Goal: Task Accomplishment & Management: Manage account settings

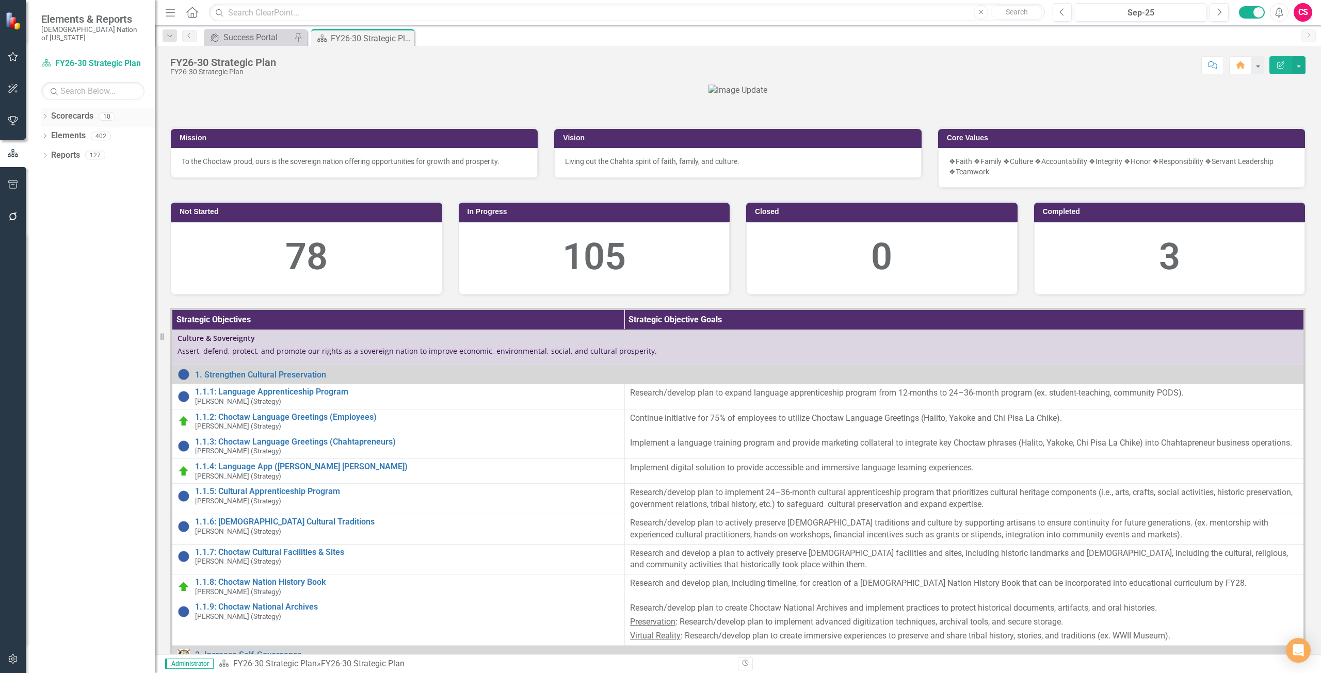
click at [78, 110] on link "Scorecards" at bounding box center [72, 116] width 42 height 12
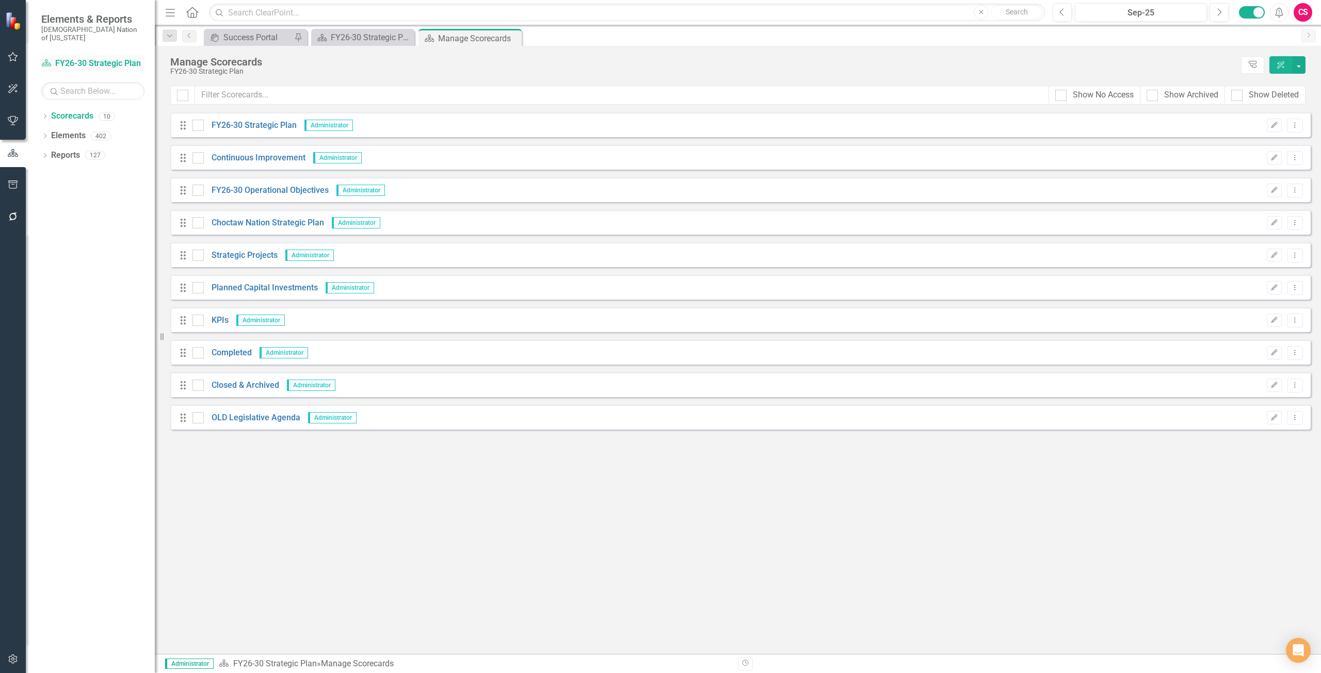
click at [102, 58] on link "Scorecard FY26-30 Strategic Plan" at bounding box center [92, 64] width 103 height 12
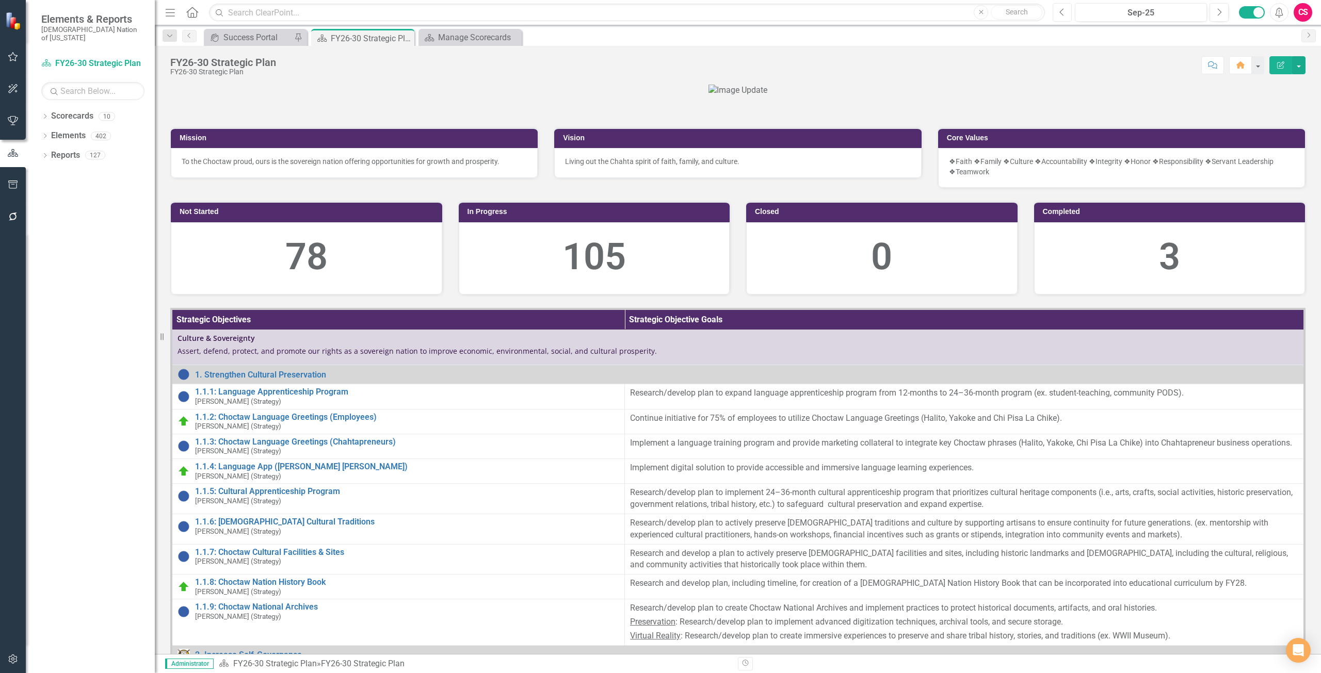
click at [1063, 14] on icon "Previous" at bounding box center [1062, 12] width 6 height 9
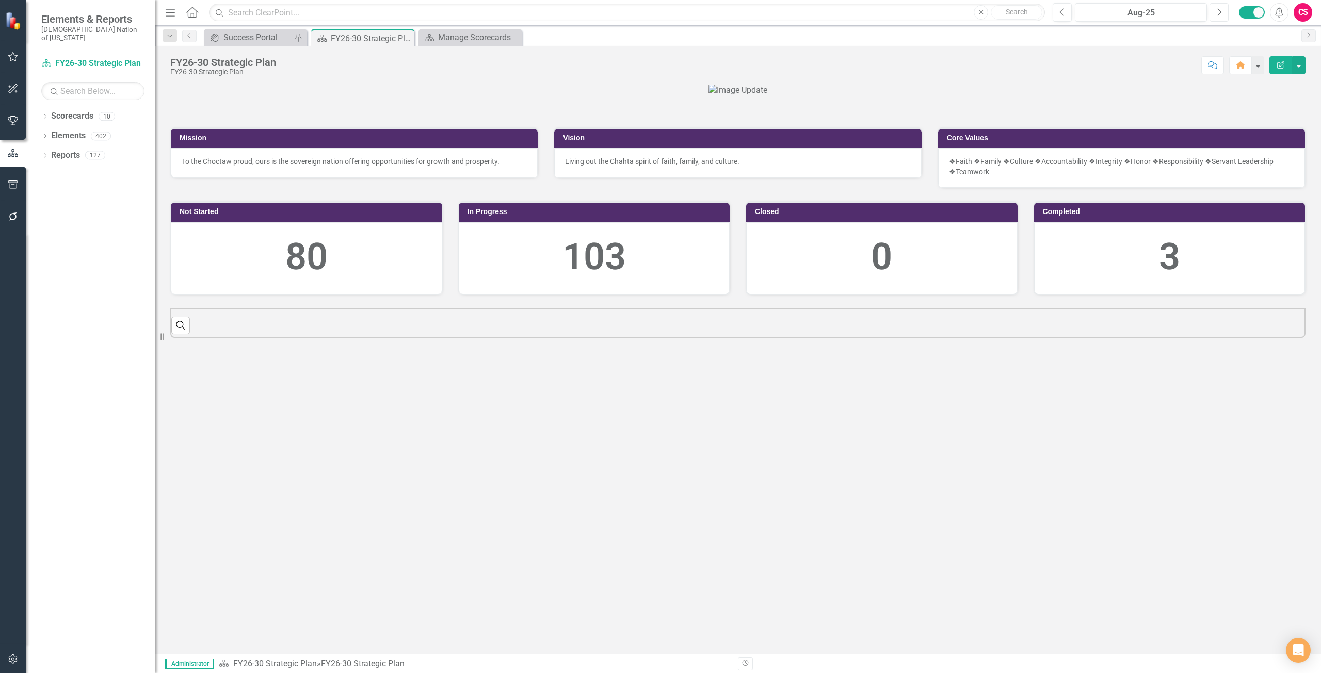
click at [1220, 15] on icon "Next" at bounding box center [1219, 12] width 6 height 9
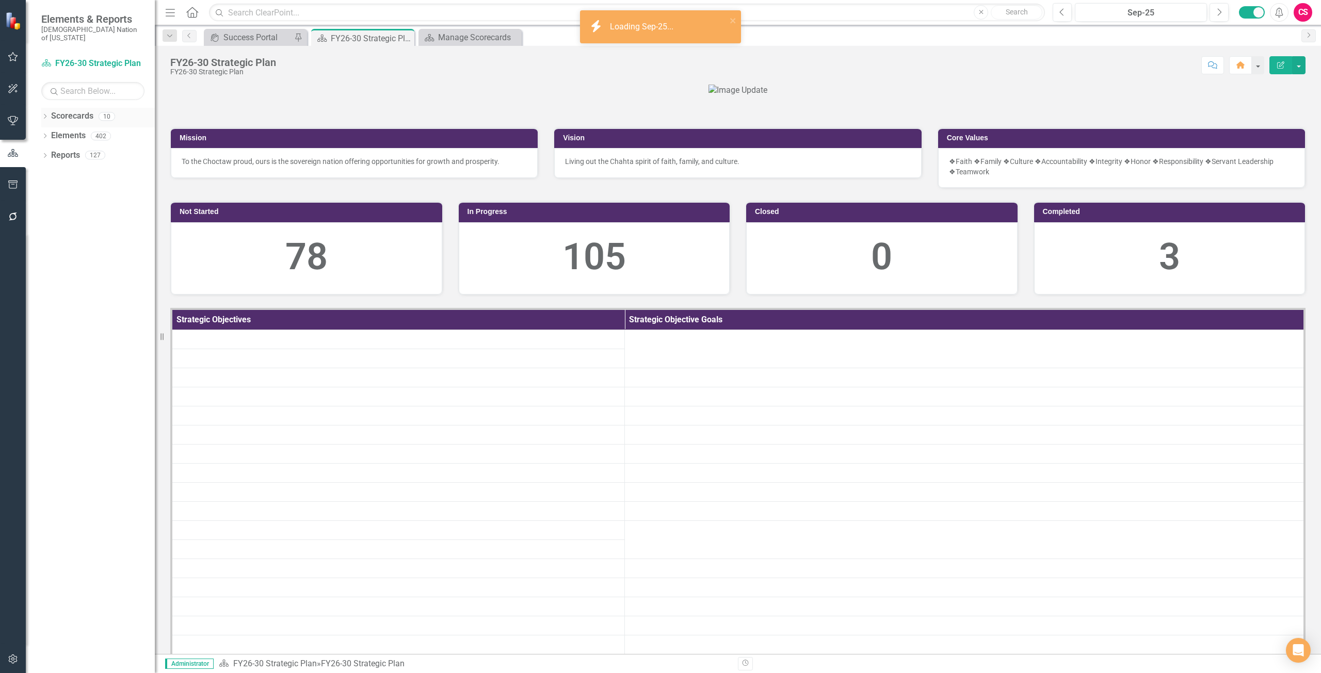
click at [59, 110] on link "Scorecards" at bounding box center [72, 116] width 42 height 12
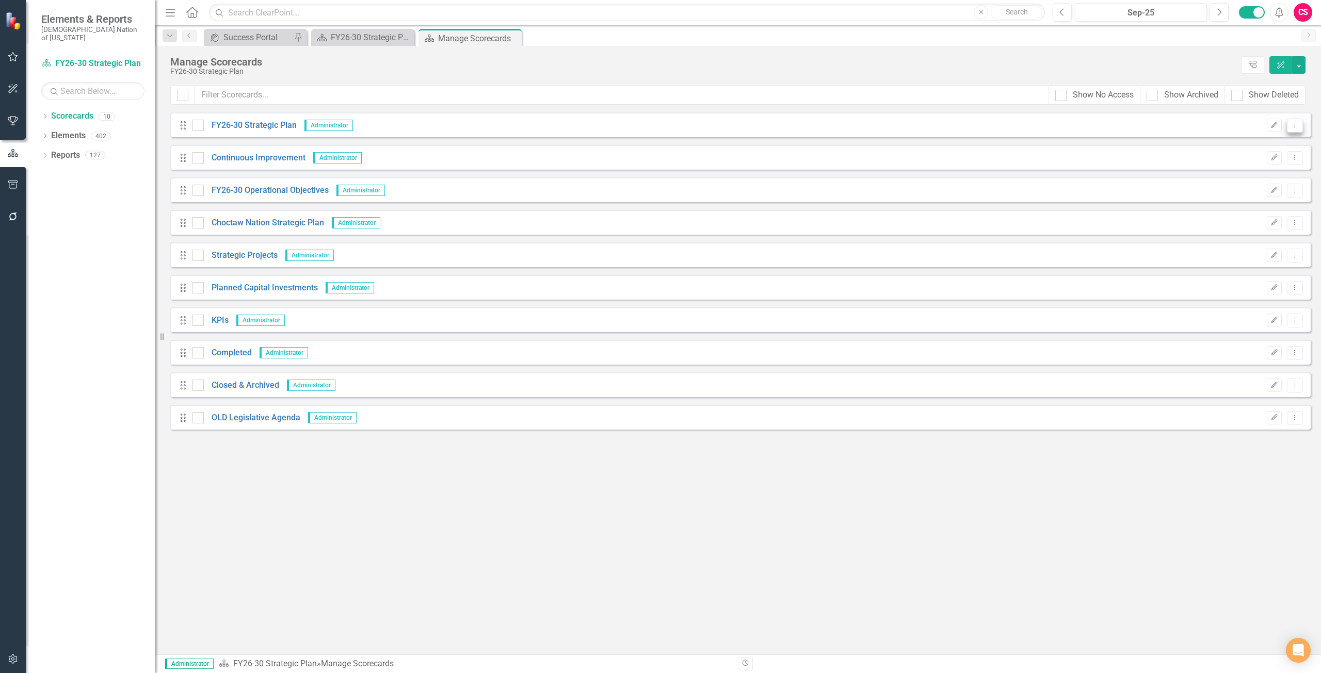
click at [1298, 128] on icon "Dropdown Menu" at bounding box center [1294, 125] width 9 height 7
click at [1237, 182] on link "Copy Forward Copy Forward Scorecard" at bounding box center [1245, 180] width 114 height 19
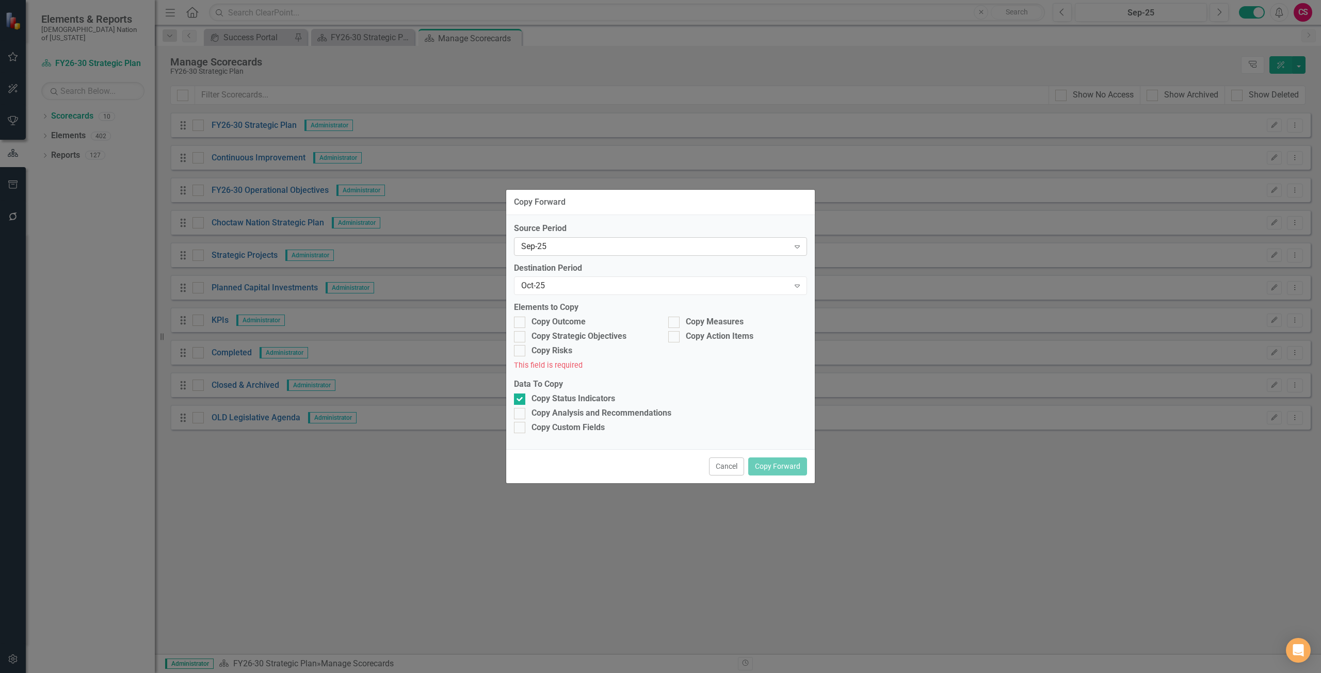
click at [554, 243] on div "Sep-25" at bounding box center [655, 246] width 268 height 12
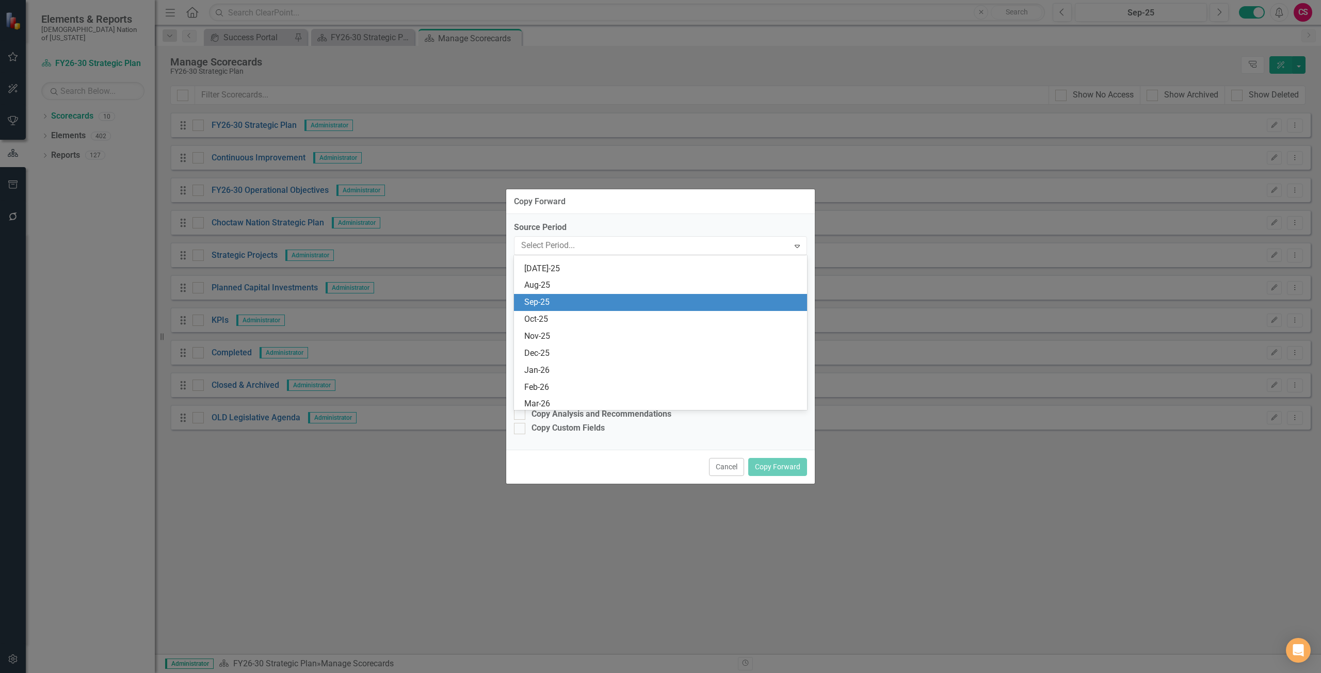
scroll to position [1219, 0]
click at [549, 300] on div "Aug-25" at bounding box center [662, 299] width 277 height 12
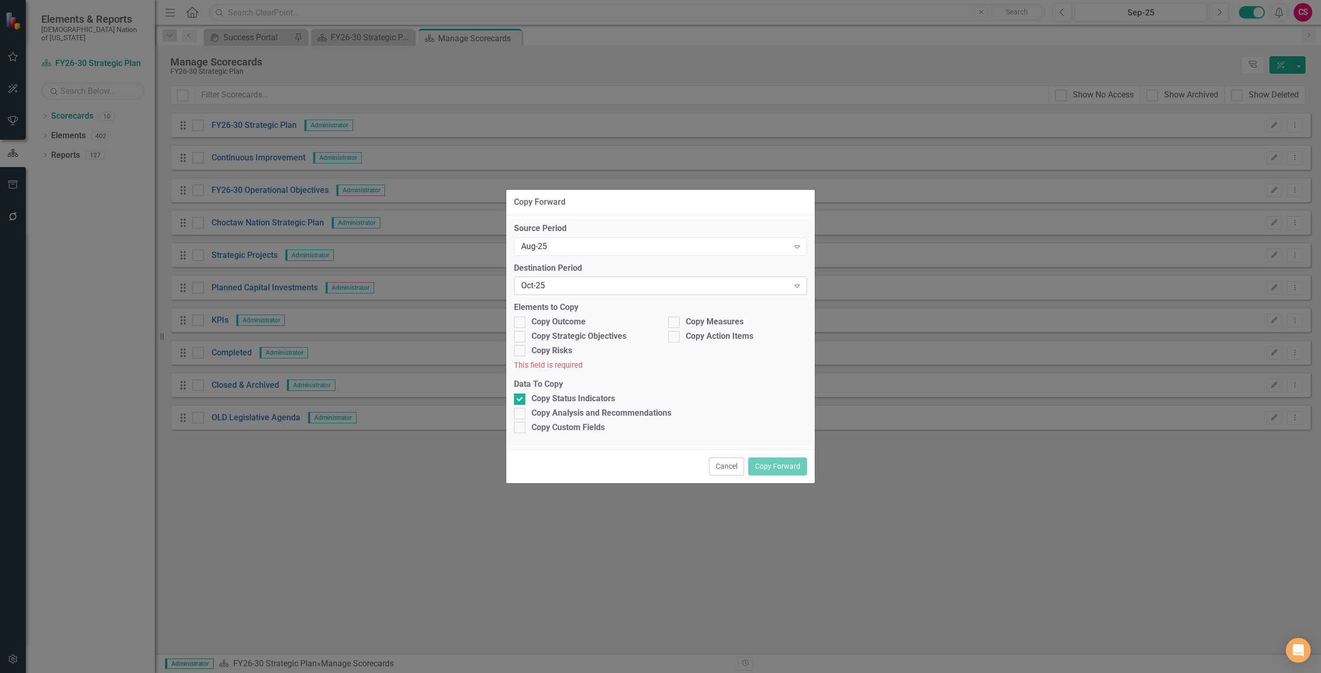
click at [543, 292] on div "Oct-25 Expand" at bounding box center [660, 286] width 293 height 19
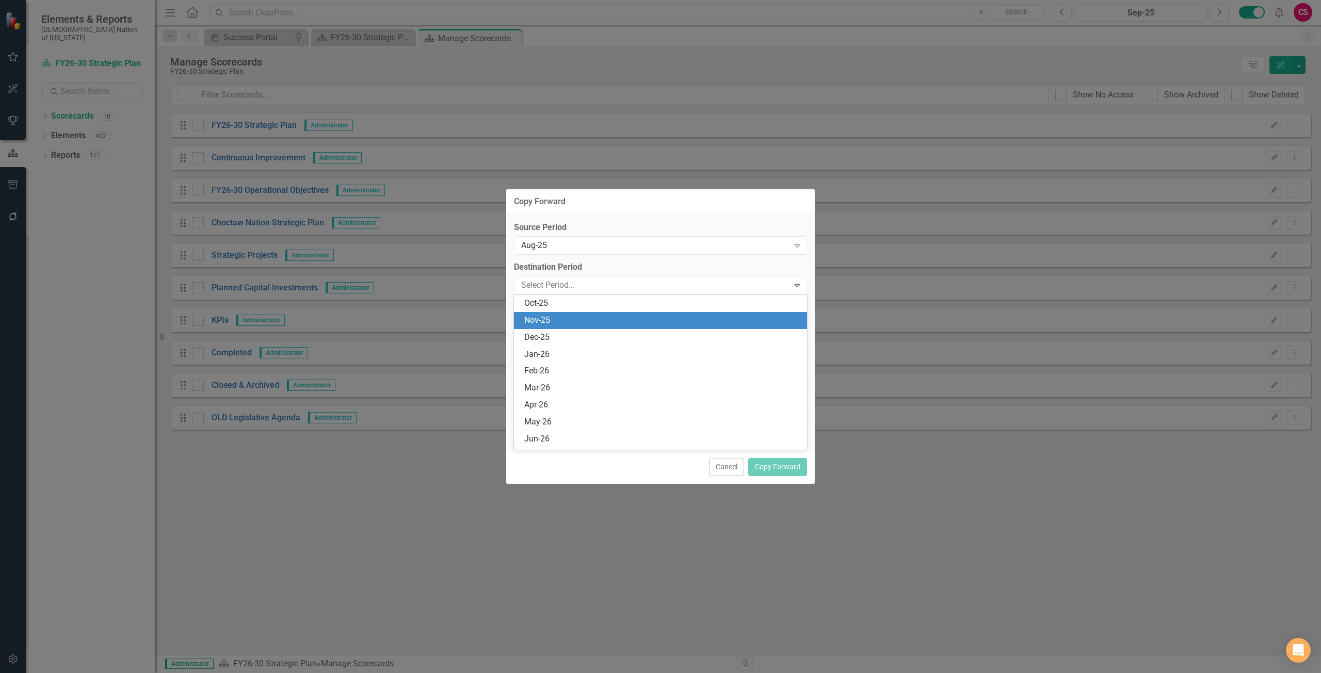
scroll to position [1236, 0]
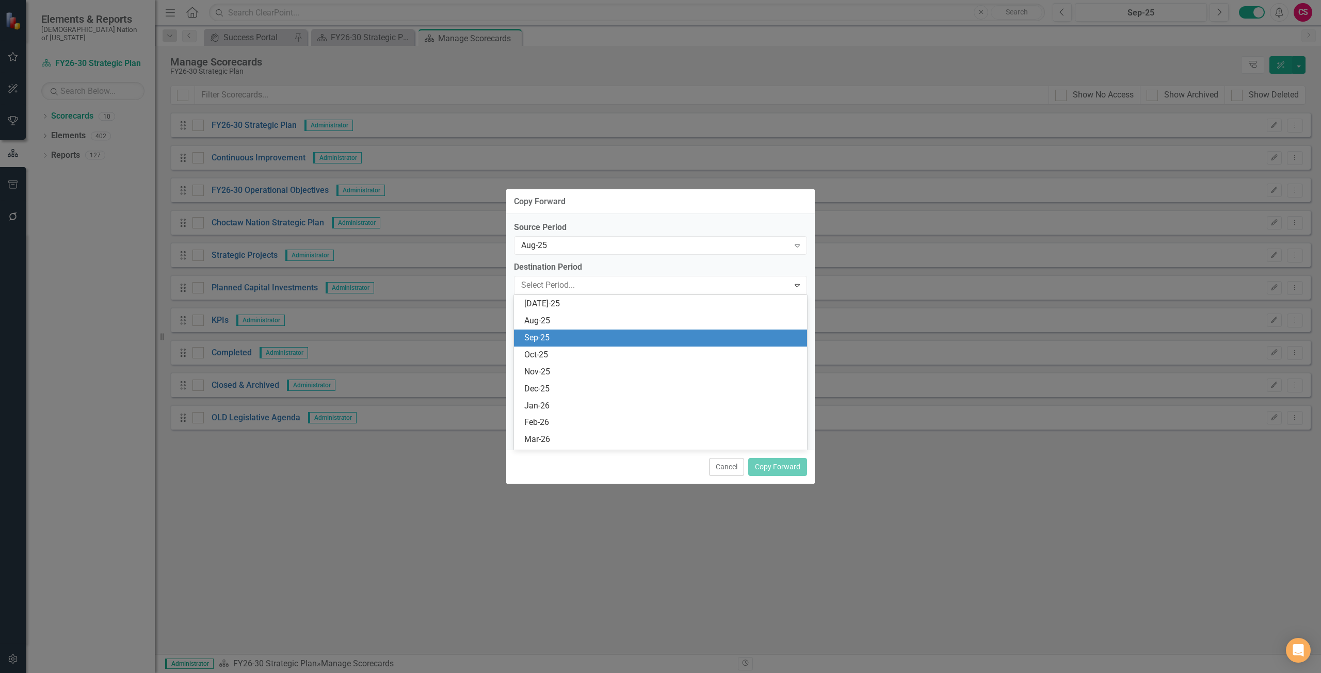
click at [551, 339] on div "Sep-25" at bounding box center [662, 338] width 277 height 12
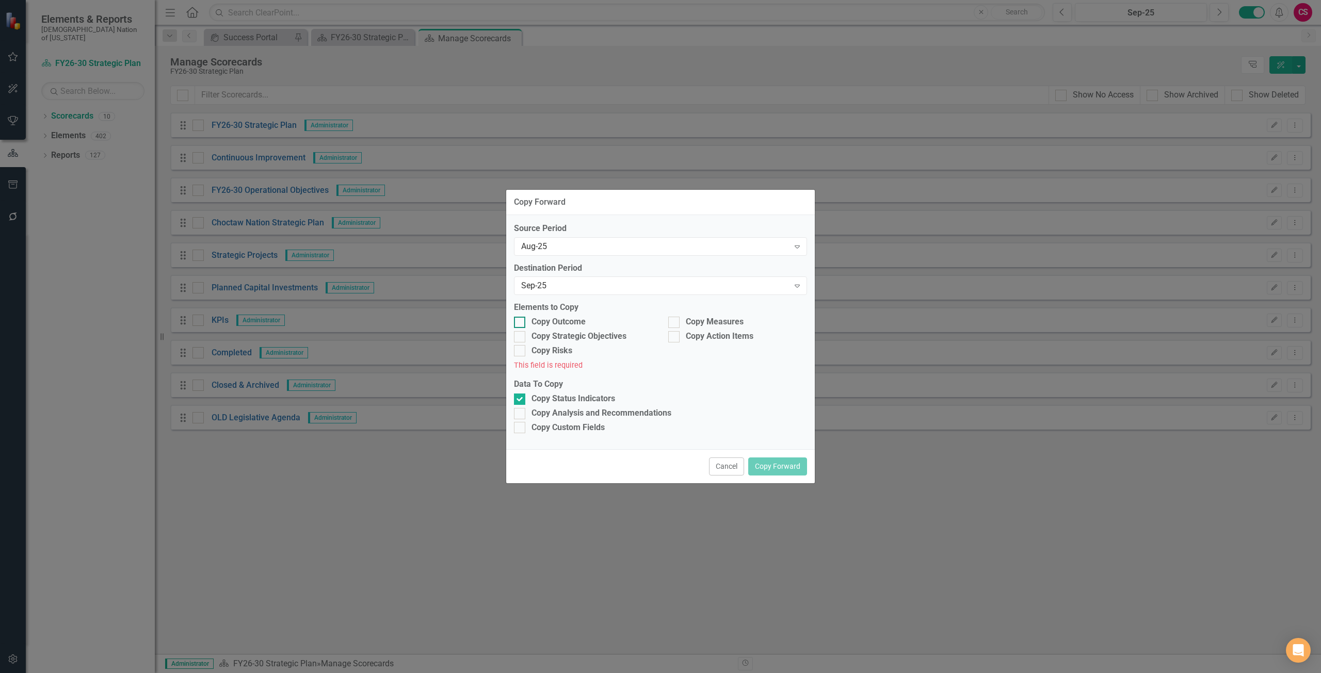
click at [555, 326] on div "Copy Outcome" at bounding box center [558, 322] width 54 height 12
click at [521, 324] on input "Copy Outcome" at bounding box center [517, 320] width 7 height 7
checkbox input "true"
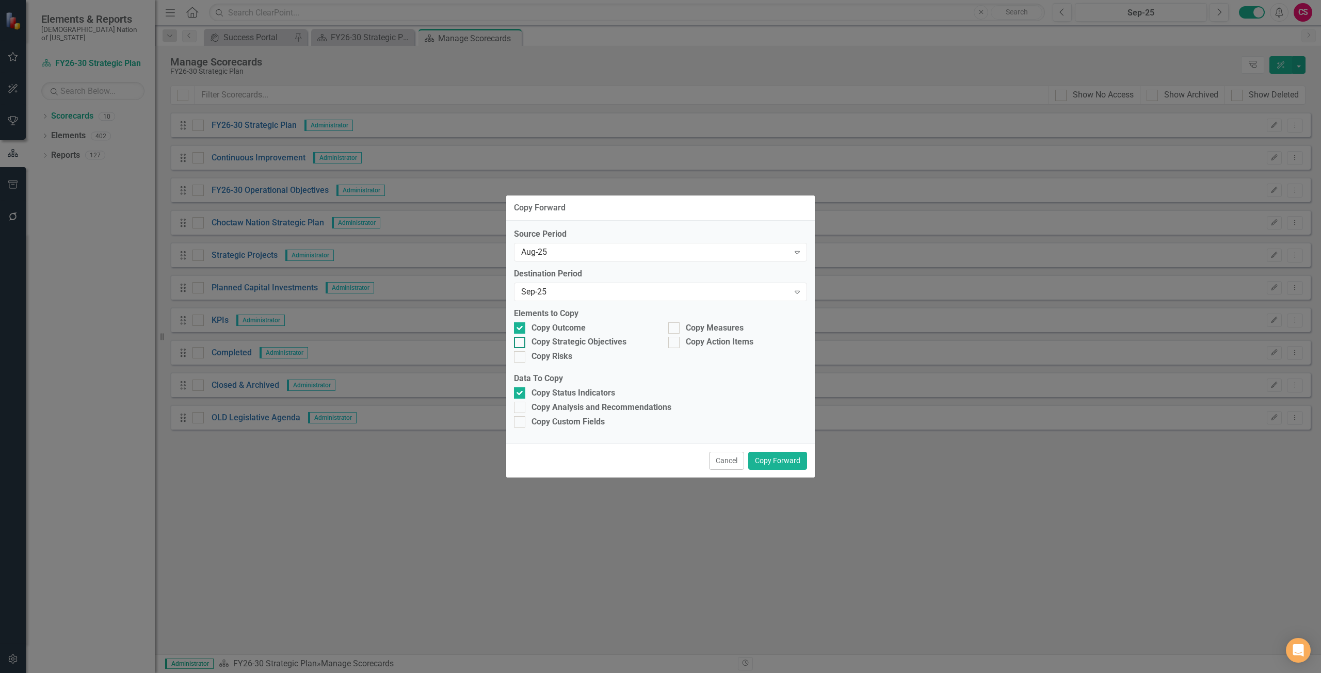
click at [558, 338] on div "Copy Strategic Objectives" at bounding box center [578, 342] width 95 height 12
click at [521, 338] on input "Copy Strategic Objectives" at bounding box center [517, 340] width 7 height 7
checkbox input "true"
click at [692, 332] on div "Copy Measures" at bounding box center [715, 328] width 58 height 12
click at [675, 329] on input "Copy Measures" at bounding box center [671, 325] width 7 height 7
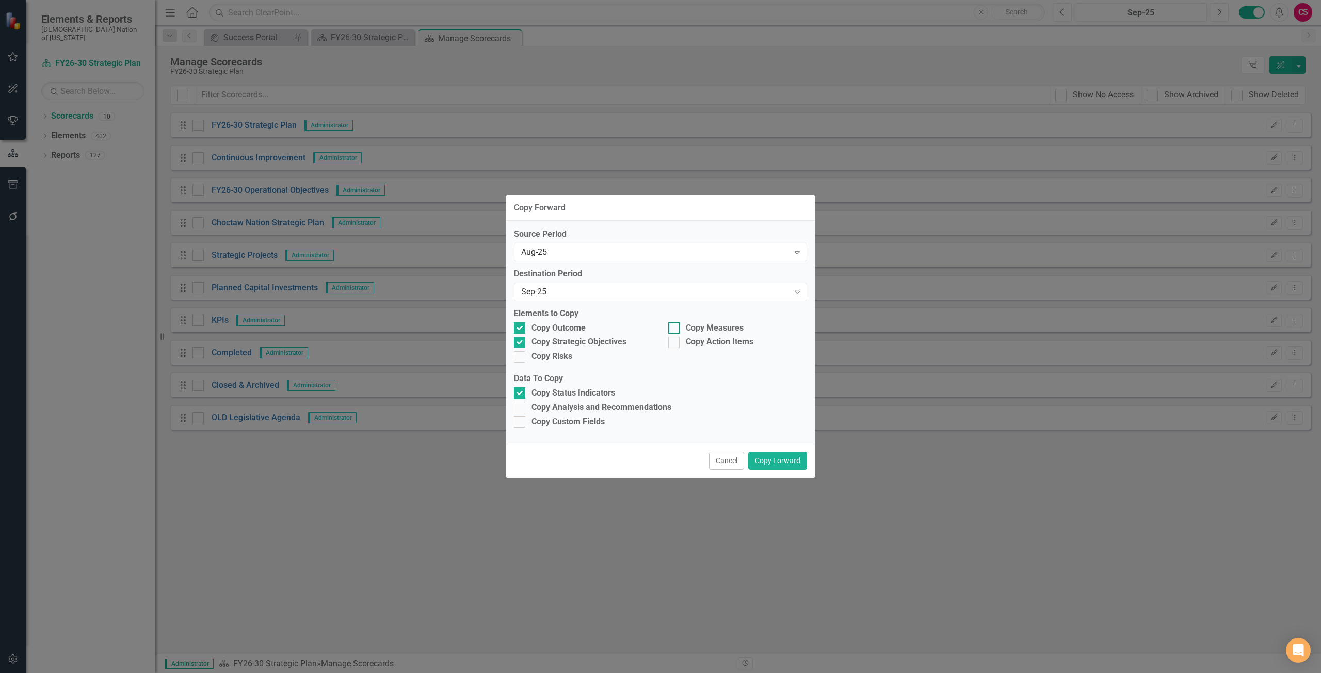
checkbox input "true"
click at [631, 411] on div "Copy Analysis and Recommendations" at bounding box center [601, 408] width 140 height 12
click at [521, 409] on input "Copy Analysis and Recommendations" at bounding box center [517, 405] width 7 height 7
checkbox input "true"
click at [790, 460] on button "Copy Forward" at bounding box center [777, 461] width 59 height 18
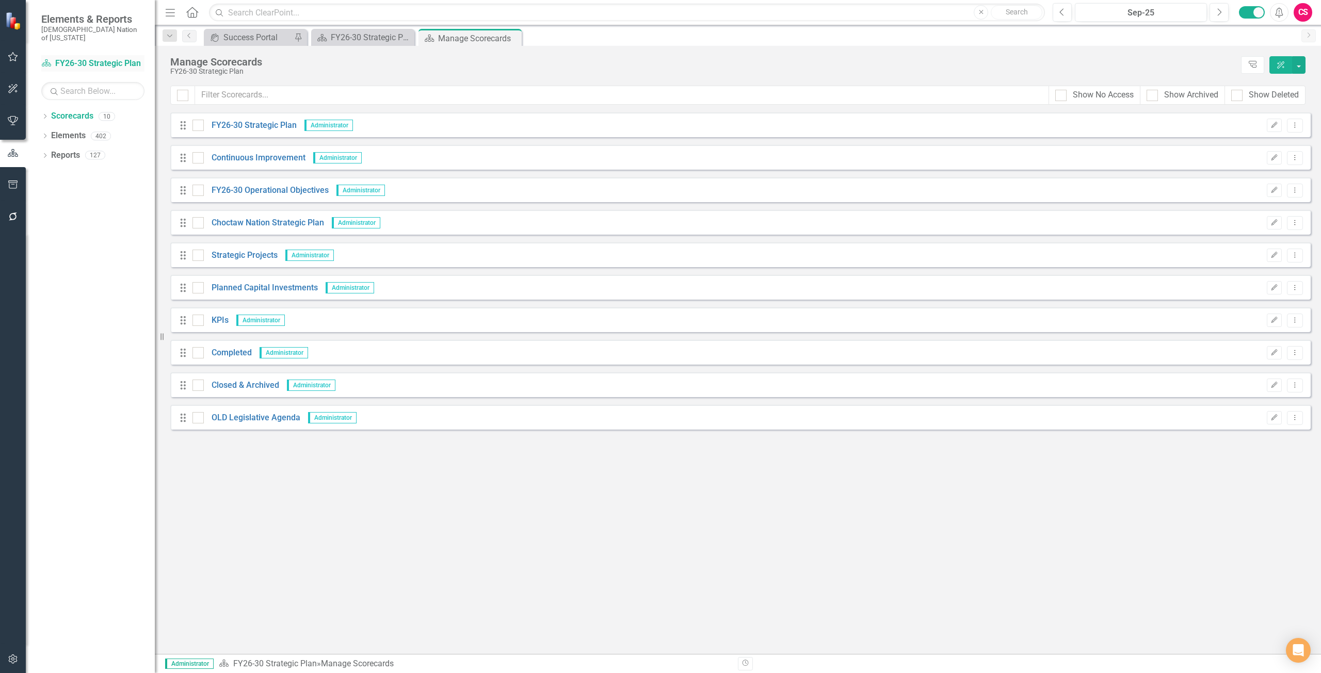
click at [91, 58] on link "Scorecard FY26-30 Strategic Plan" at bounding box center [92, 64] width 103 height 12
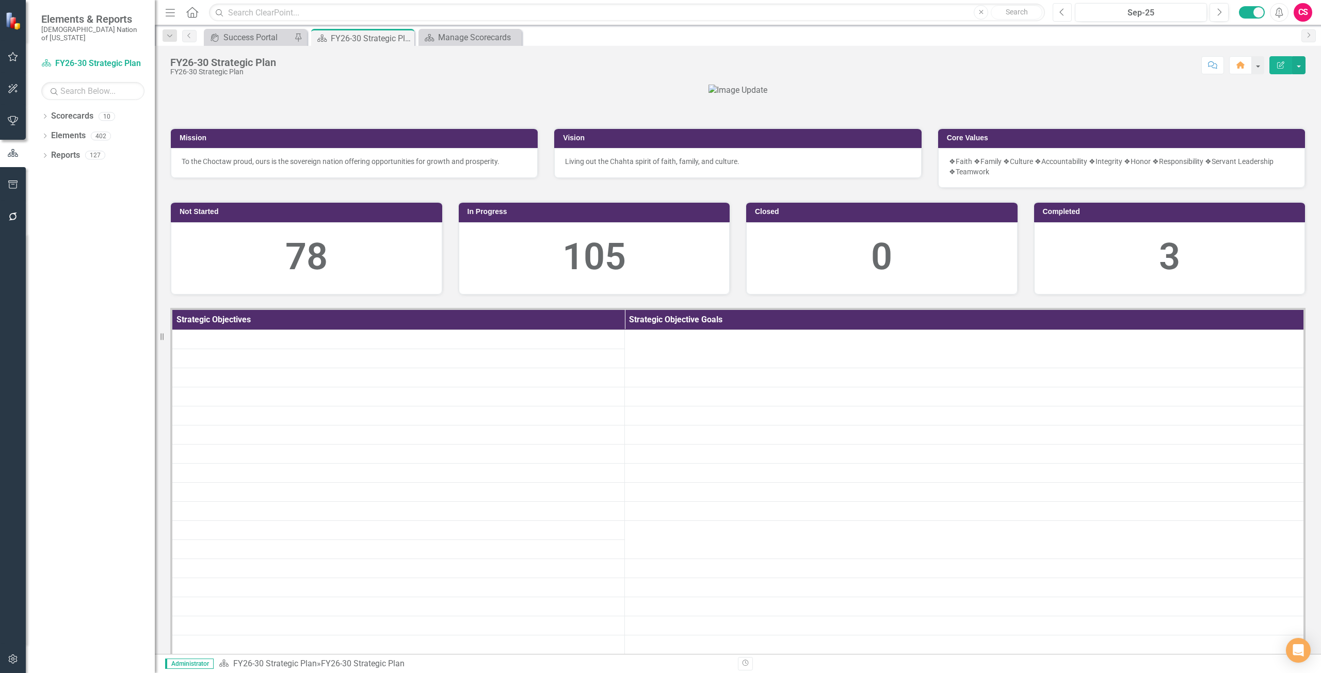
click at [1055, 15] on button "Previous" at bounding box center [1062, 12] width 19 height 19
click at [1214, 15] on button "Next" at bounding box center [1218, 12] width 19 height 19
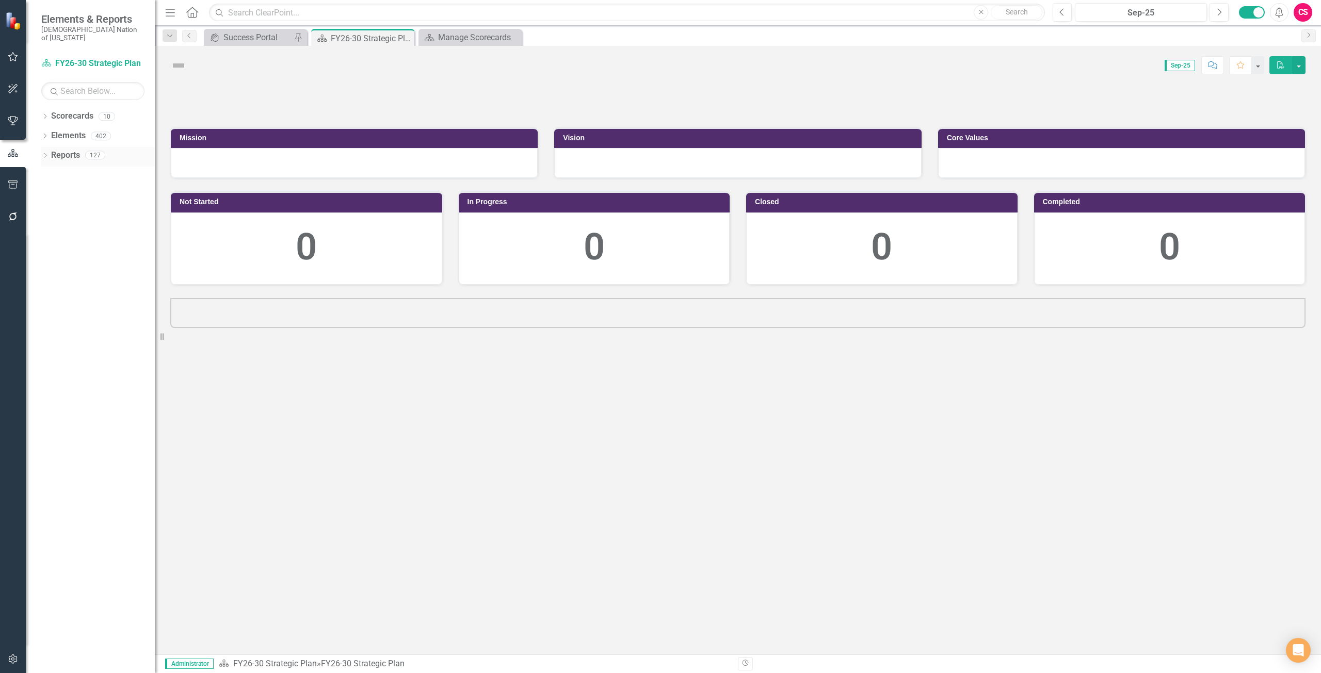
click at [74, 151] on link "Reports" at bounding box center [65, 156] width 29 height 12
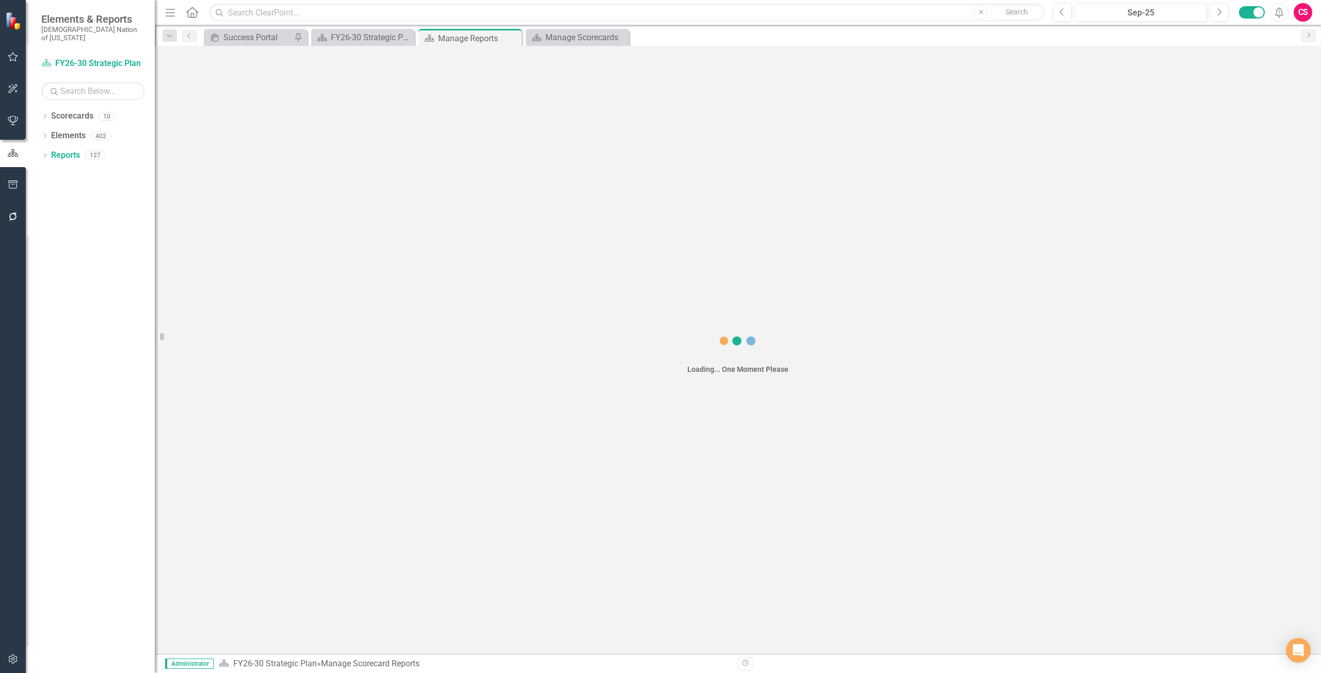
click at [23, 185] on button "button" at bounding box center [13, 185] width 23 height 22
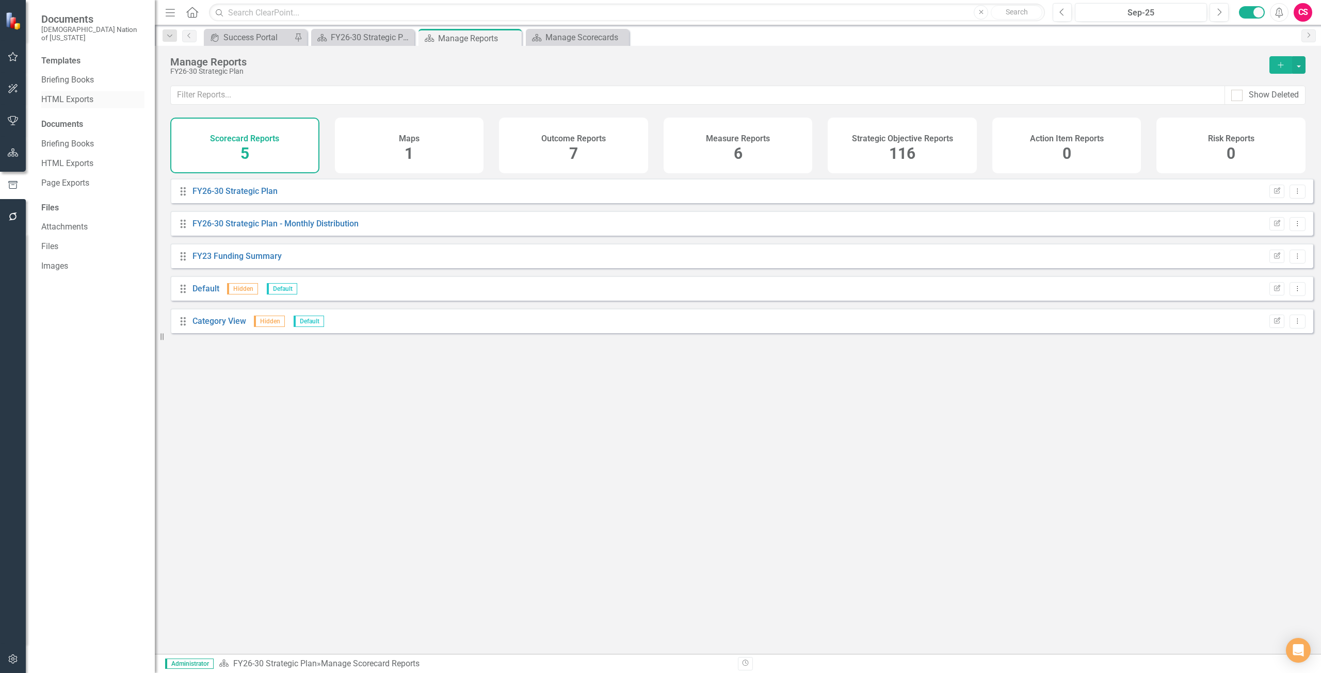
click at [82, 99] on div "HTML Exports" at bounding box center [92, 99] width 103 height 17
click at [78, 138] on link "Briefing Books" at bounding box center [92, 144] width 103 height 12
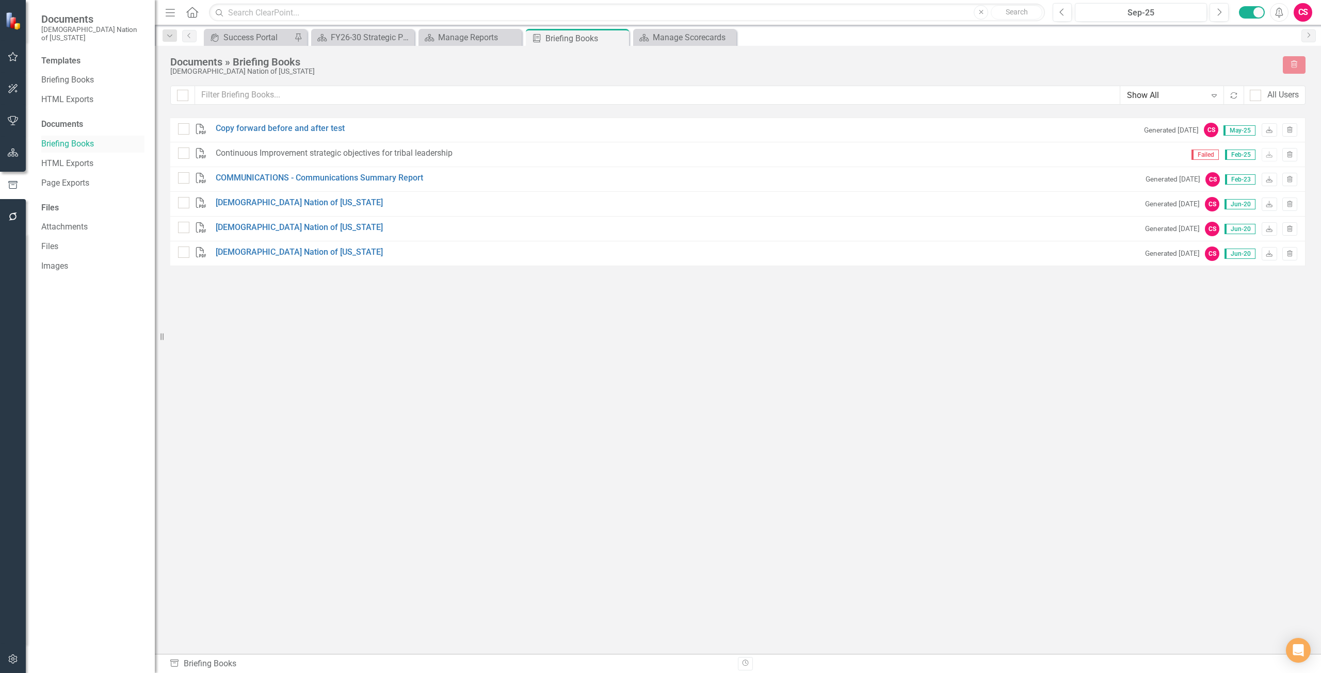
checkbox input "false"
click at [1278, 101] on div "All Users" at bounding box center [1282, 95] width 31 height 12
click at [1256, 96] on input "All Users" at bounding box center [1253, 93] width 7 height 7
checkbox input "true"
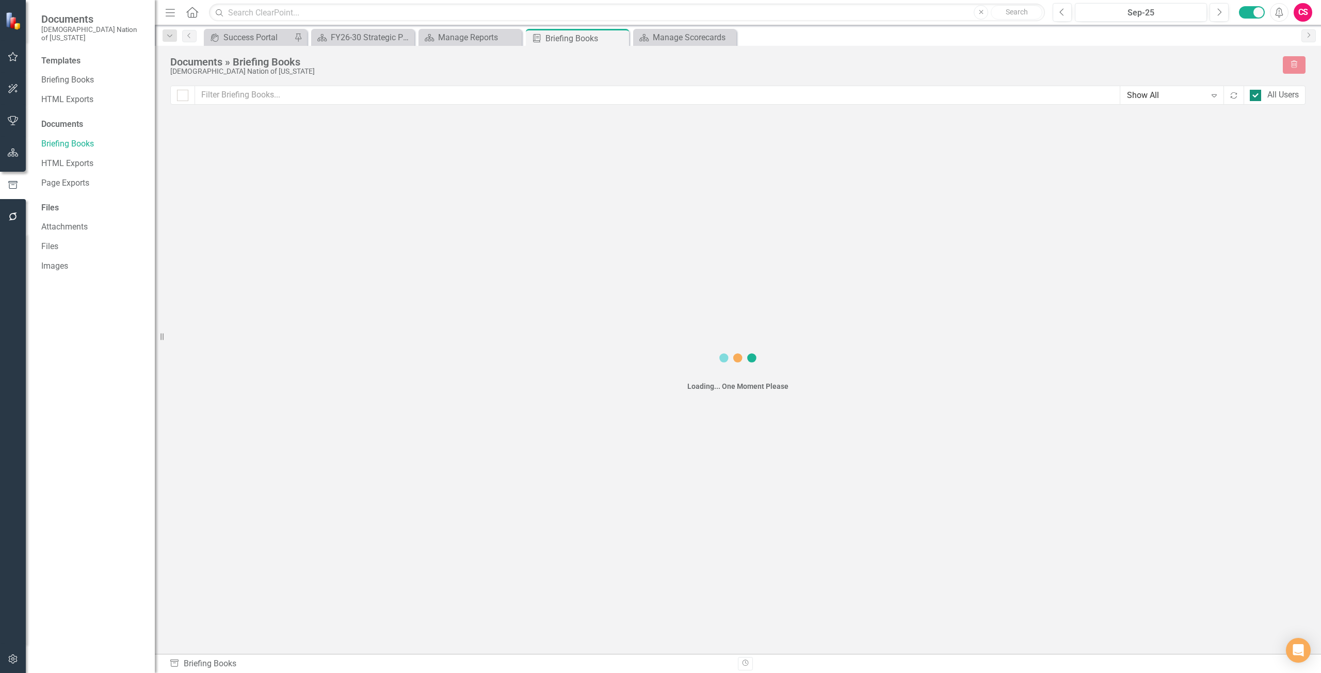
checkbox input "false"
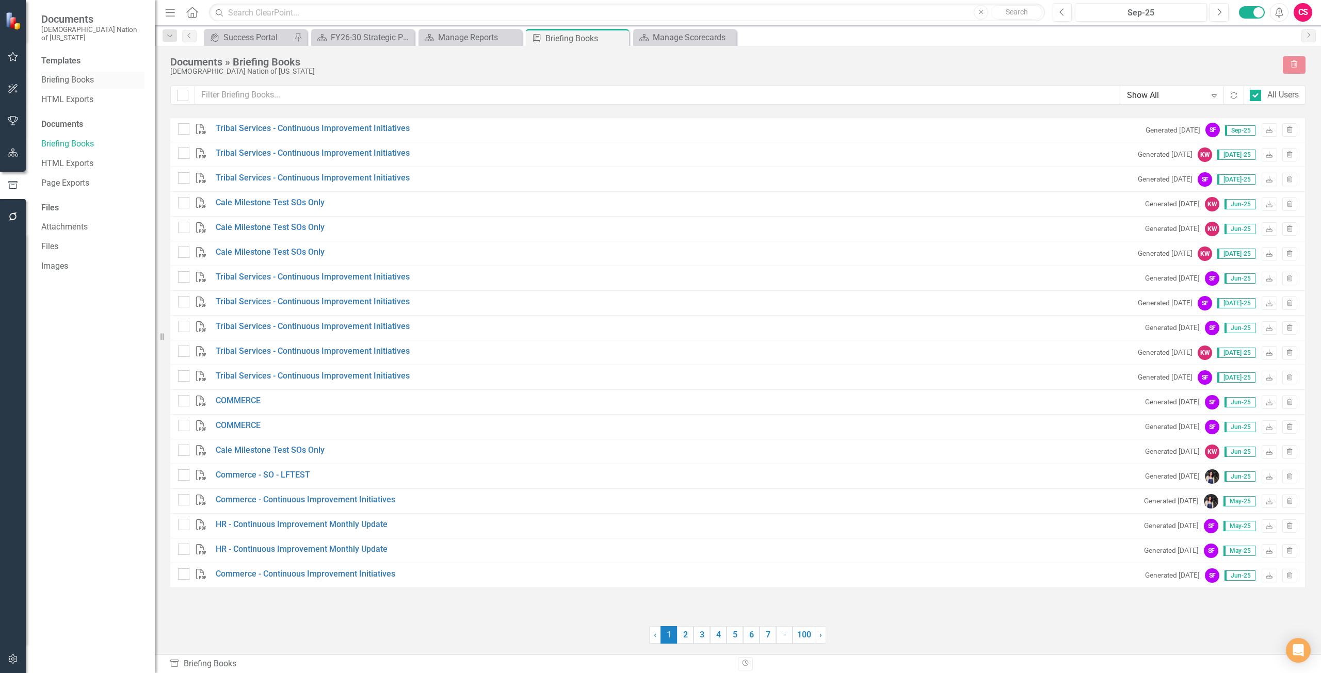
click at [73, 74] on link "Briefing Books" at bounding box center [92, 80] width 103 height 12
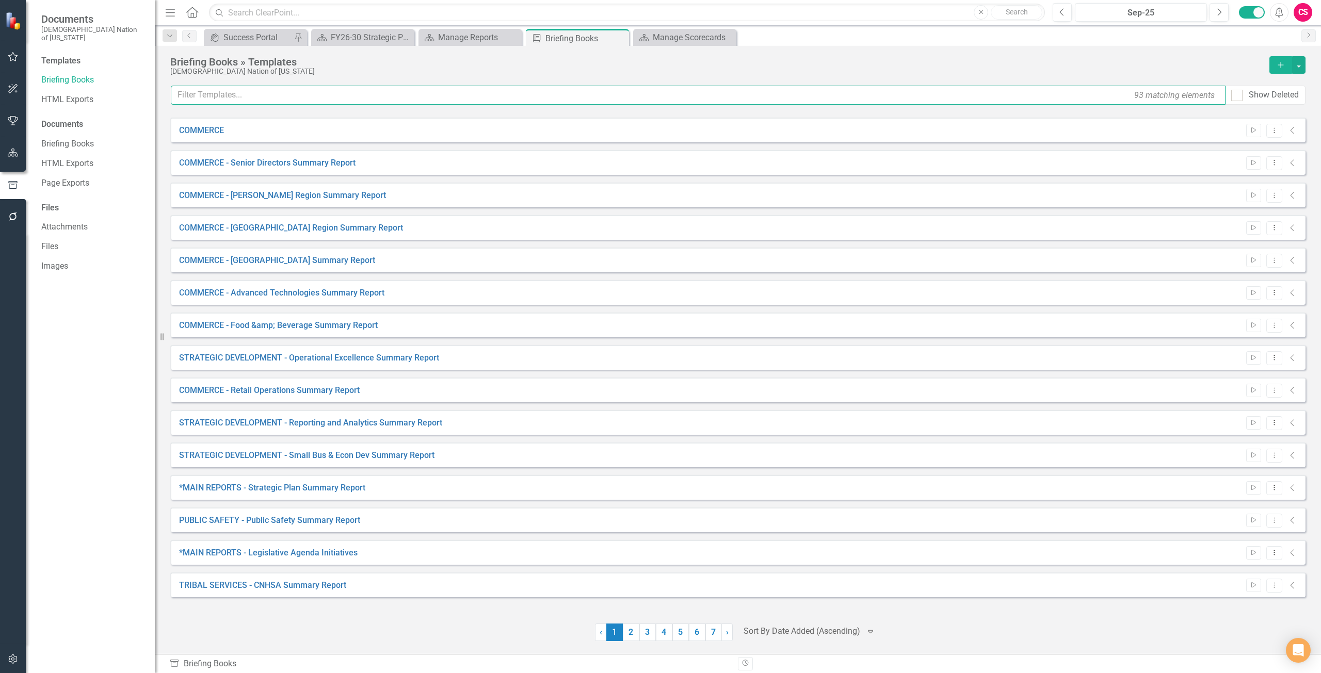
click at [249, 99] on input "text" at bounding box center [698, 95] width 1055 height 19
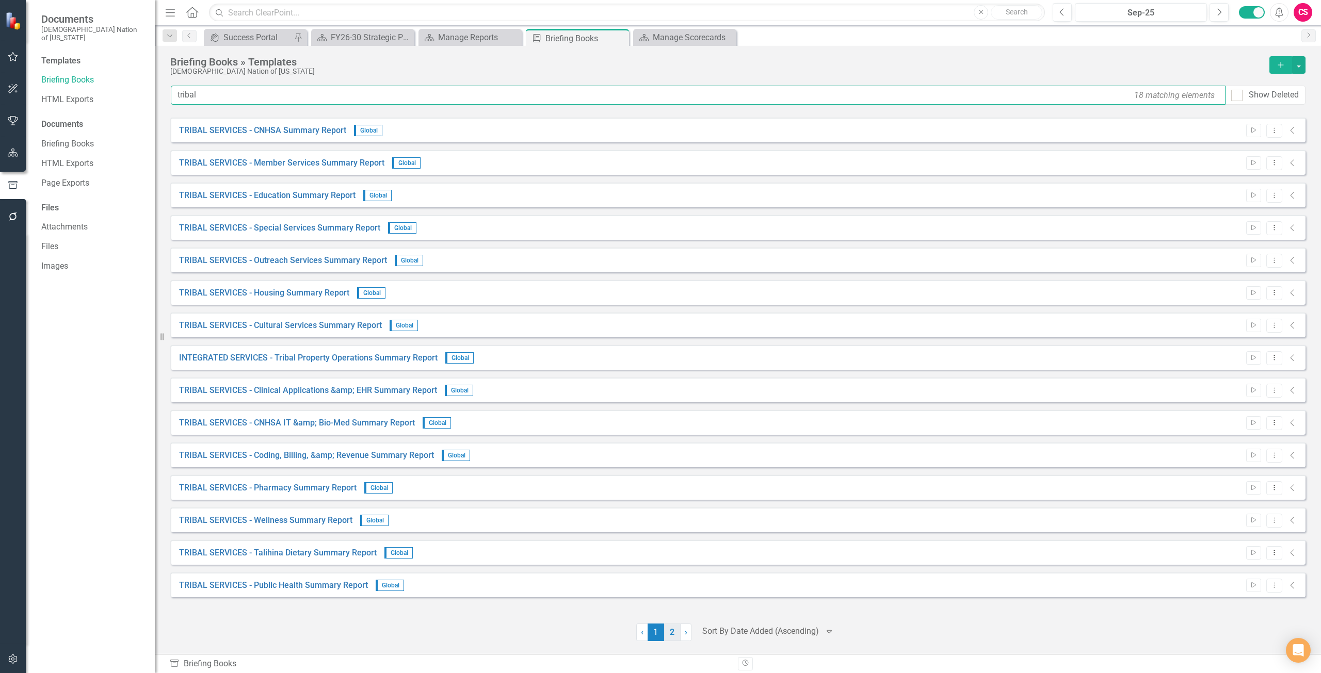
type input "tribal"
click at [670, 638] on link "2" at bounding box center [672, 633] width 17 height 18
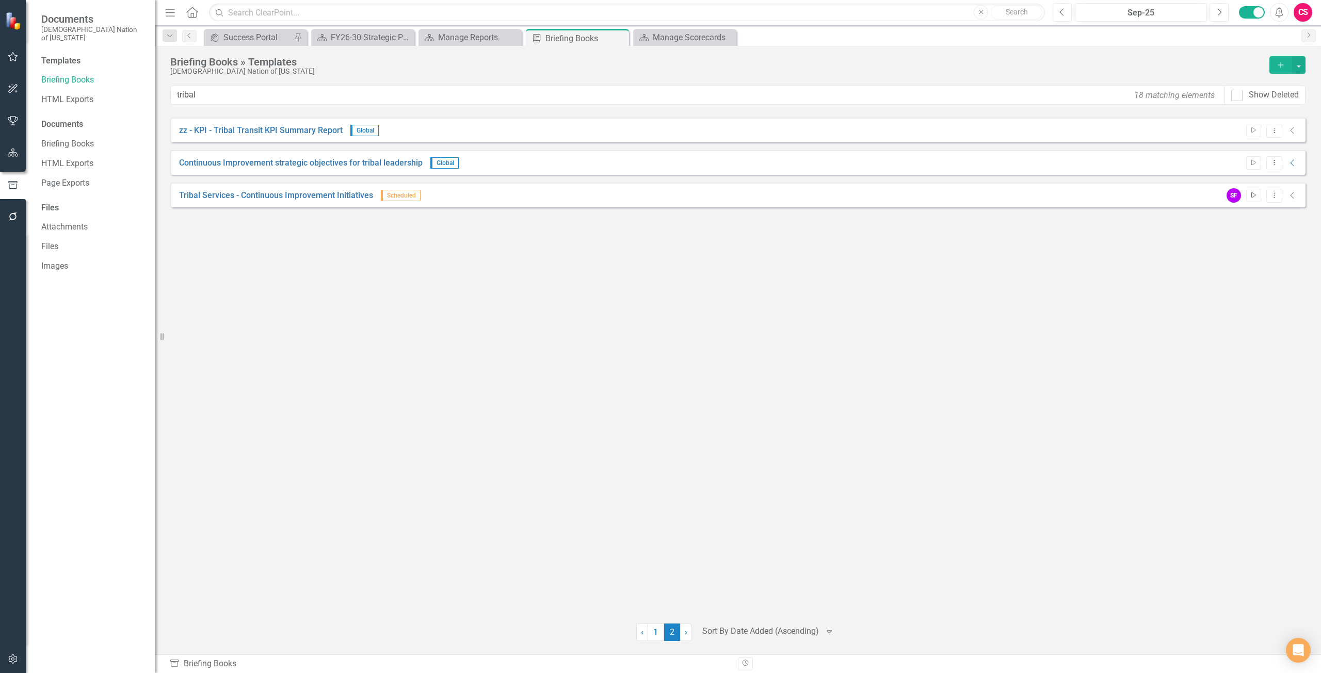
click at [1253, 193] on icon "Start" at bounding box center [1254, 195] width 8 height 6
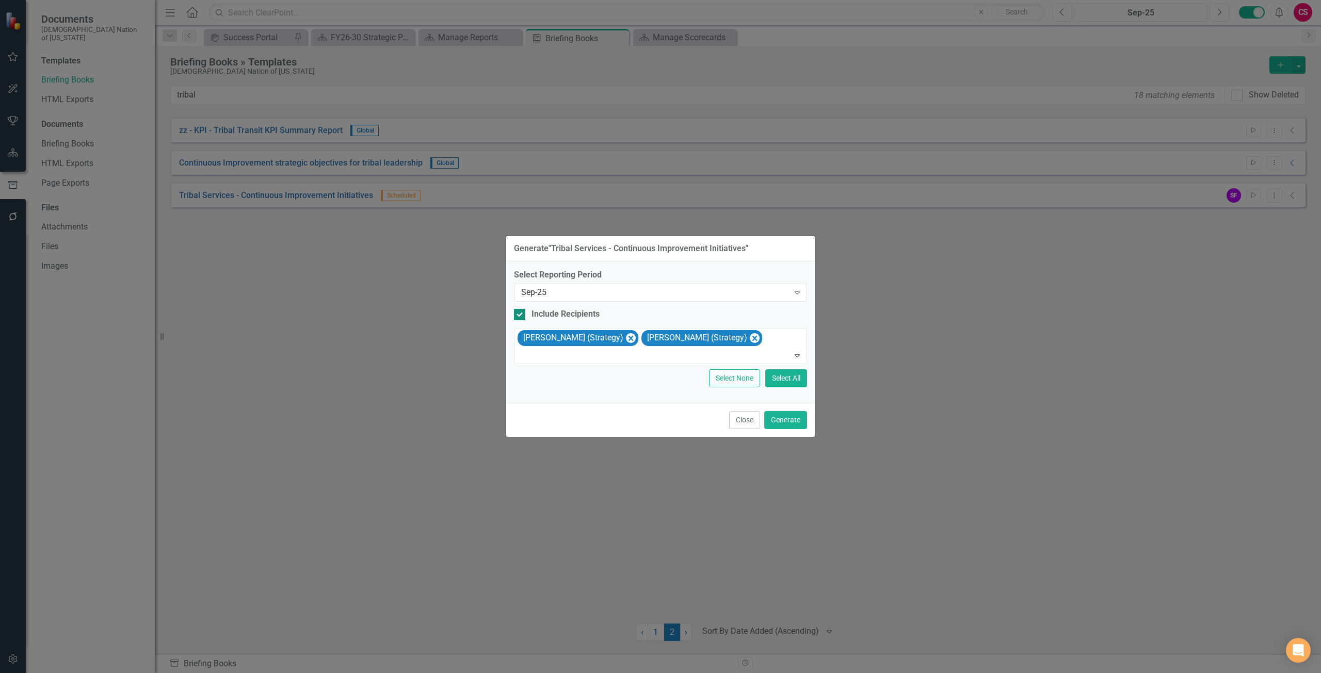
click at [556, 314] on div "Include Recipients" at bounding box center [565, 315] width 68 height 12
click at [521, 314] on input "Include Recipients" at bounding box center [517, 312] width 7 height 7
checkbox input "false"
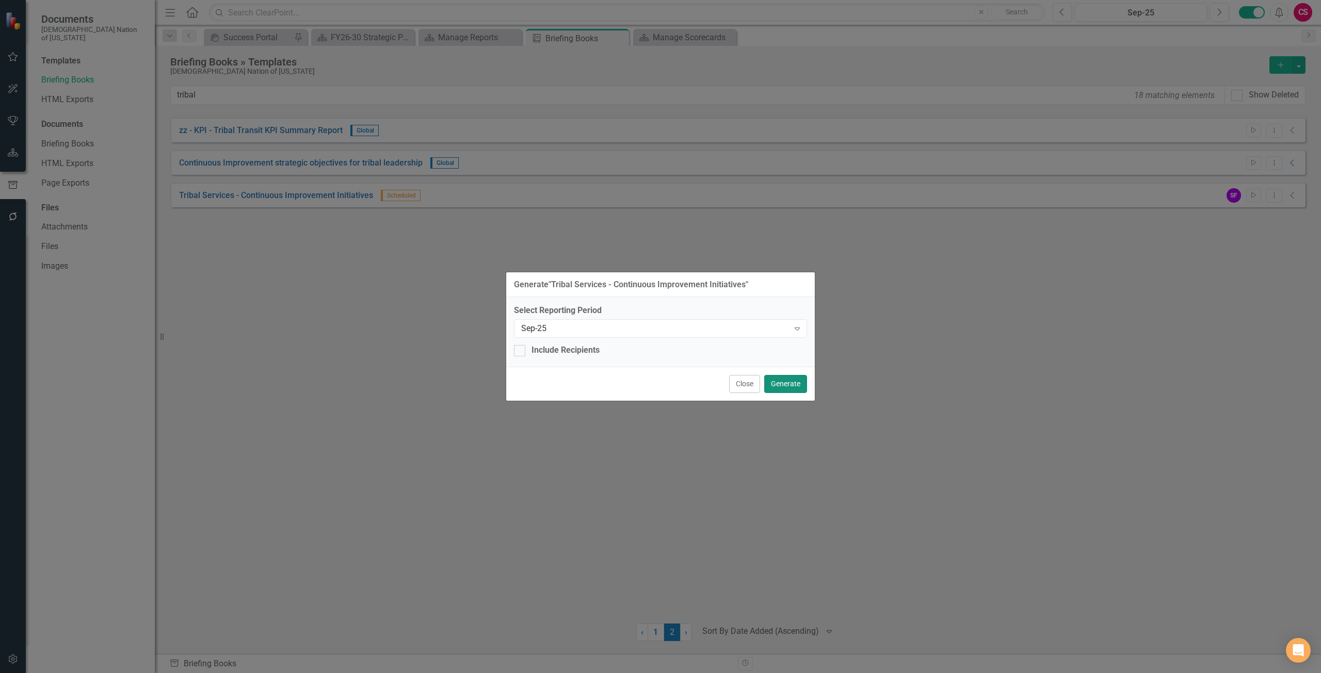
click at [783, 380] on button "Generate" at bounding box center [785, 384] width 43 height 18
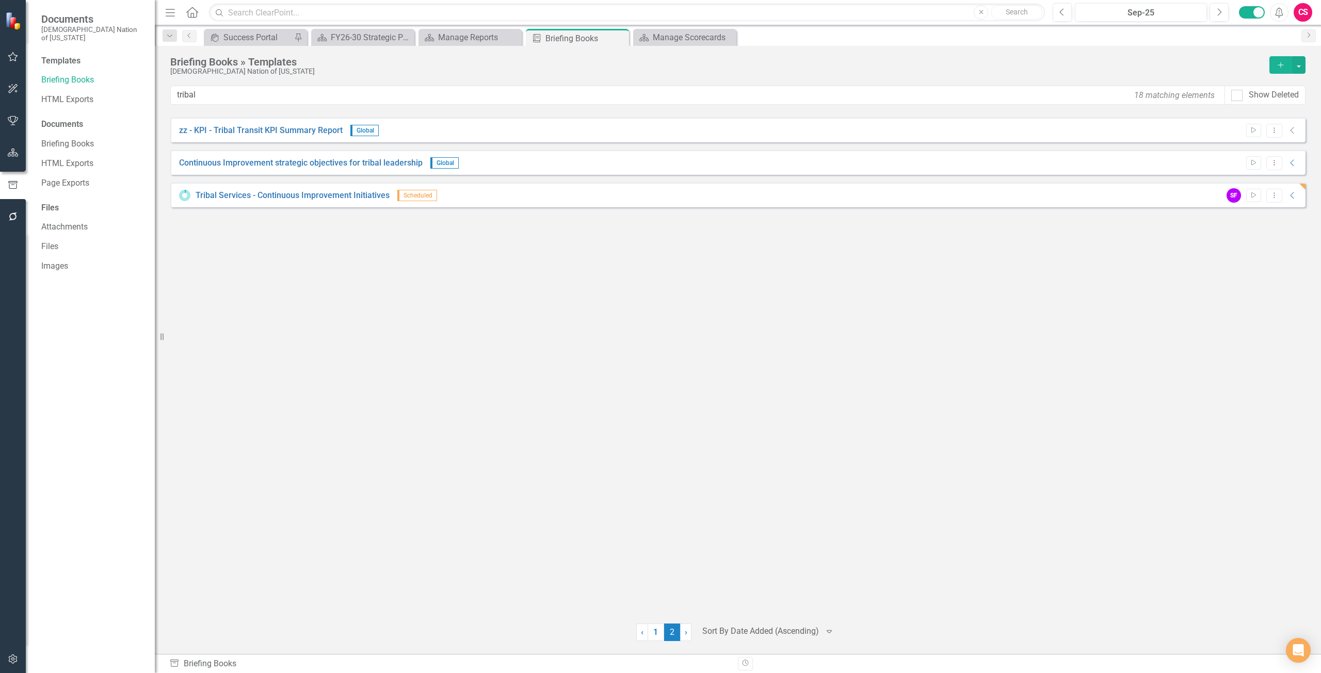
click at [12, 157] on button "button" at bounding box center [13, 153] width 23 height 22
click at [91, 59] on link "Scorecard FY26-30 Strategic Plan" at bounding box center [92, 64] width 103 height 12
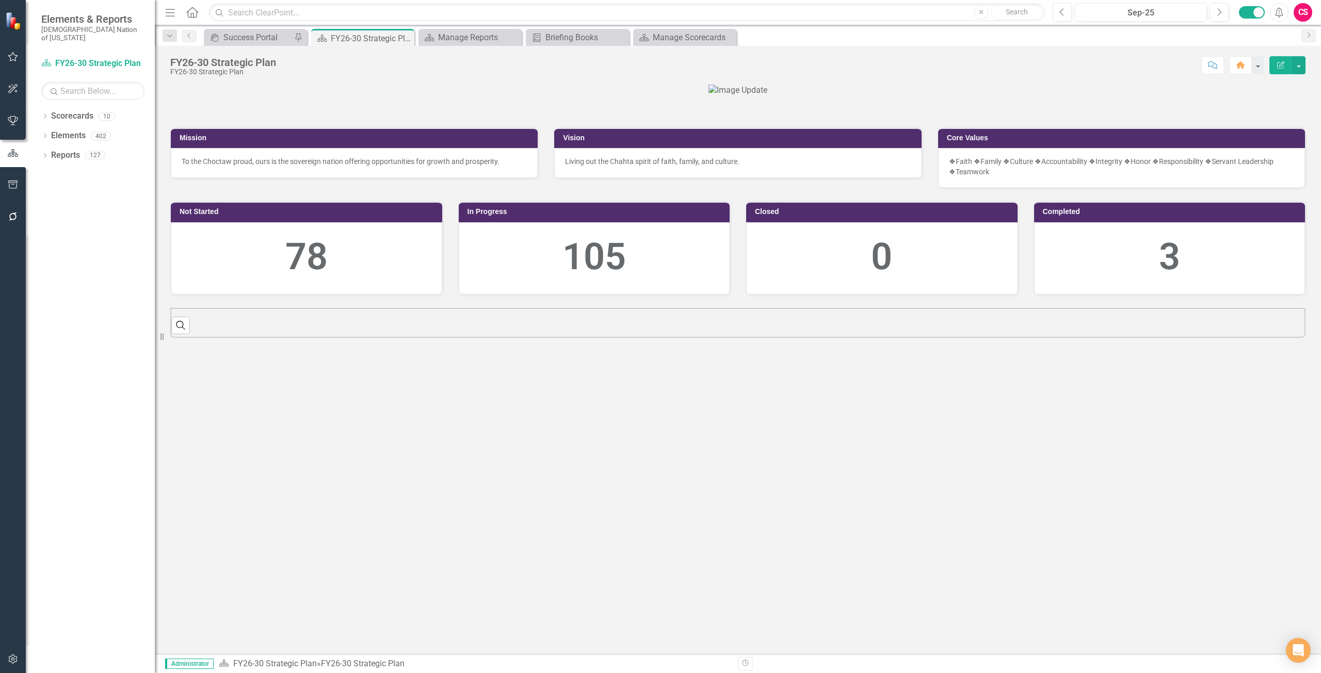
click at [21, 656] on button "button" at bounding box center [13, 660] width 23 height 22
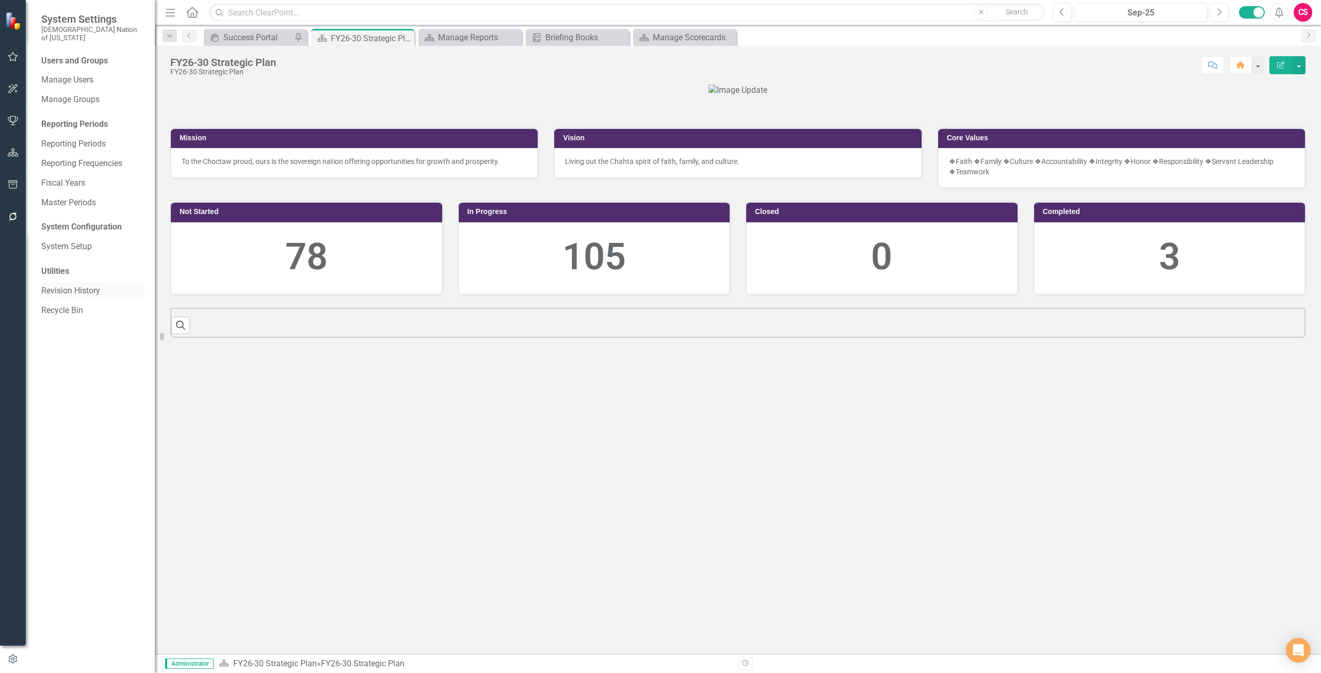
click at [77, 283] on div "Revision History" at bounding box center [92, 291] width 103 height 17
click at [80, 285] on link "Revision History" at bounding box center [92, 291] width 103 height 12
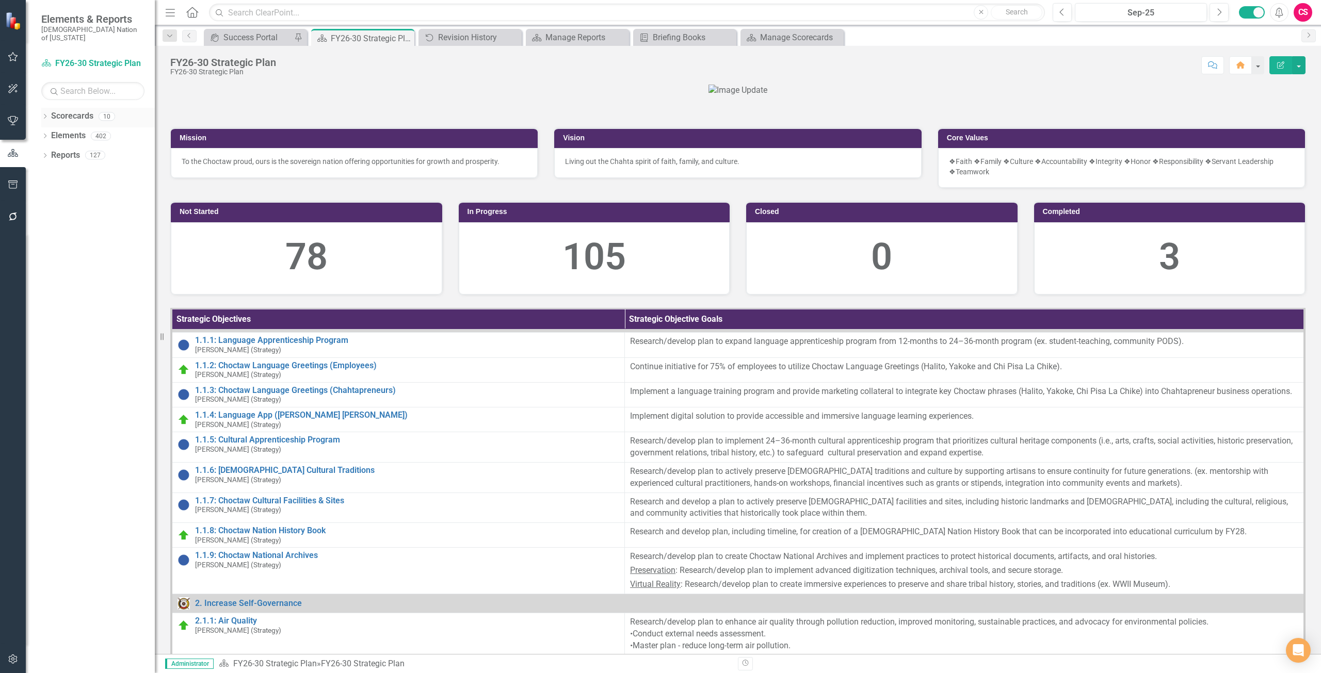
click at [86, 110] on link "Scorecards" at bounding box center [72, 116] width 42 height 12
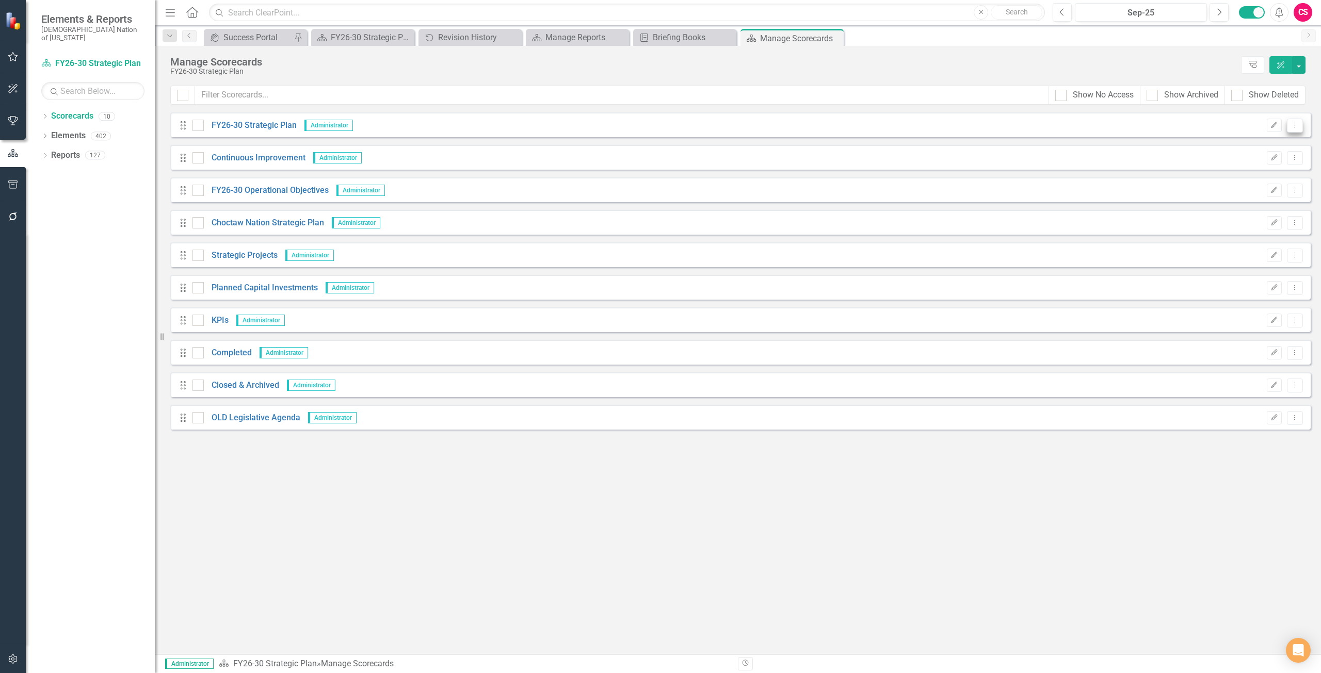
click at [1300, 126] on button "Dropdown Menu" at bounding box center [1295, 126] width 16 height 14
click at [1247, 180] on link "Copy Forward Copy Forward Scorecard" at bounding box center [1245, 180] width 114 height 19
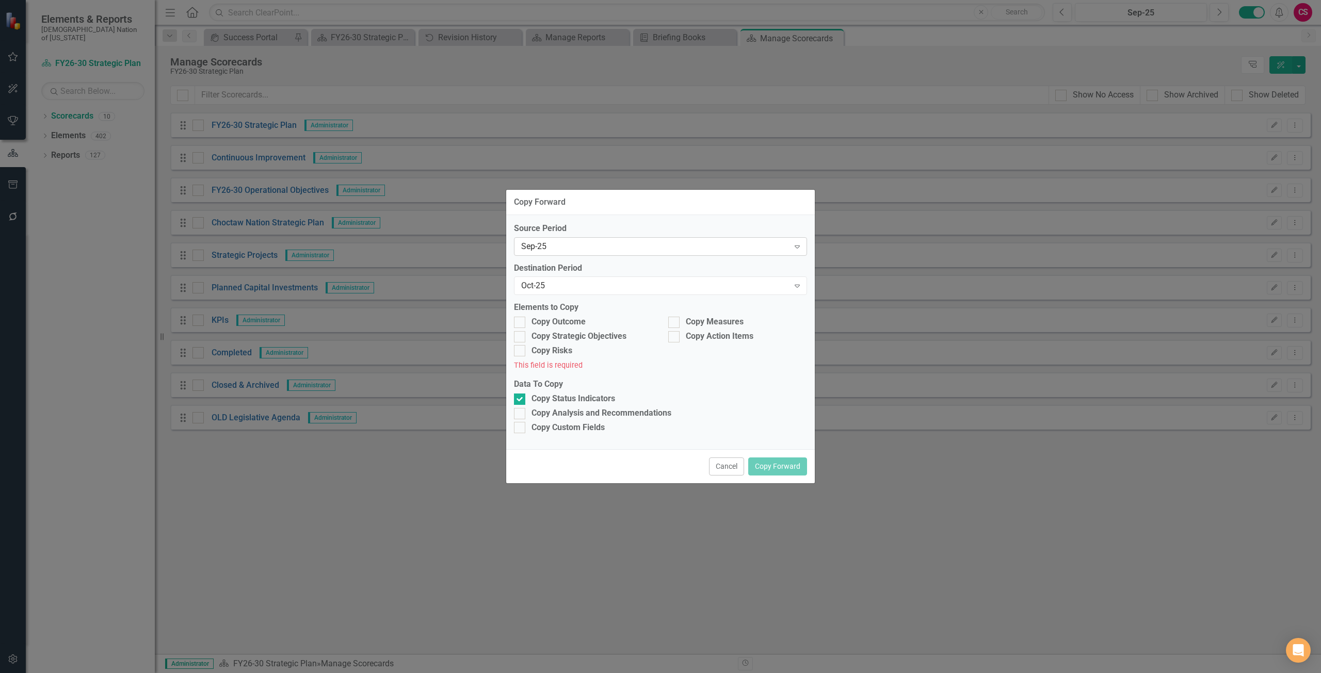
click at [591, 244] on div "Sep-25" at bounding box center [655, 246] width 268 height 12
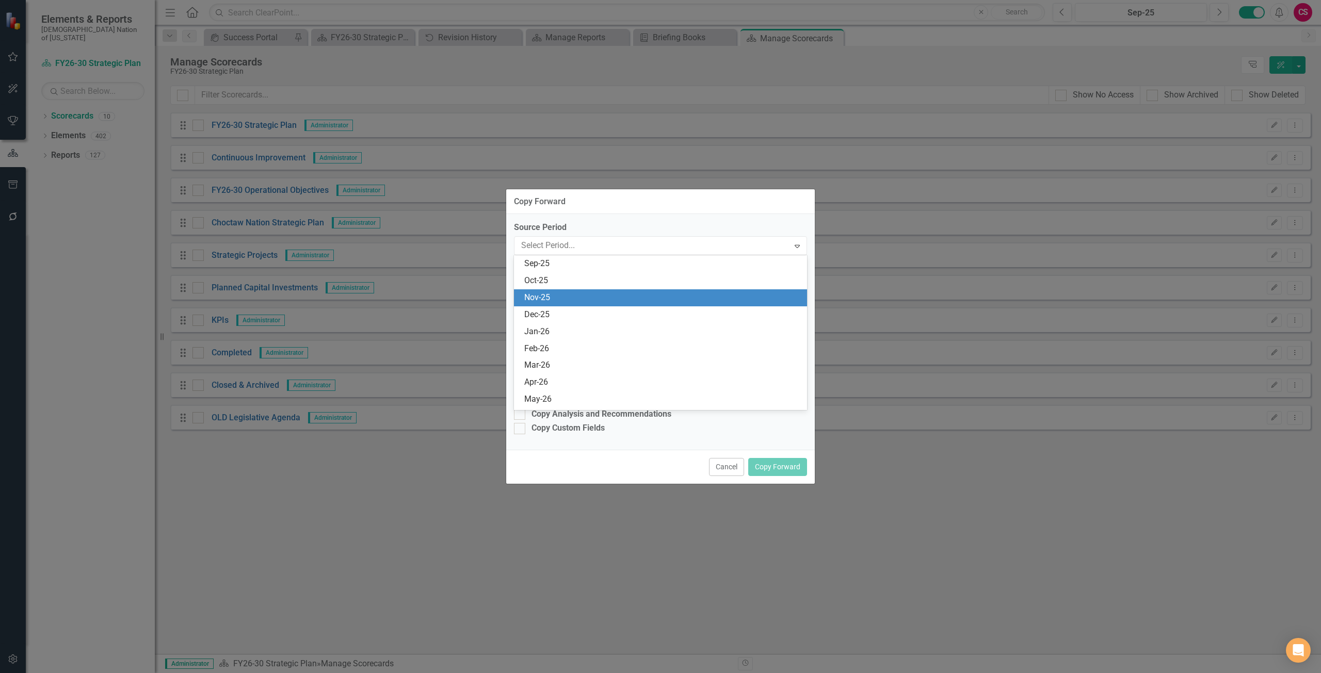
scroll to position [1219, 0]
drag, startPoint x: 548, startPoint y: 305, endPoint x: 550, endPoint y: 284, distance: 21.2
click at [548, 305] on div "Aug-25" at bounding box center [660, 298] width 293 height 17
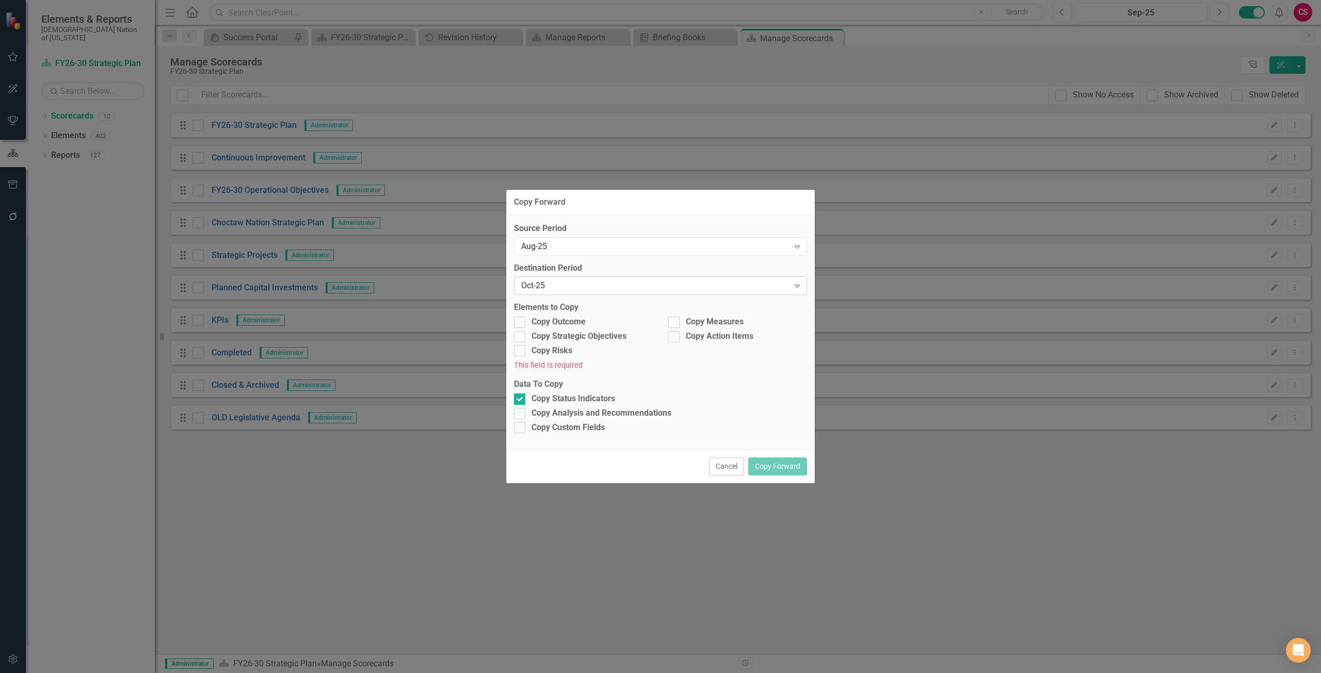
click at [550, 282] on div "Oct-25" at bounding box center [655, 286] width 268 height 12
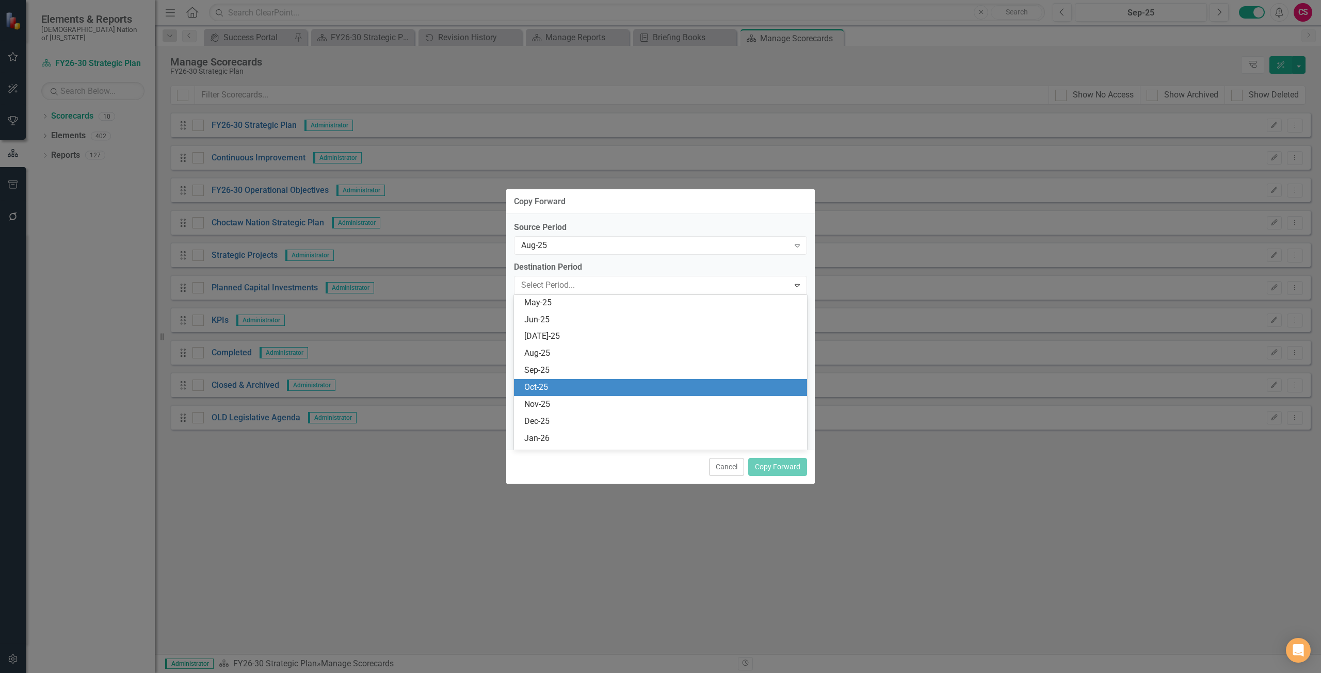
scroll to position [1185, 0]
click at [541, 391] on div "Sep-25" at bounding box center [662, 390] width 277 height 12
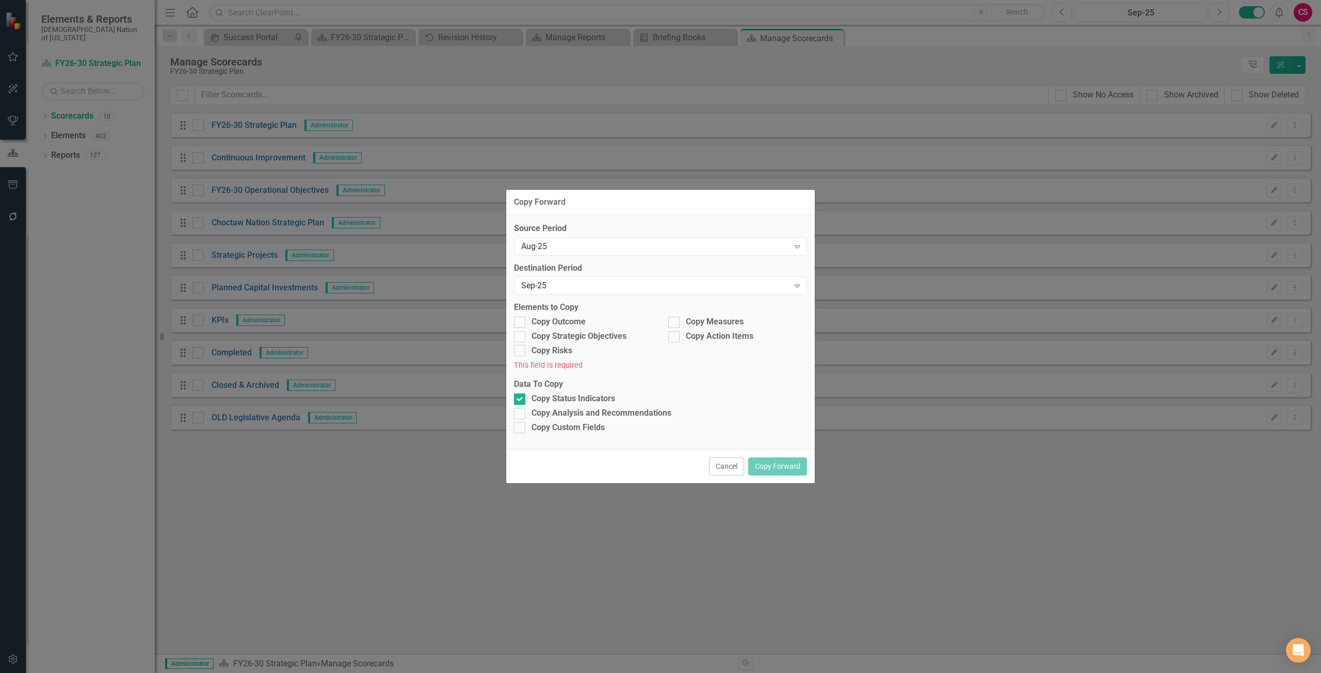
click at [558, 314] on label "Elements to Copy" at bounding box center [660, 308] width 293 height 12
click at [563, 322] on div "Copy Outcome" at bounding box center [558, 322] width 54 height 12
click at [521, 322] on input "Copy Outcome" at bounding box center [517, 320] width 7 height 7
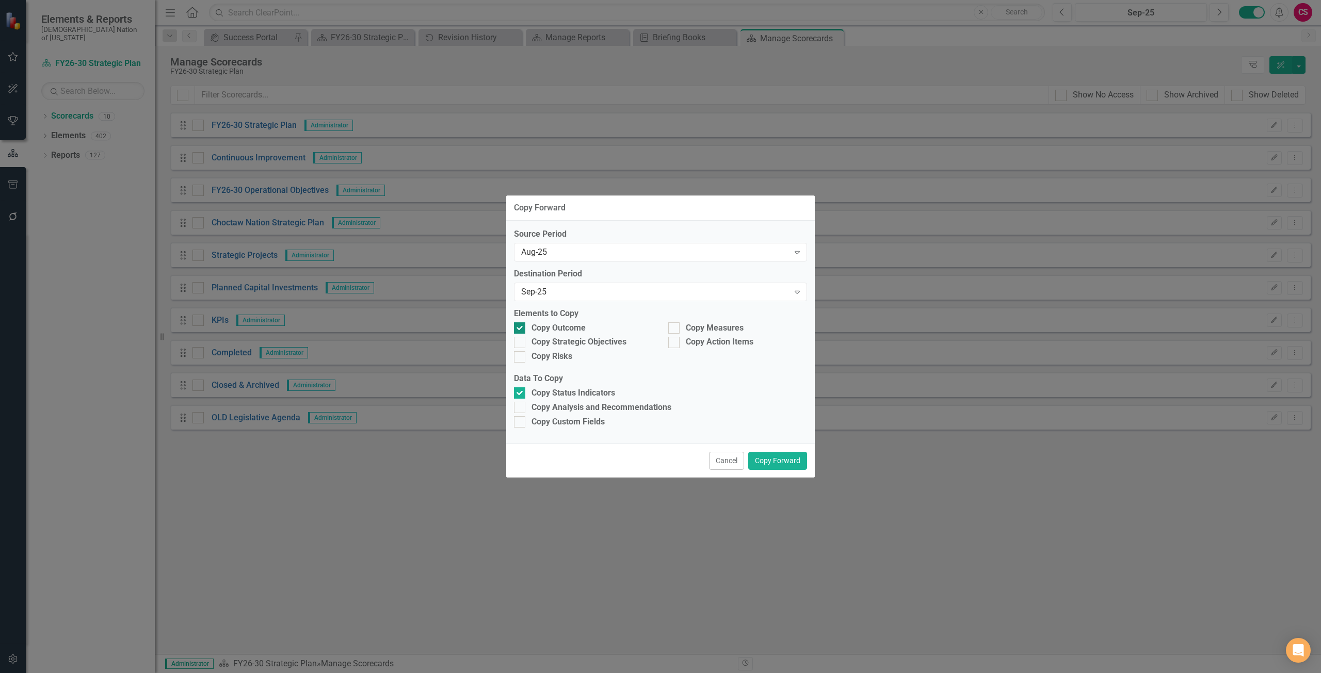
click at [568, 332] on div "Copy Outcome" at bounding box center [558, 328] width 54 height 12
click at [521, 329] on input "Copy Outcome" at bounding box center [517, 325] width 7 height 7
checkbox input "false"
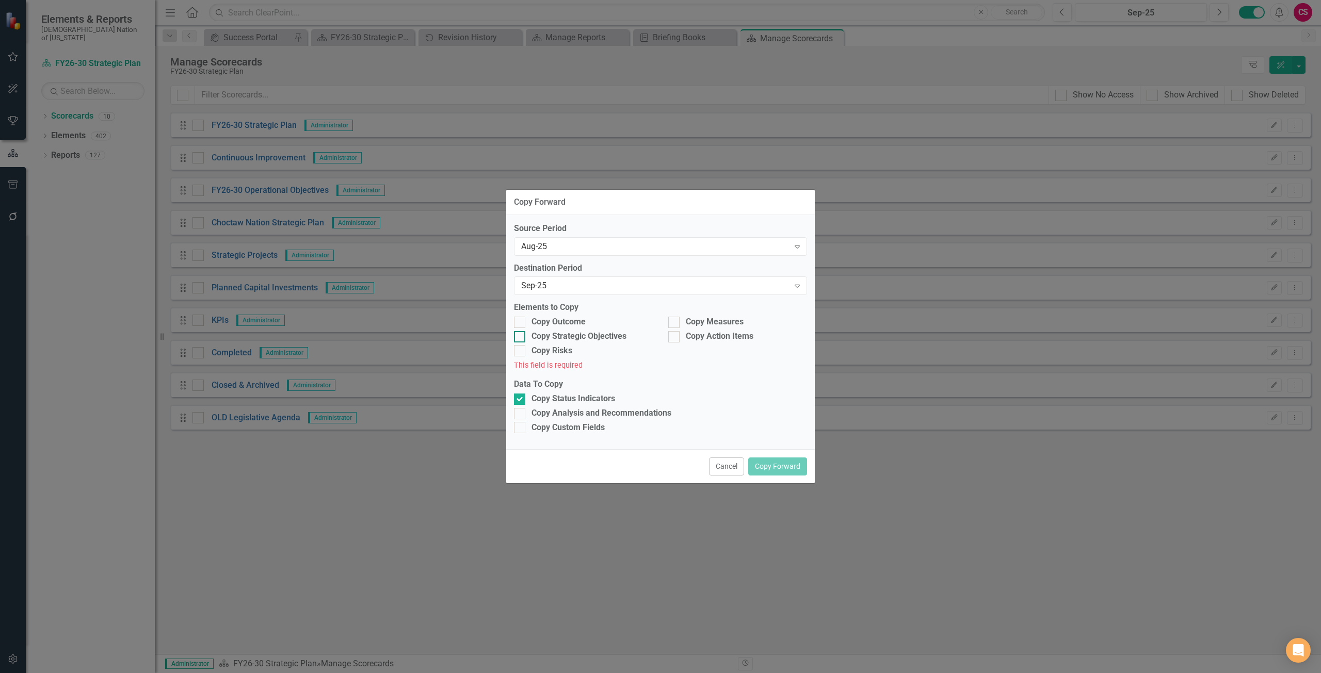
click at [572, 336] on div "Copy Strategic Objectives" at bounding box center [578, 337] width 95 height 12
click at [521, 336] on input "Copy Strategic Objectives" at bounding box center [517, 334] width 7 height 7
checkbox input "true"
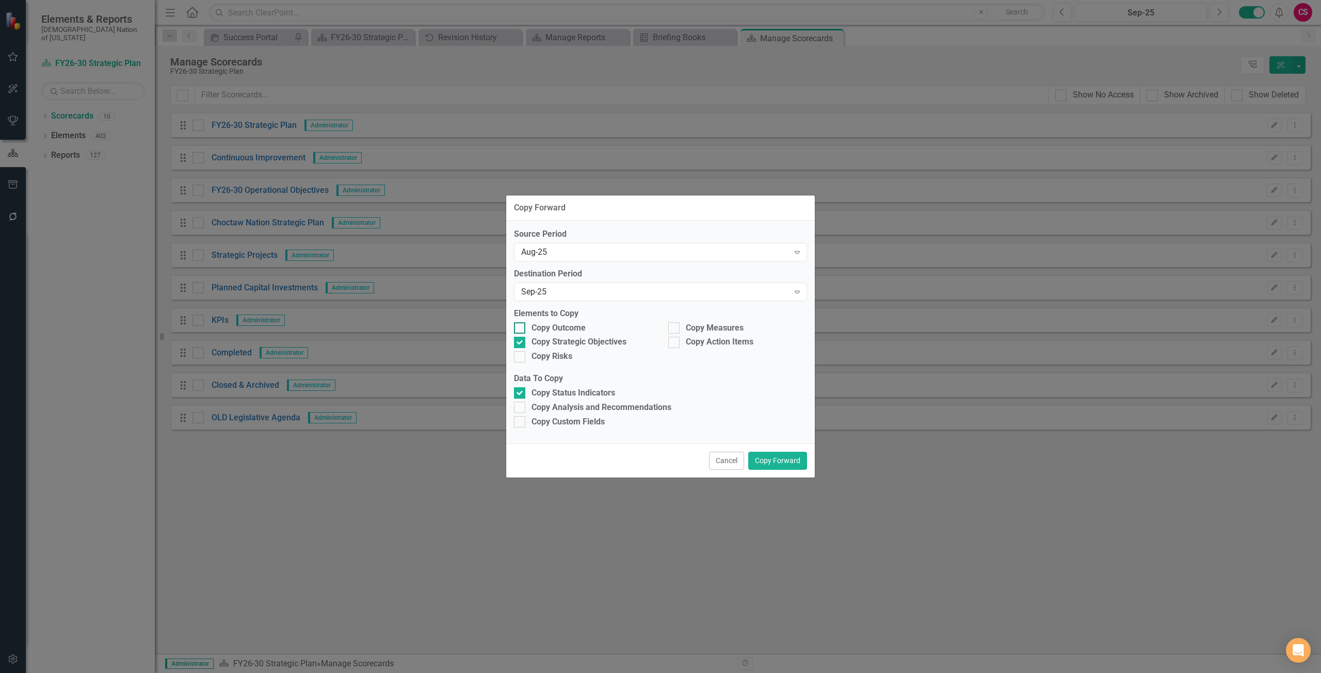
click at [570, 322] on div "Copy Outcome" at bounding box center [558, 328] width 54 height 12
click at [521, 322] on input "Copy Outcome" at bounding box center [517, 325] width 7 height 7
checkbox input "true"
click at [720, 326] on div "Copy Measures" at bounding box center [715, 328] width 58 height 12
click at [675, 326] on input "Copy Measures" at bounding box center [671, 325] width 7 height 7
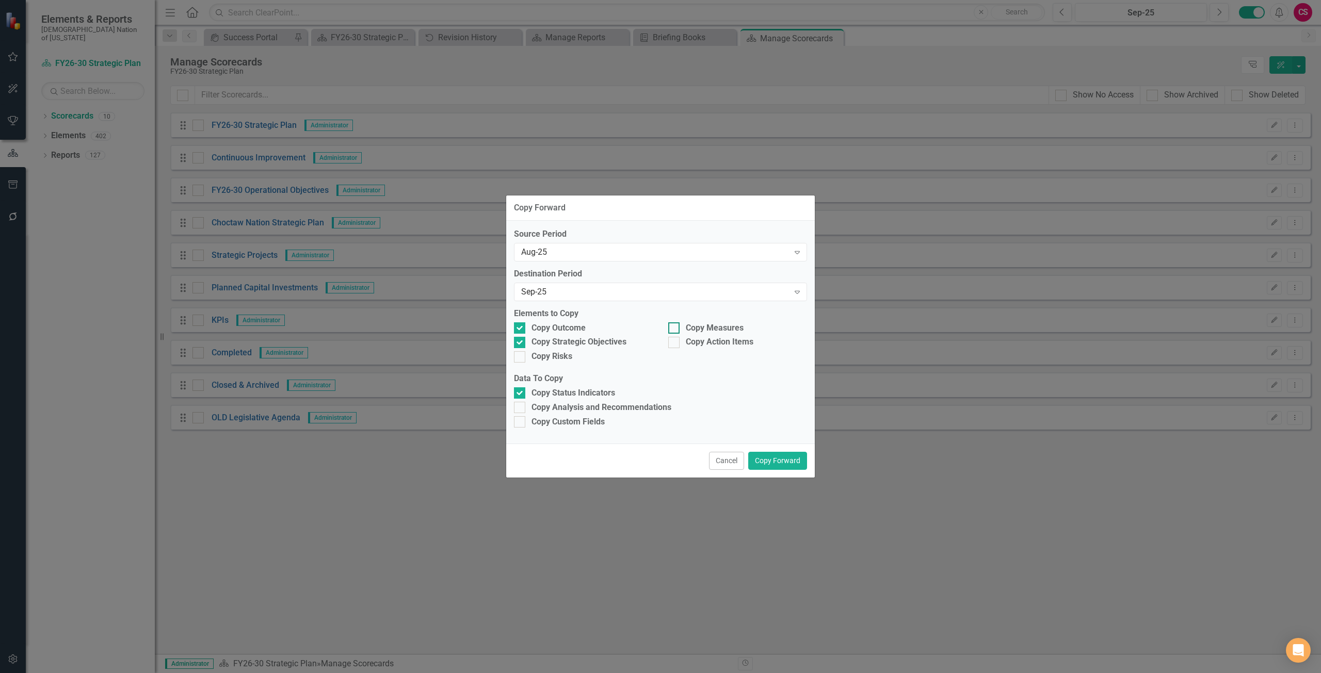
checkbox input "true"
click at [555, 410] on div "Copy Analysis and Recommendations" at bounding box center [601, 408] width 140 height 12
click at [521, 409] on input "Copy Analysis and Recommendations" at bounding box center [517, 405] width 7 height 7
click at [665, 415] on div "Copy Status Indicators Copy Analysis and Recommendations Copy Custom Fields" at bounding box center [660, 408] width 293 height 41
click at [644, 413] on div "Copy Analysis and Recommendations" at bounding box center [601, 408] width 140 height 12
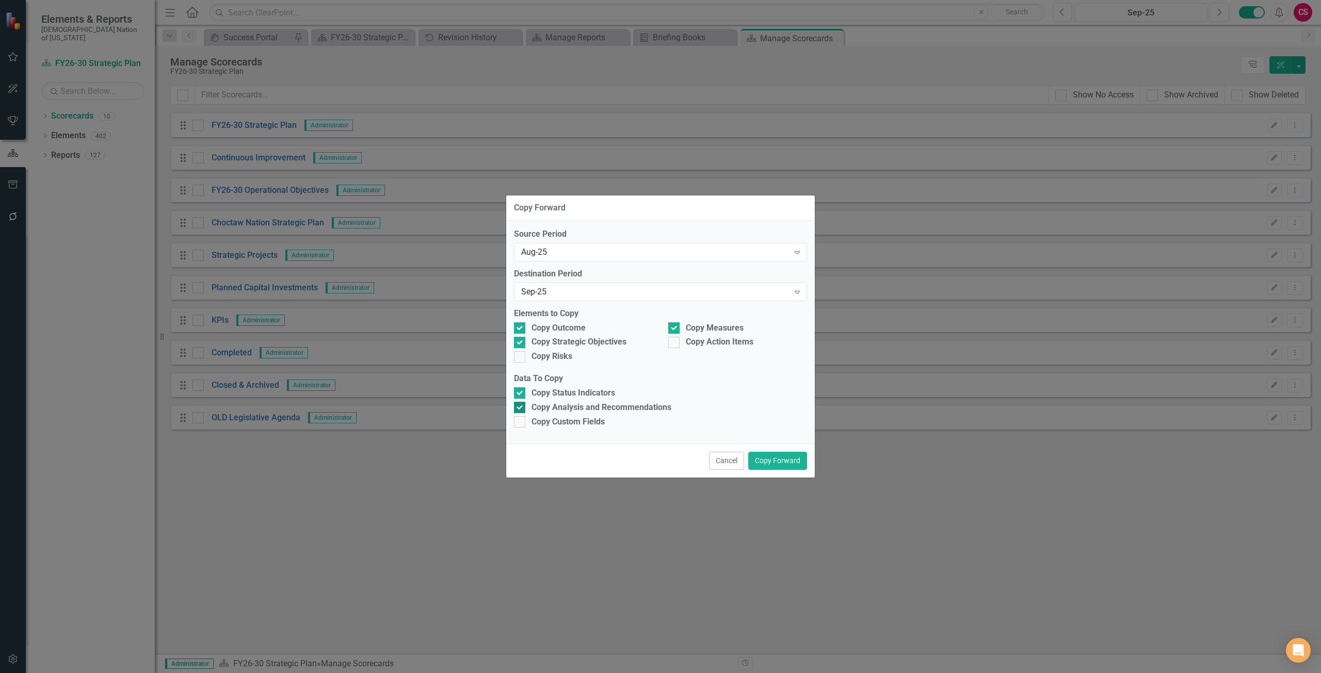
click at [521, 409] on input "Copy Analysis and Recommendations" at bounding box center [517, 405] width 7 height 7
checkbox input "false"
click at [781, 460] on button "Copy Forward" at bounding box center [777, 461] width 59 height 18
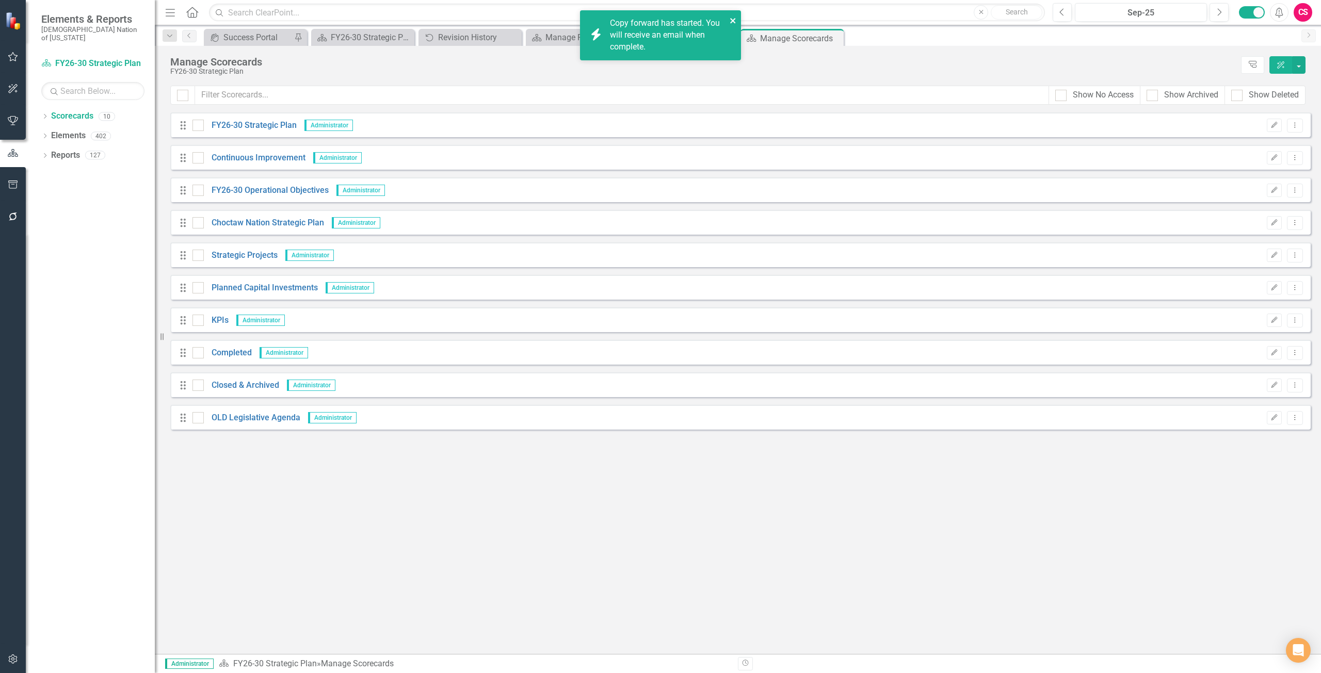
click at [731, 17] on icon "close" at bounding box center [733, 21] width 7 height 8
click at [101, 58] on link "Scorecard FY26-30 Strategic Plan" at bounding box center [92, 64] width 103 height 12
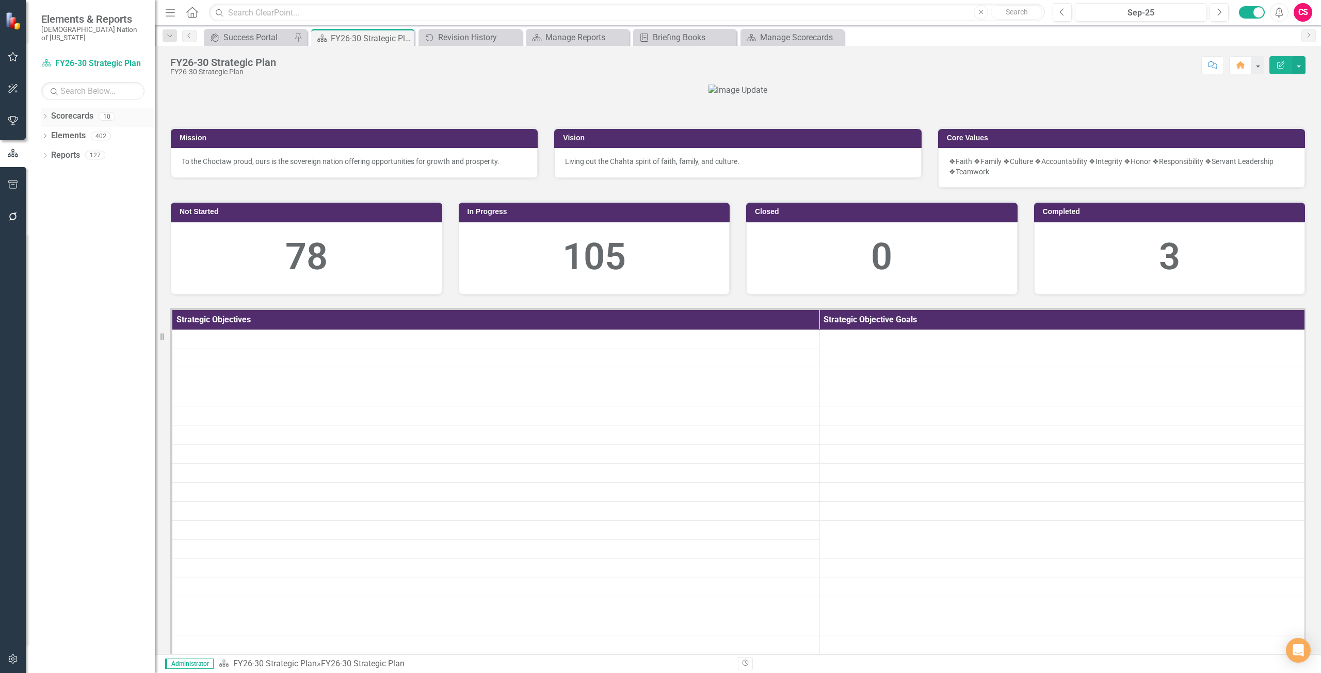
click at [80, 110] on link "Scorecards" at bounding box center [72, 116] width 42 height 12
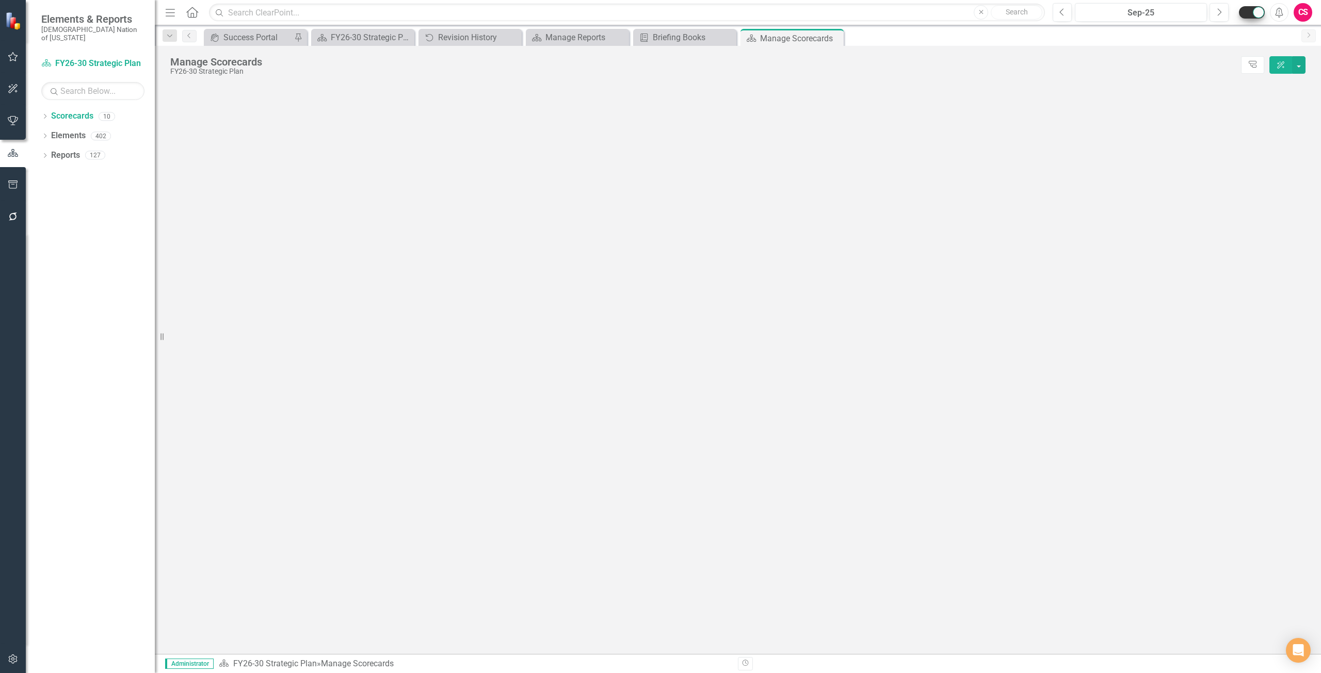
click at [1263, 15] on div at bounding box center [1258, 12] width 11 height 11
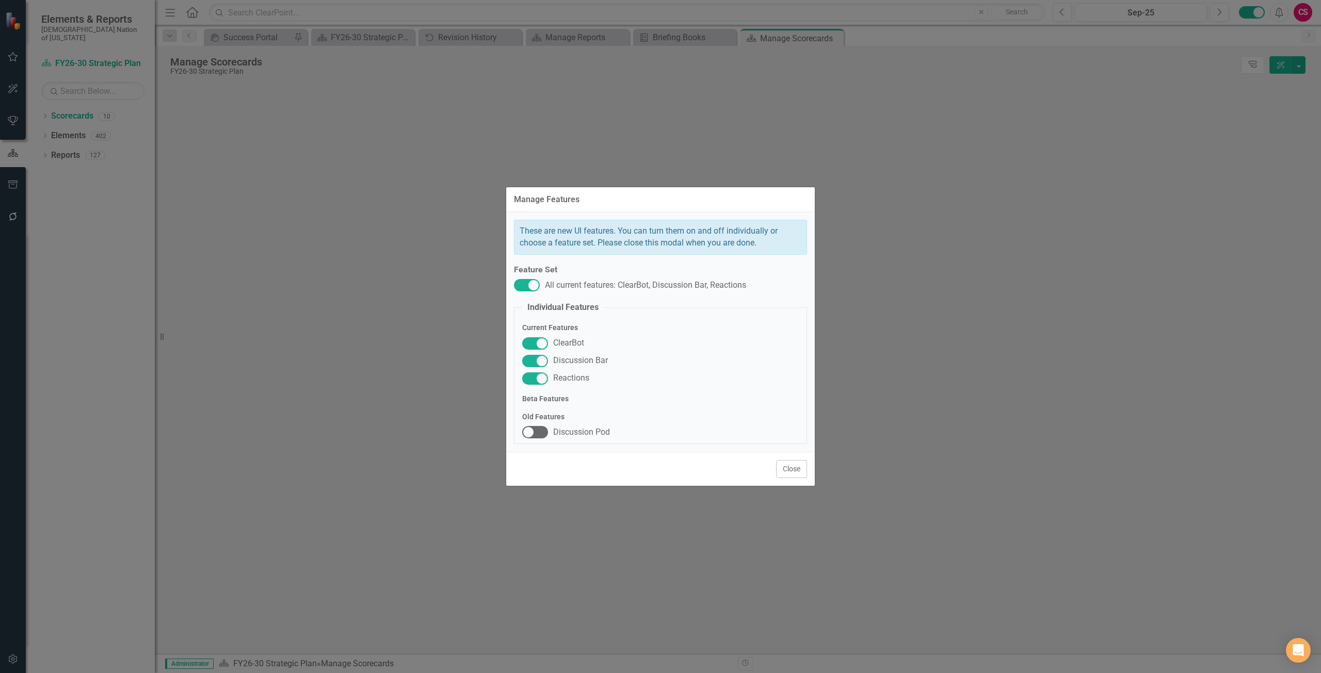
checkbox input "true"
click at [798, 464] on button "Close" at bounding box center [791, 469] width 31 height 18
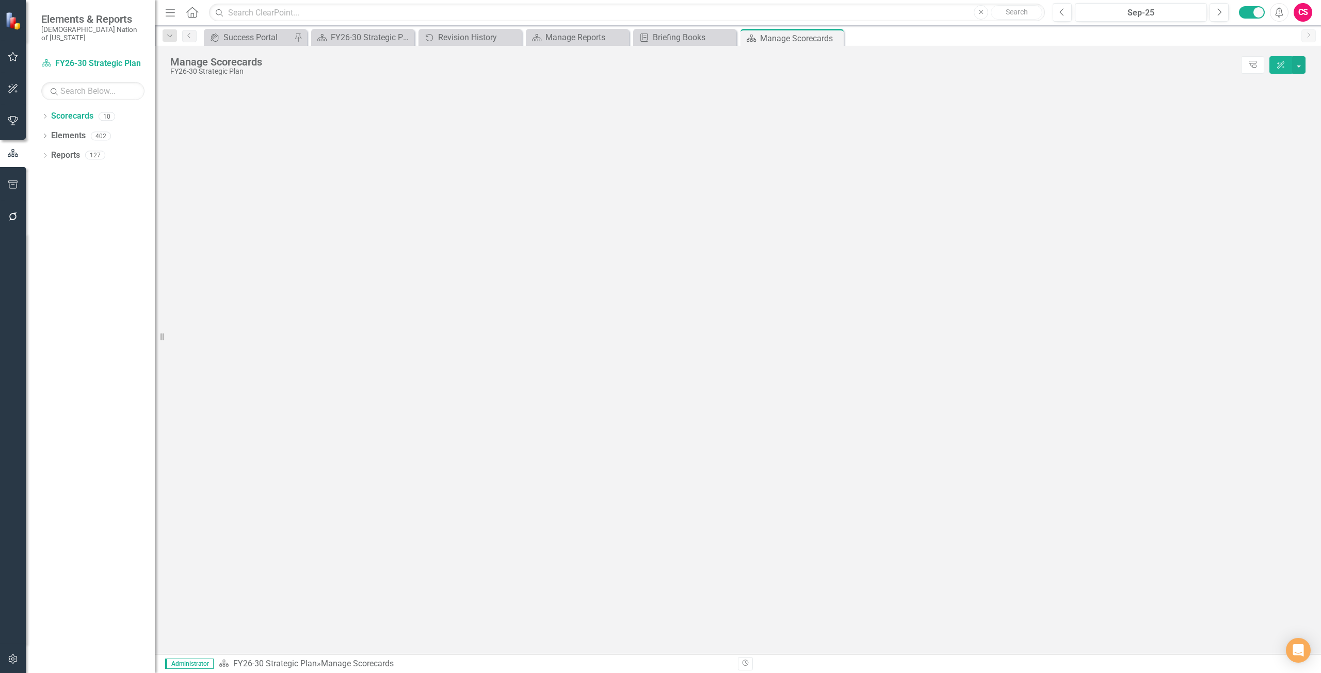
click at [1279, 12] on icon "Alerts" at bounding box center [1278, 12] width 11 height 10
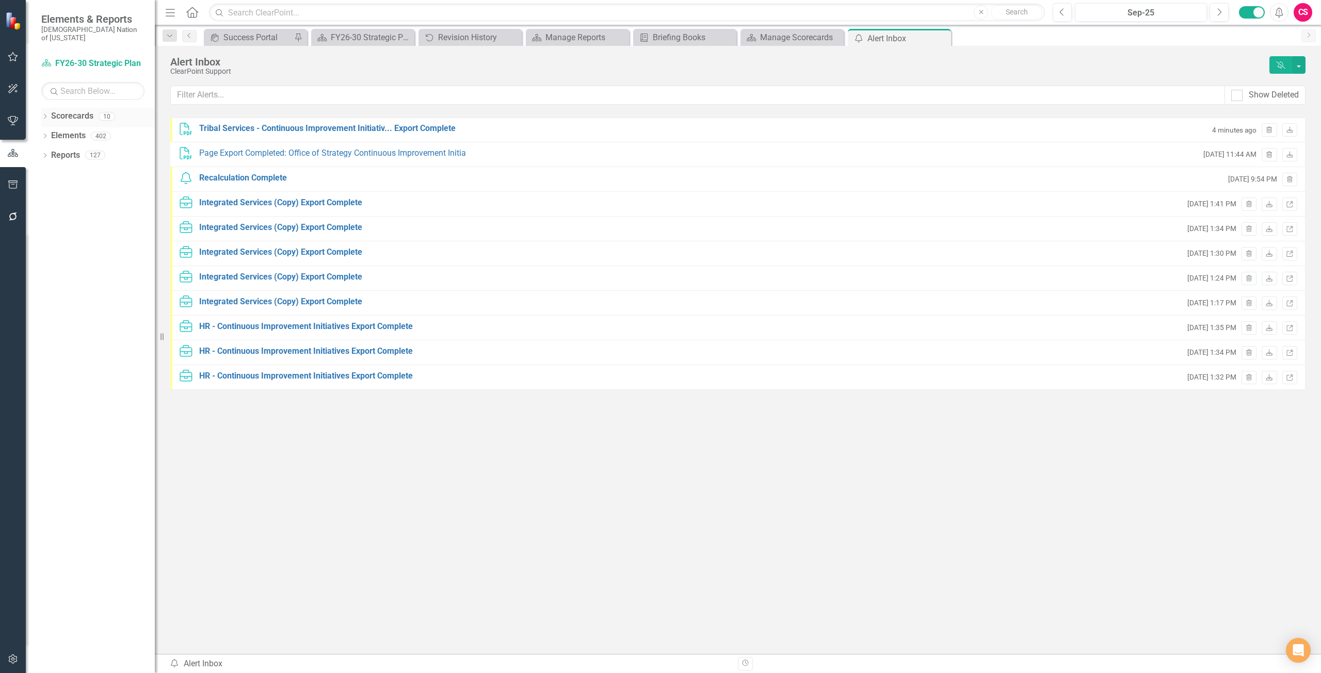
click at [73, 110] on link "Scorecards" at bounding box center [72, 116] width 42 height 12
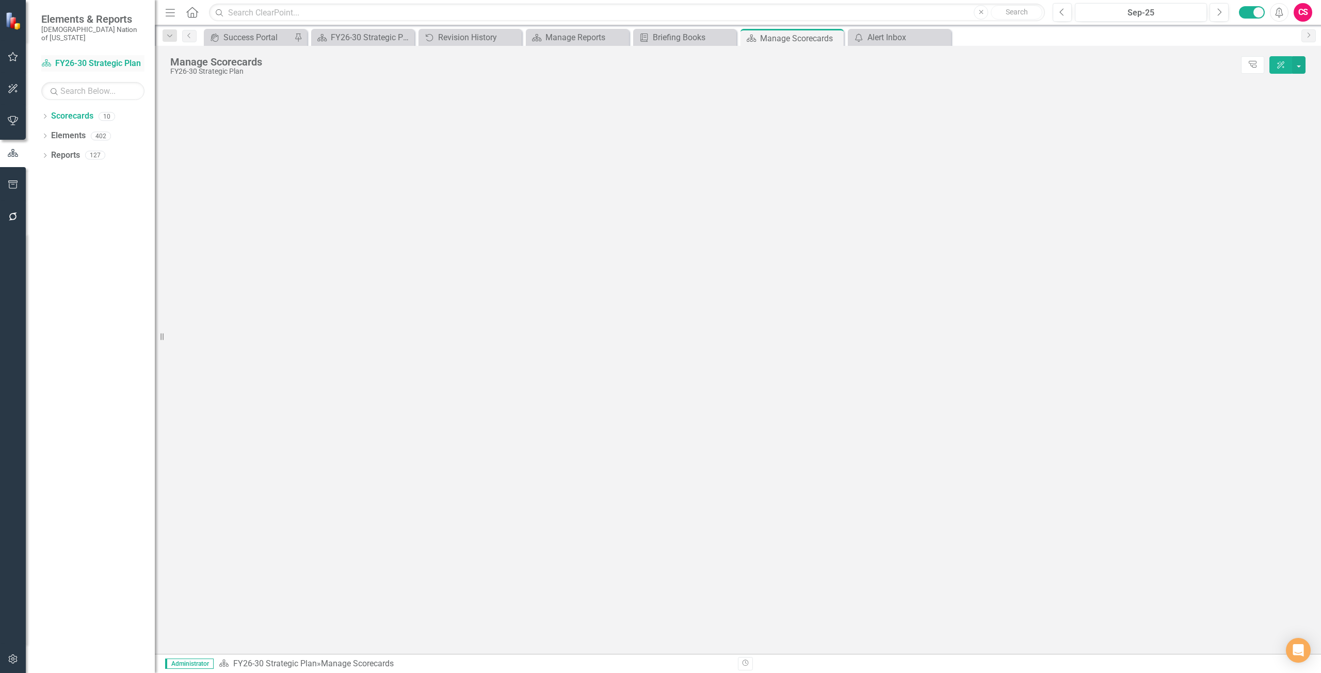
click at [85, 58] on link "Scorecard FY26-30 Strategic Plan" at bounding box center [92, 64] width 103 height 12
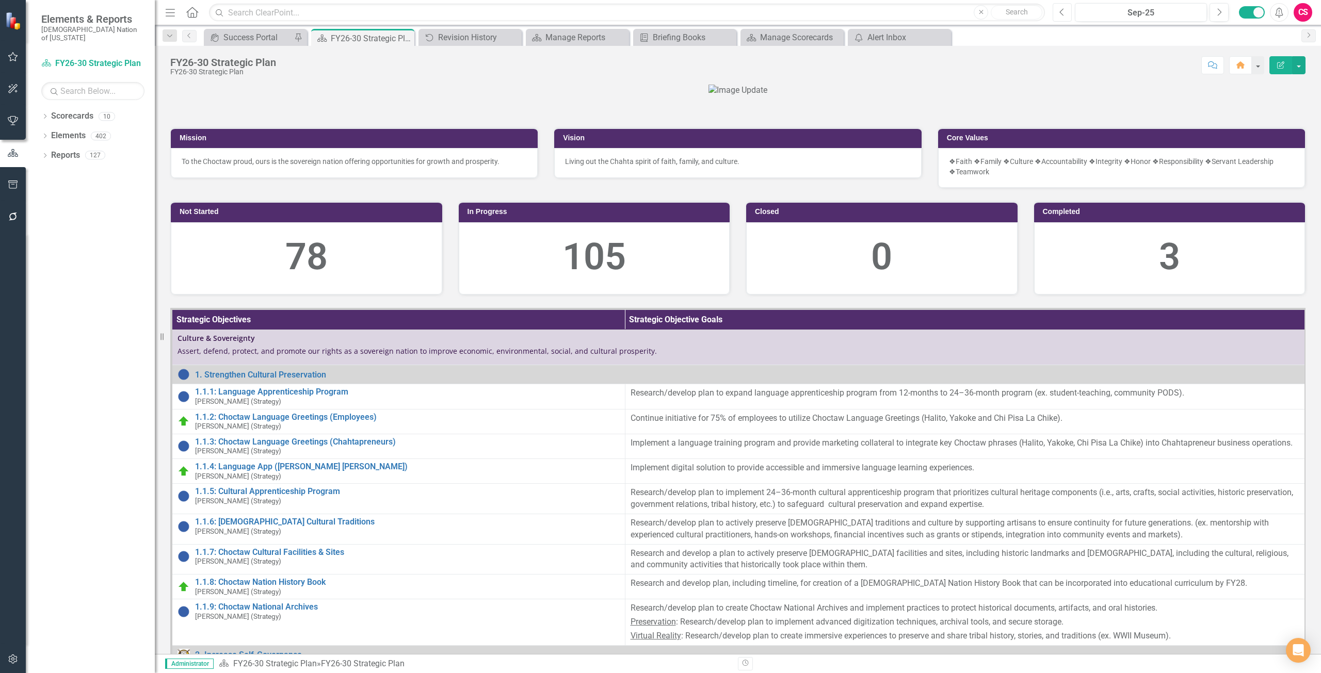
click at [1068, 9] on button "Previous" at bounding box center [1062, 12] width 19 height 19
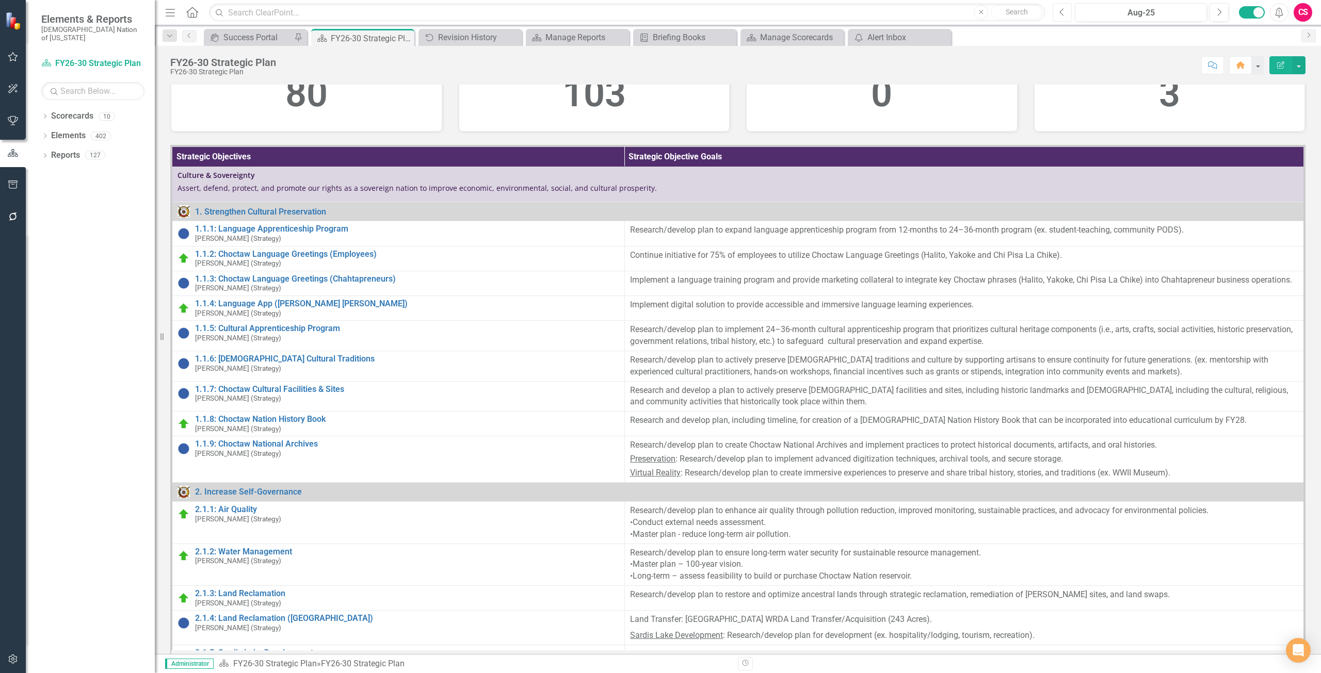
scroll to position [103, 0]
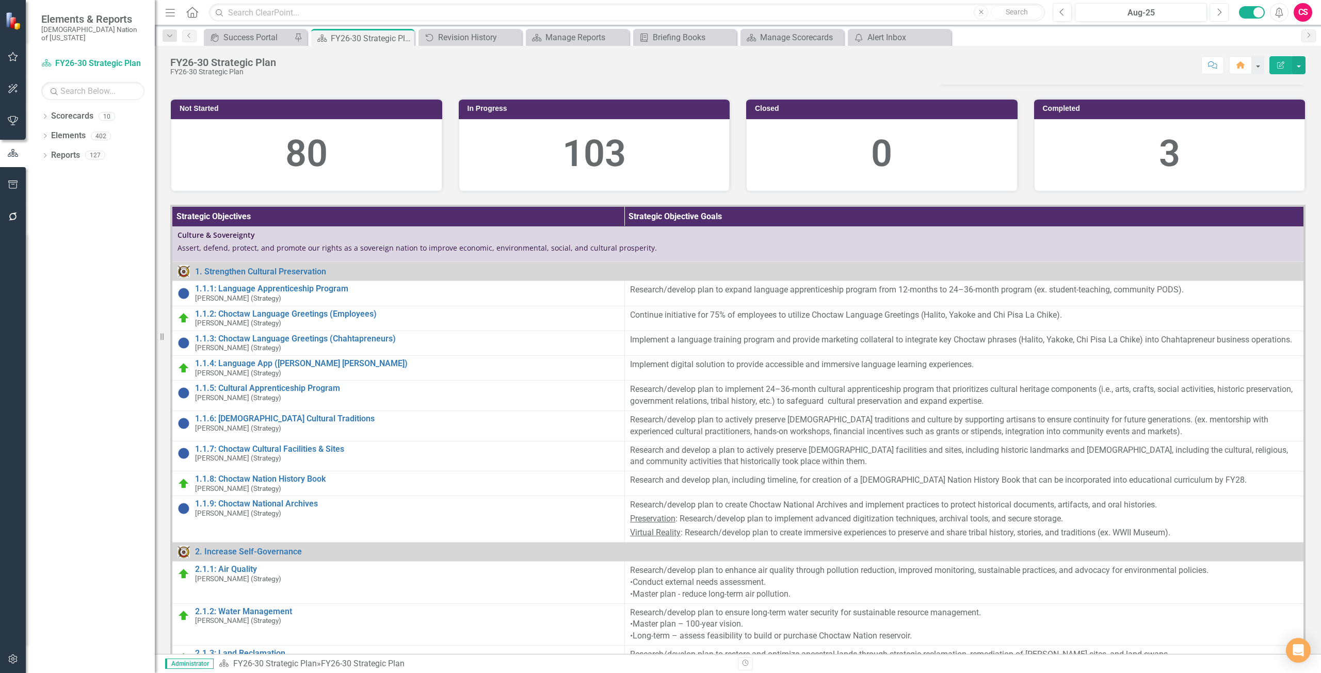
click at [1216, 12] on icon "Next" at bounding box center [1219, 12] width 6 height 9
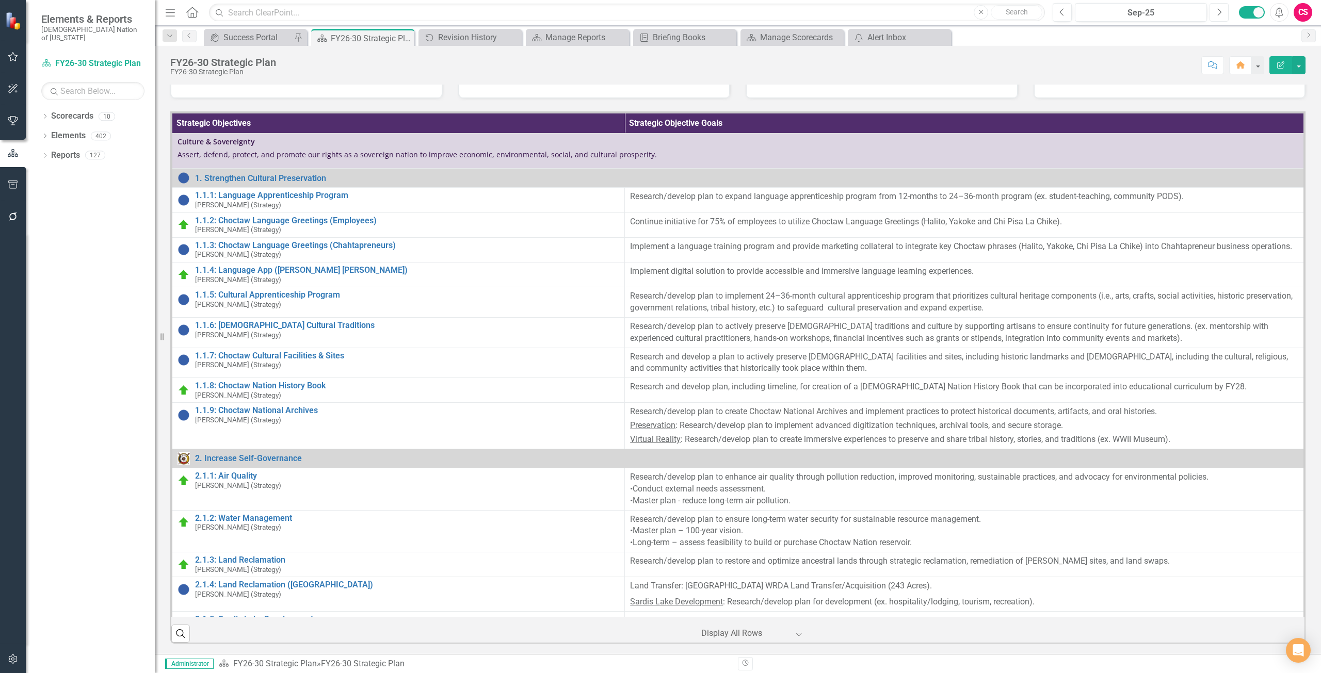
scroll to position [155, 0]
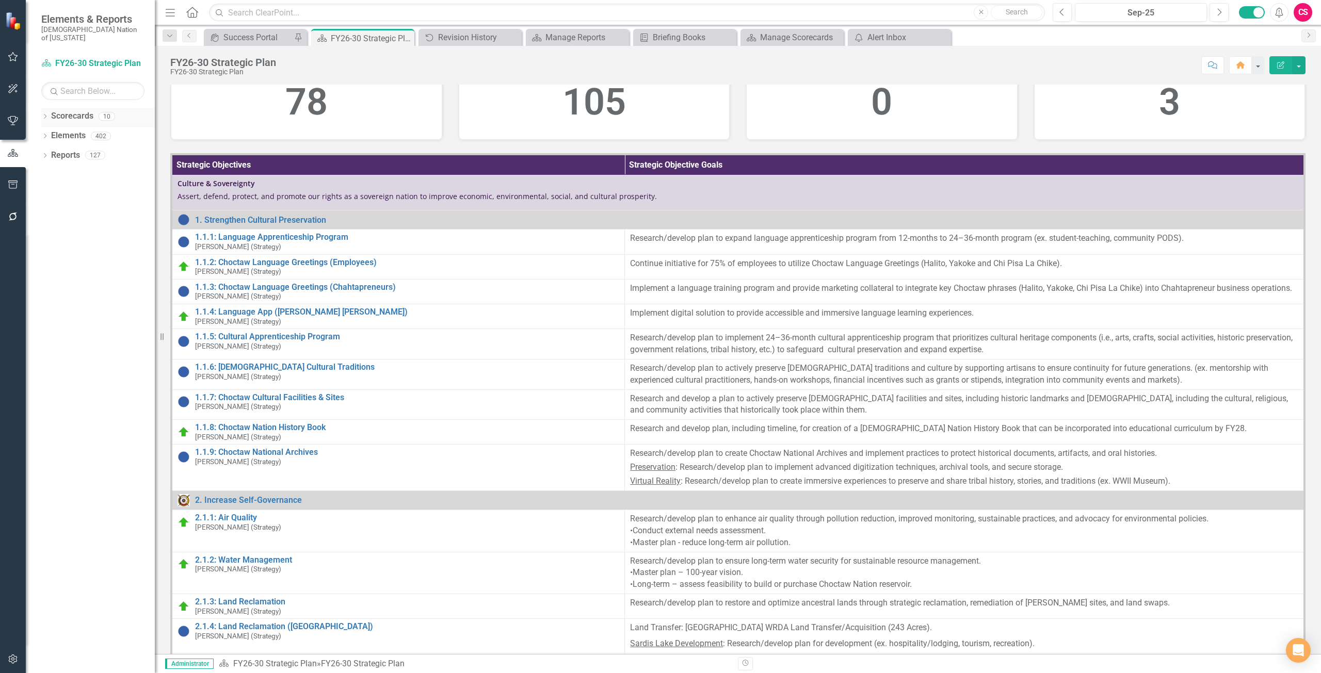
click at [74, 110] on link "Scorecards" at bounding box center [72, 116] width 42 height 12
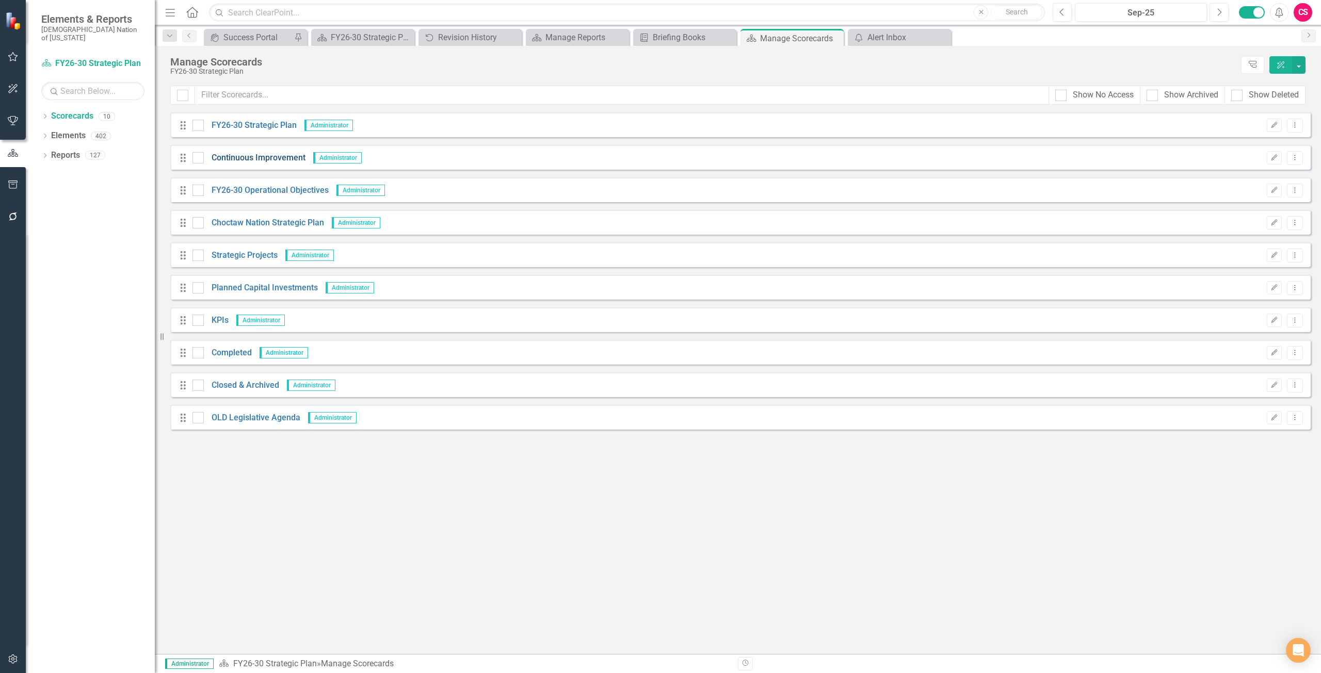
click at [238, 158] on link "Continuous Improvement" at bounding box center [255, 158] width 102 height 12
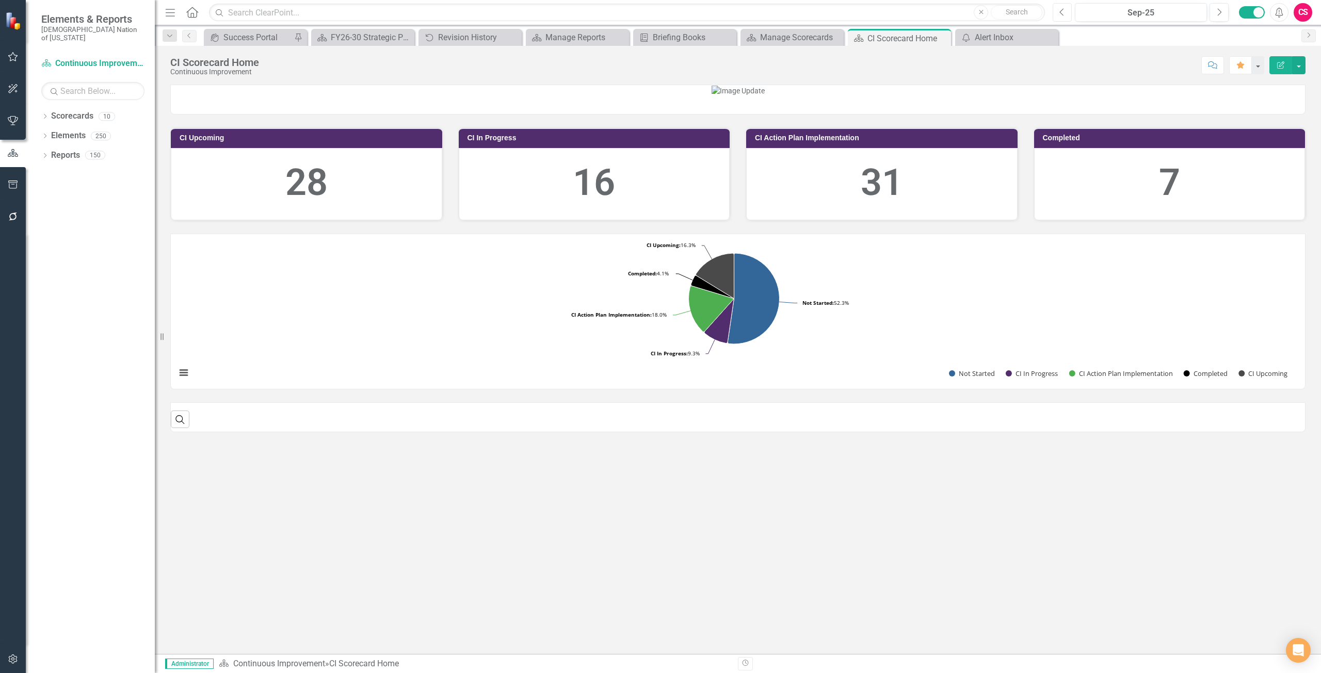
click at [1067, 11] on button "Previous" at bounding box center [1062, 12] width 19 height 19
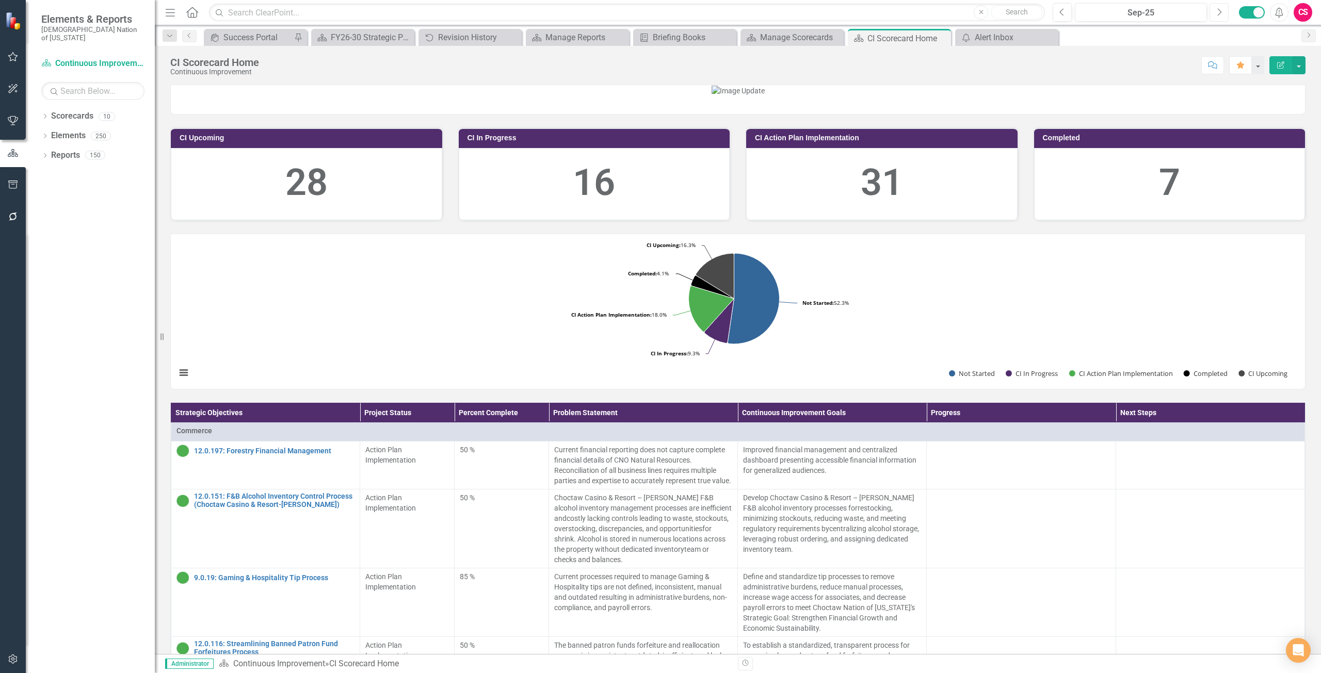
click at [1215, 19] on button "Next" at bounding box center [1218, 12] width 19 height 19
click at [1088, 96] on div at bounding box center [738, 90] width 1134 height 11
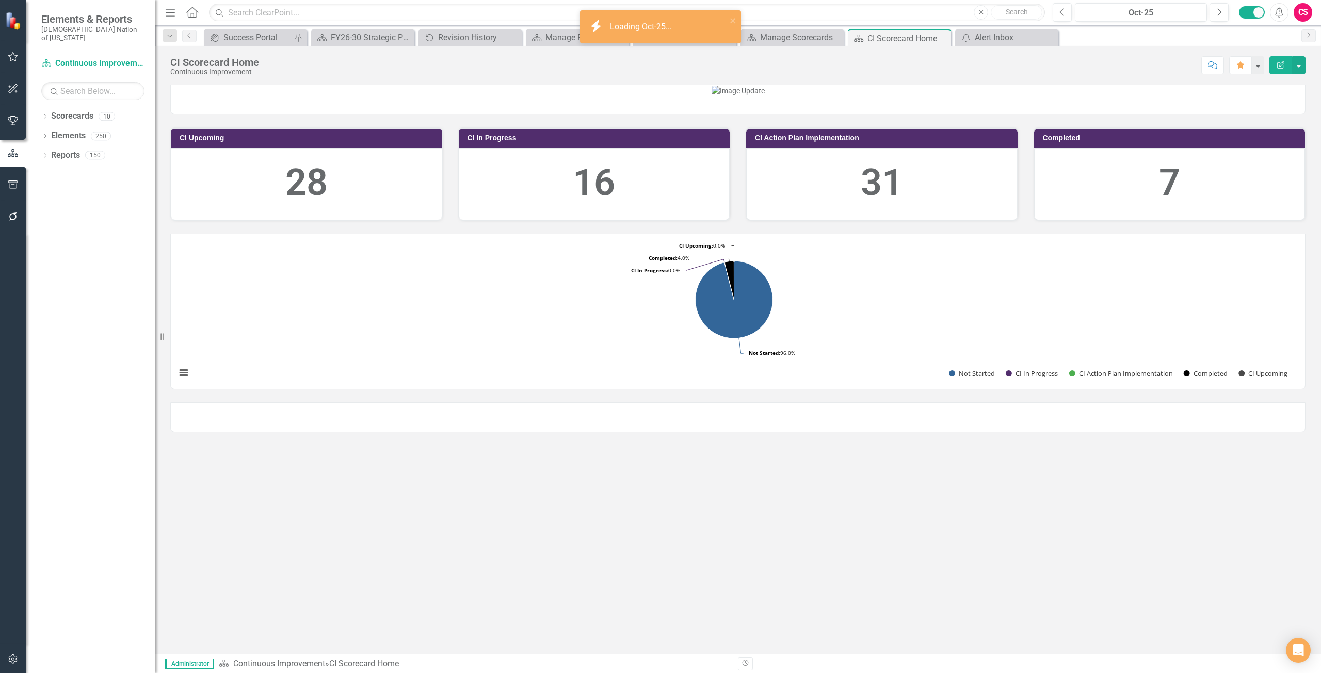
click at [609, 37] on div "icon.bolt Loading Oct-25..." at bounding box center [657, 27] width 146 height 24
click at [736, 18] on icon "close" at bounding box center [733, 21] width 7 height 8
click at [731, 20] on icon "close" at bounding box center [732, 20] width 5 height 5
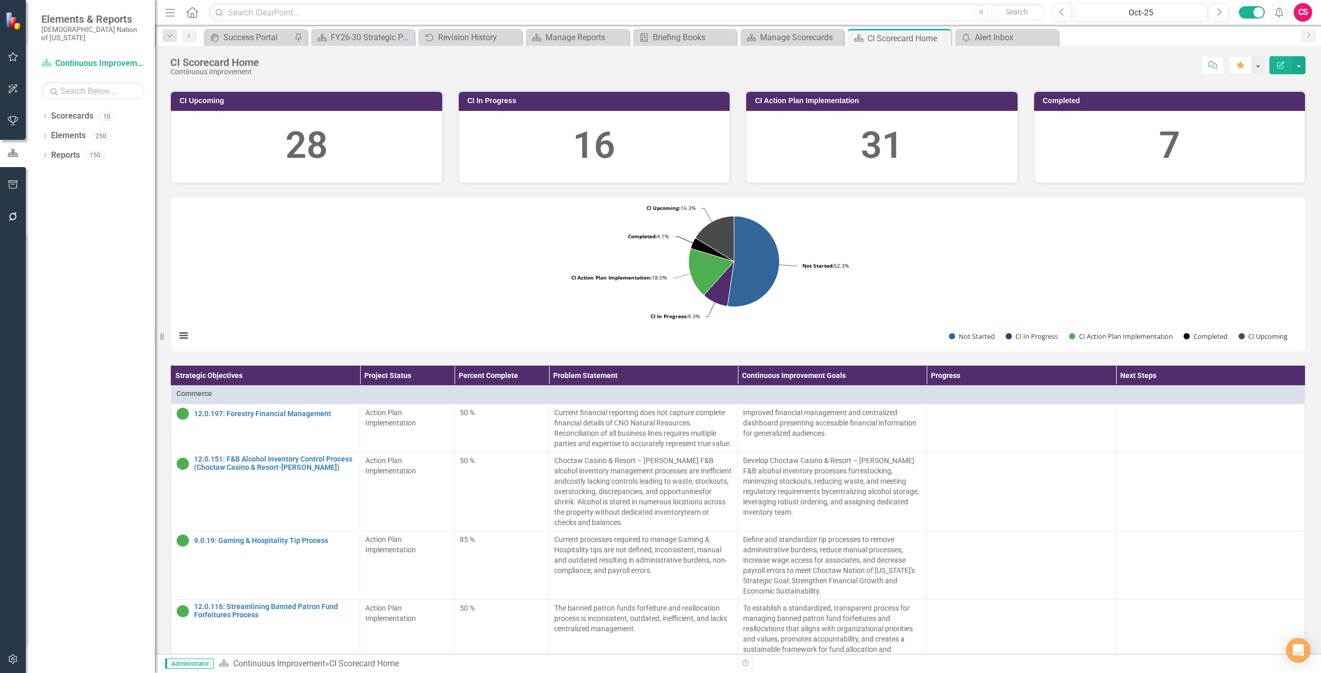
scroll to position [37, 0]
click at [1063, 12] on icon "Previous" at bounding box center [1062, 12] width 6 height 9
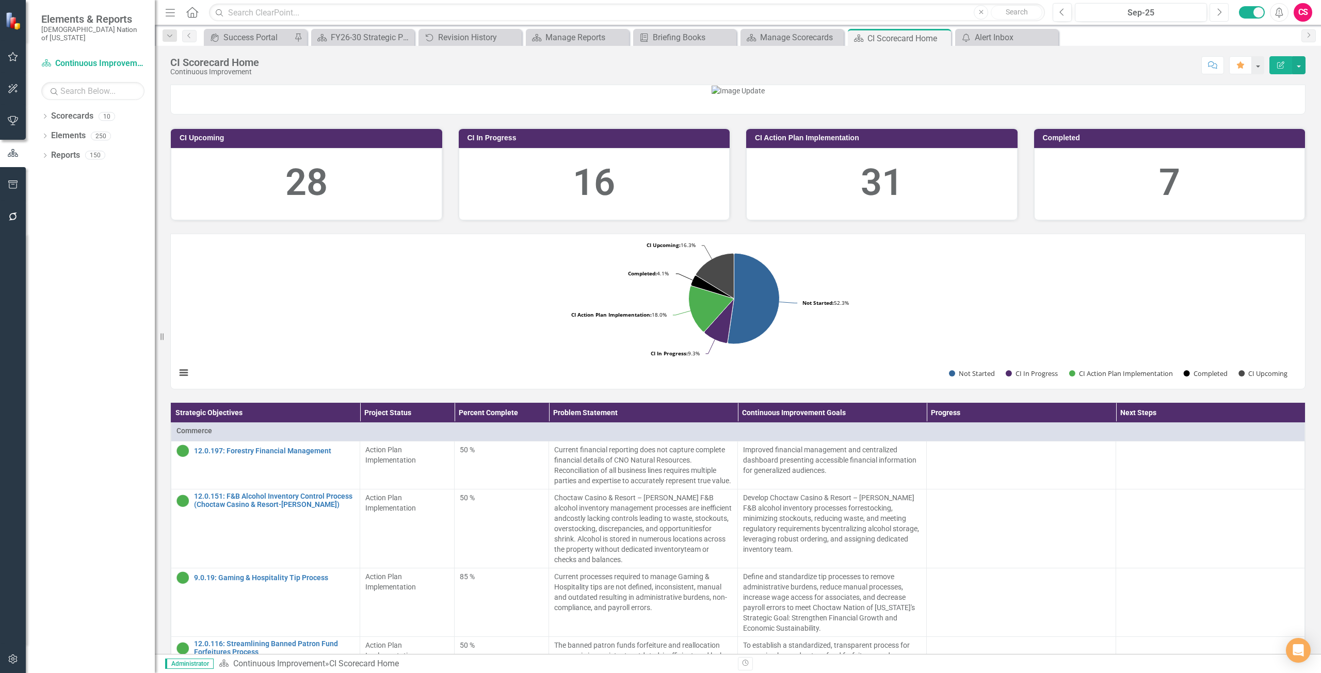
click at [1216, 17] on button "Next" at bounding box center [1218, 12] width 19 height 19
click at [64, 110] on link "Scorecards" at bounding box center [72, 116] width 42 height 12
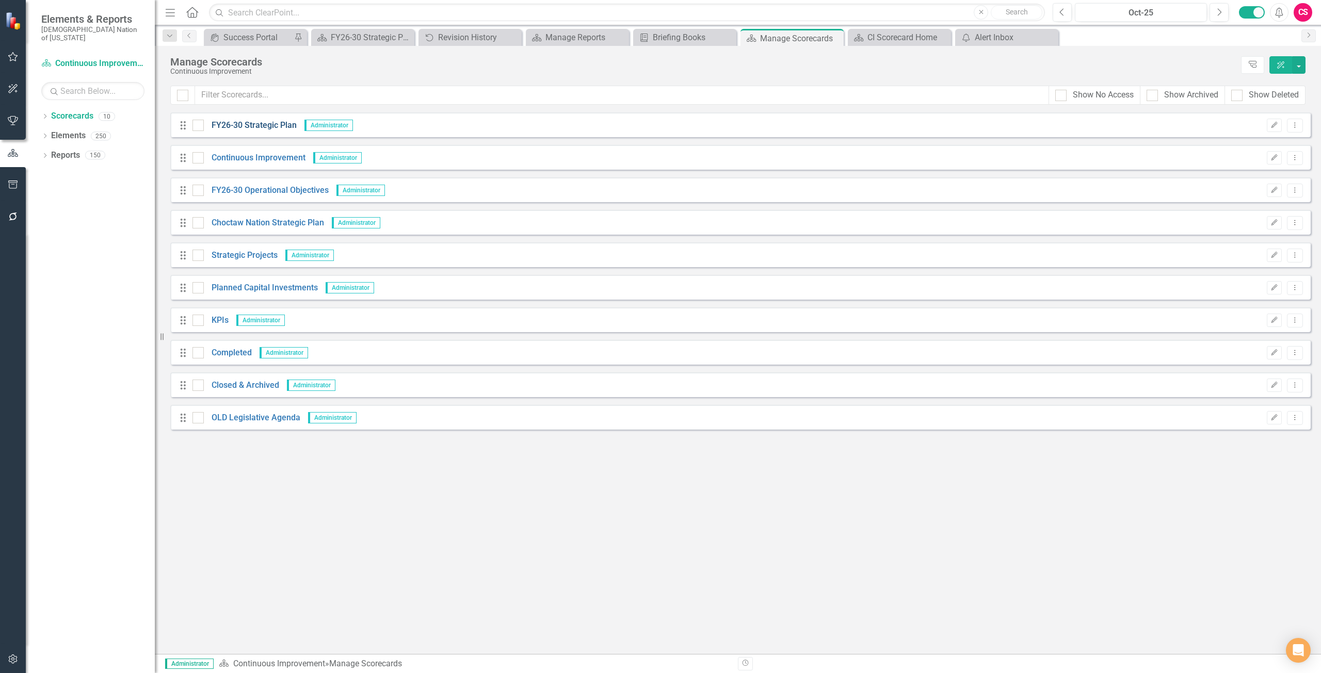
click at [264, 125] on link "FY26-30 Strategic Plan" at bounding box center [250, 126] width 93 height 12
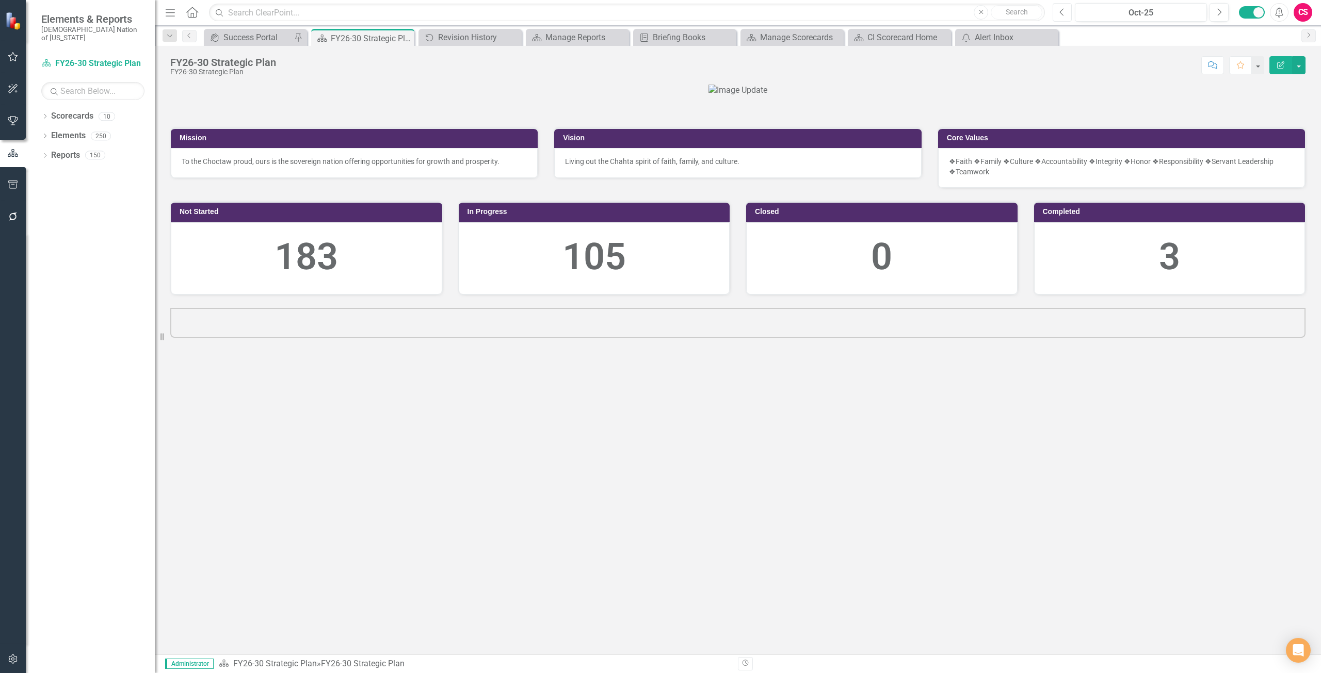
click at [1065, 13] on icon "Previous" at bounding box center [1062, 12] width 6 height 9
click at [1063, 12] on icon "Previous" at bounding box center [1062, 12] width 6 height 9
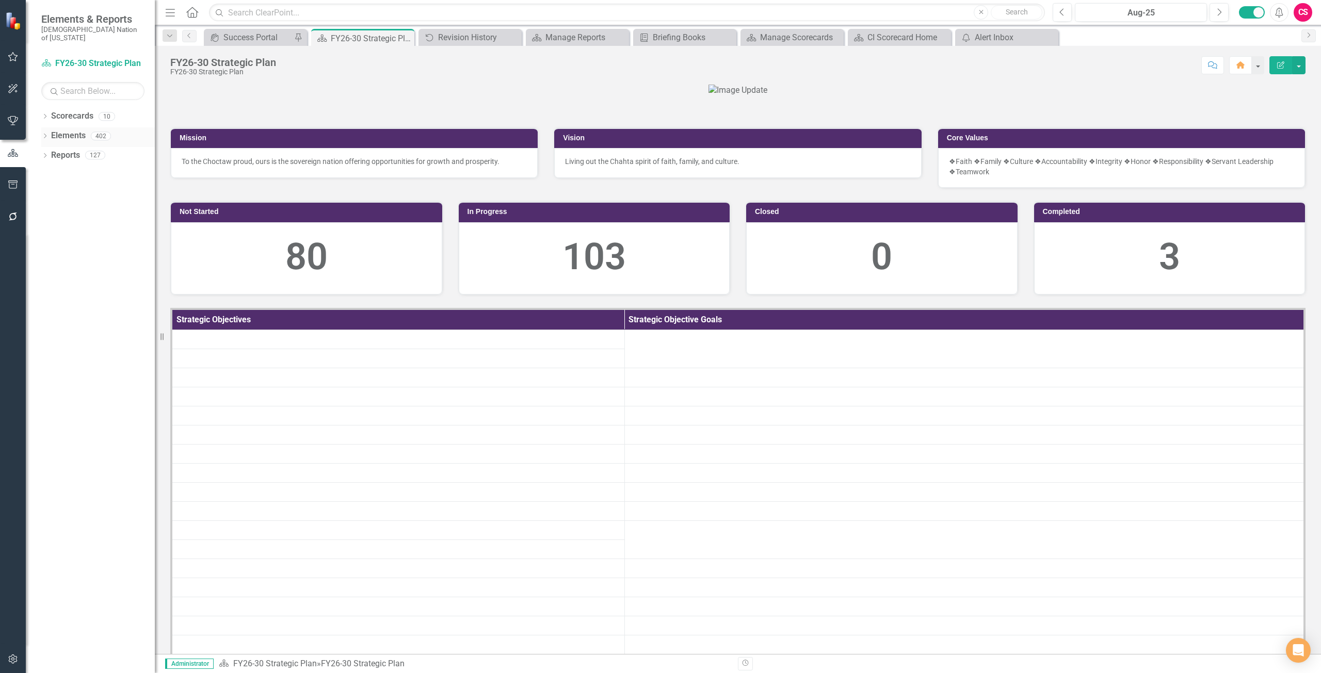
click at [74, 130] on link "Elements" at bounding box center [68, 136] width 35 height 12
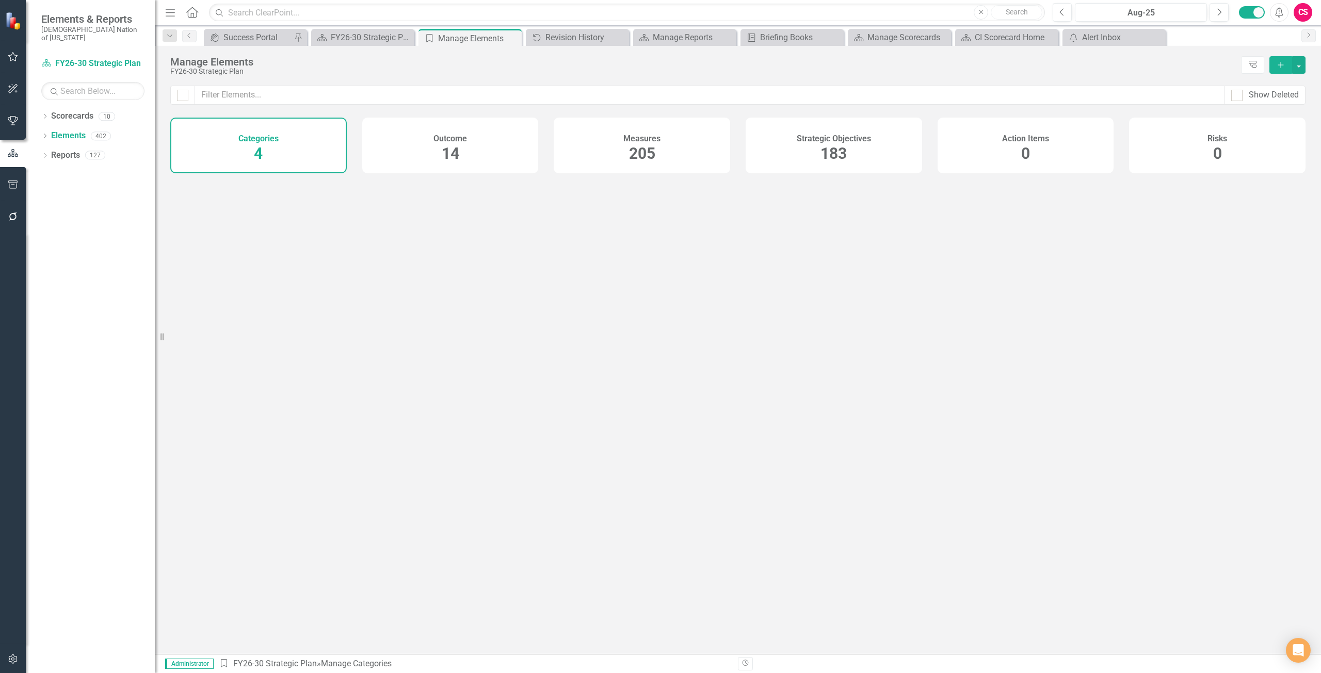
click at [858, 146] on div "Strategic Objectives 183" at bounding box center [834, 146] width 176 height 56
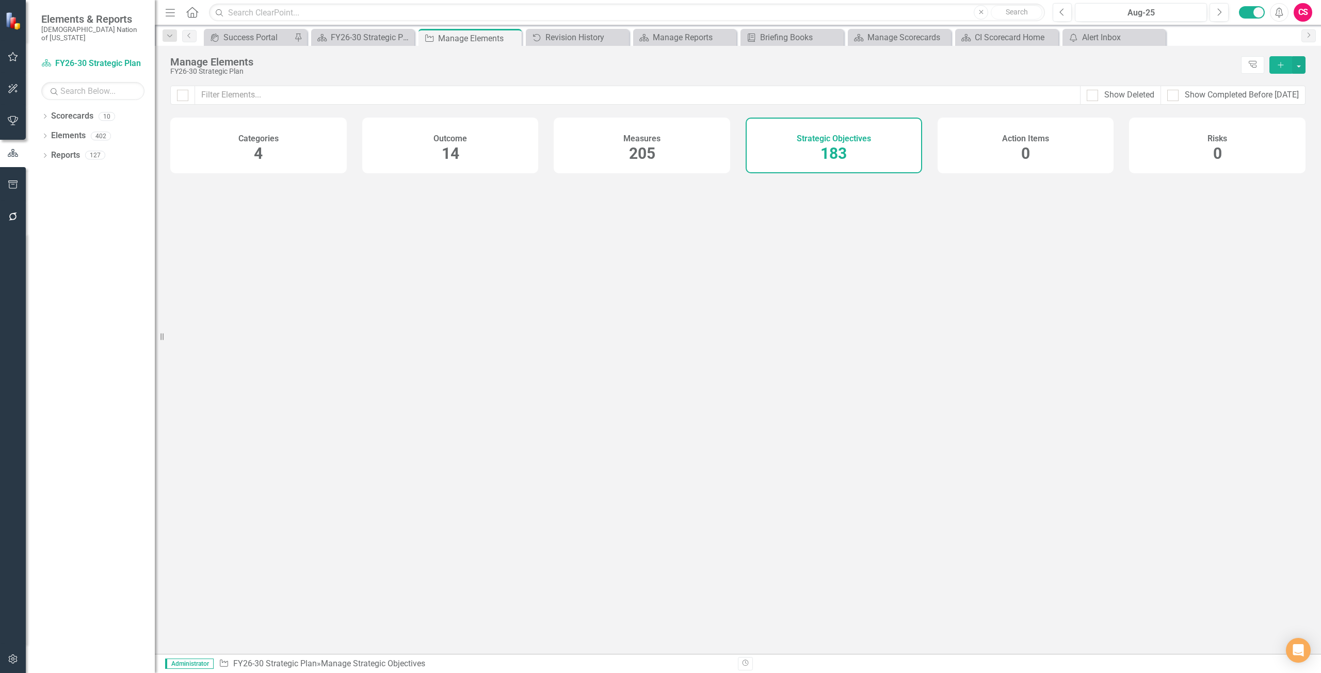
click at [686, 142] on div "Measures 205" at bounding box center [642, 146] width 176 height 56
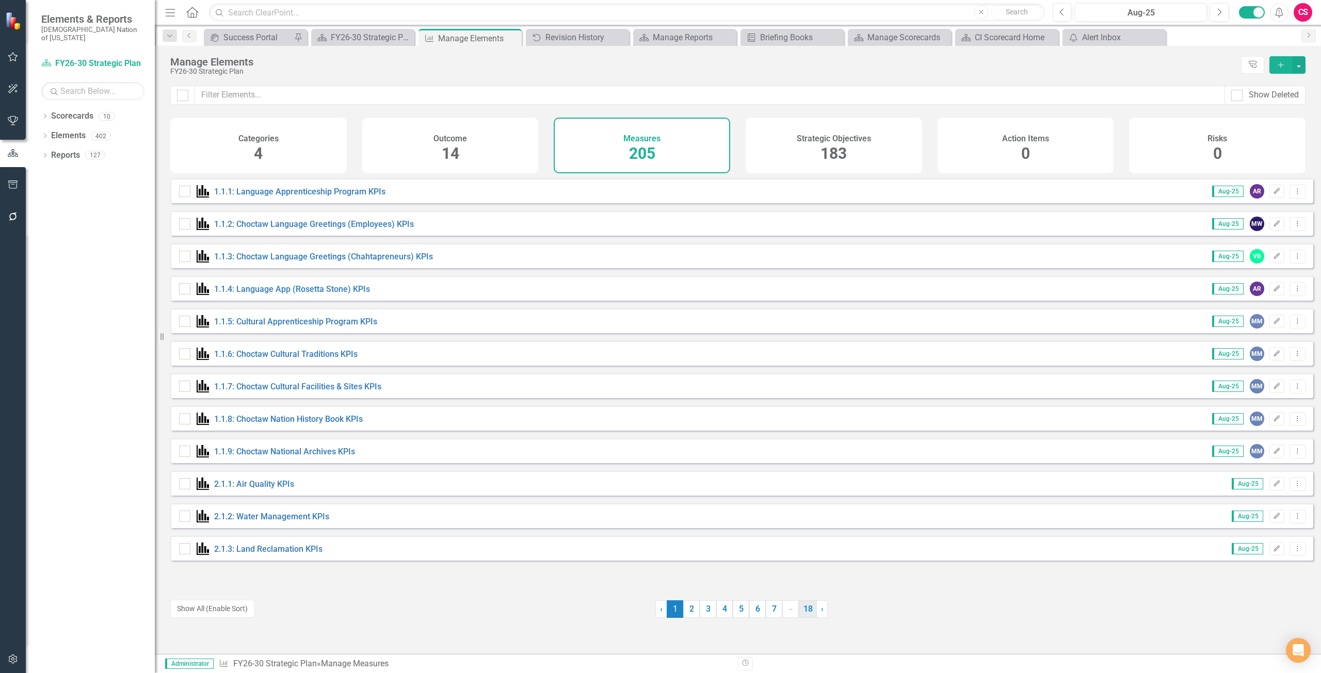
click at [803, 613] on link "18" at bounding box center [808, 610] width 18 height 18
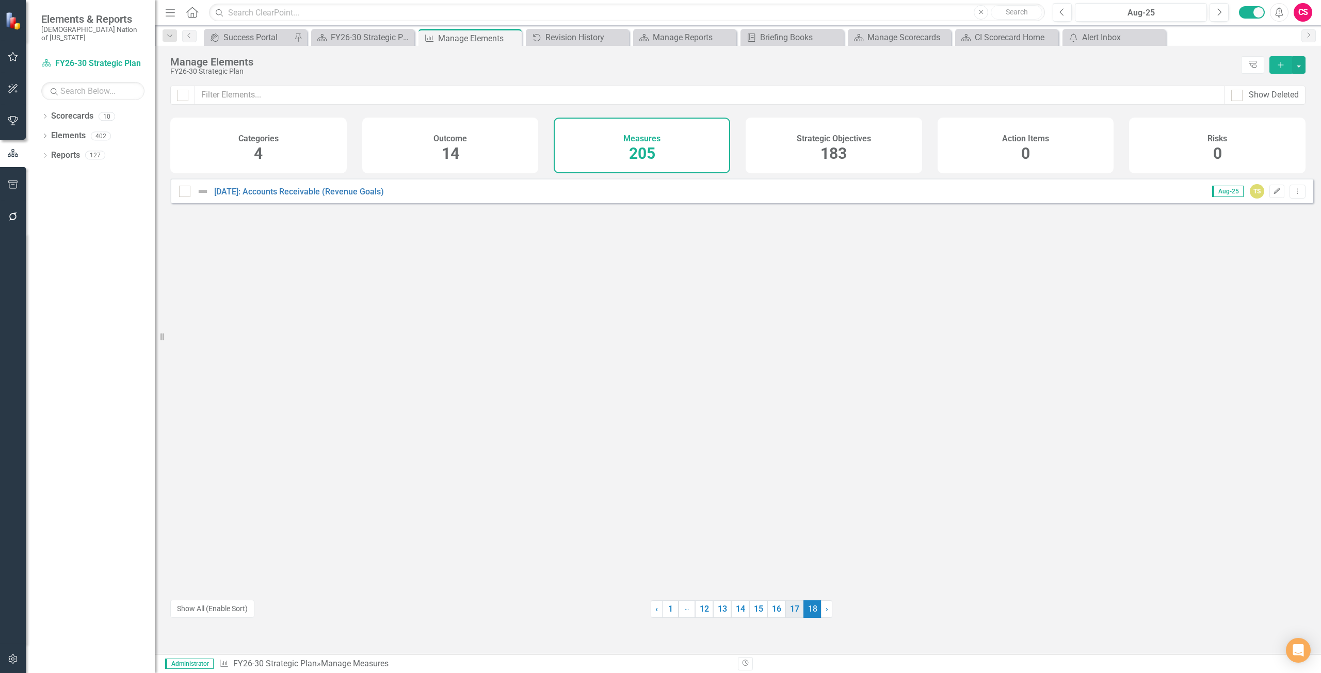
click at [793, 609] on link "17" at bounding box center [794, 610] width 18 height 18
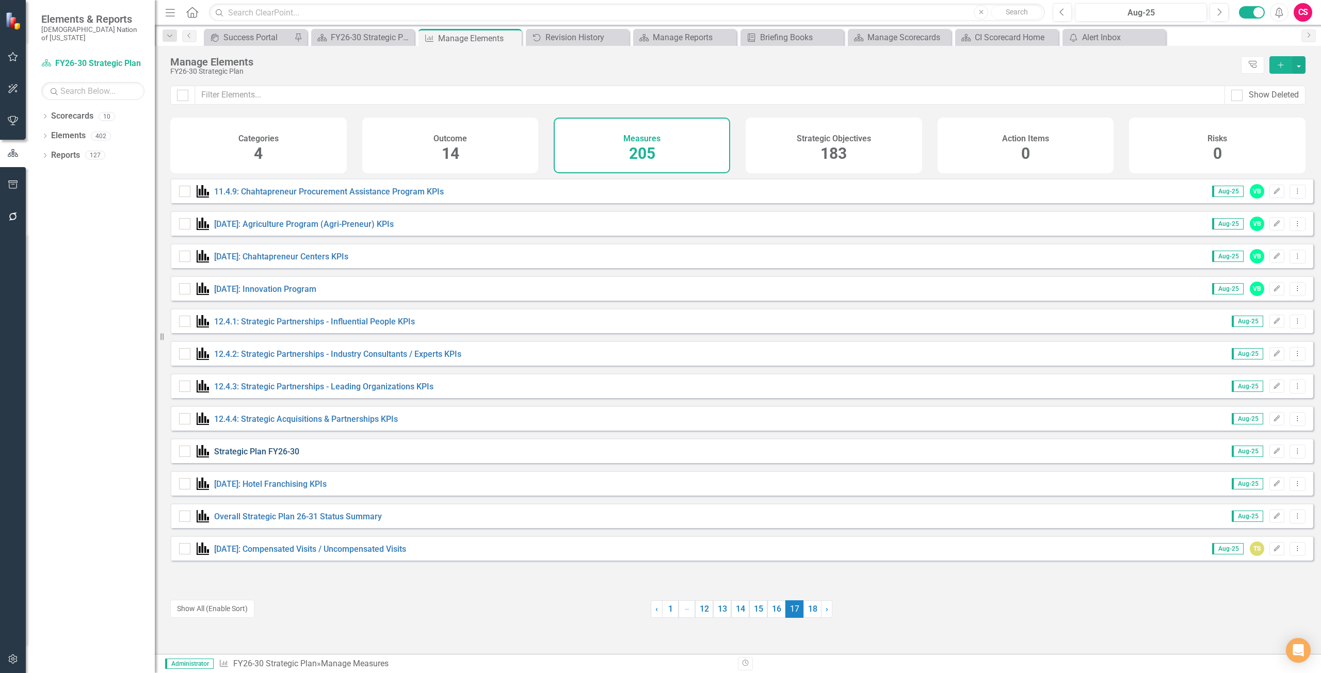
click at [249, 457] on link "Strategic Plan FY26-30" at bounding box center [256, 452] width 85 height 10
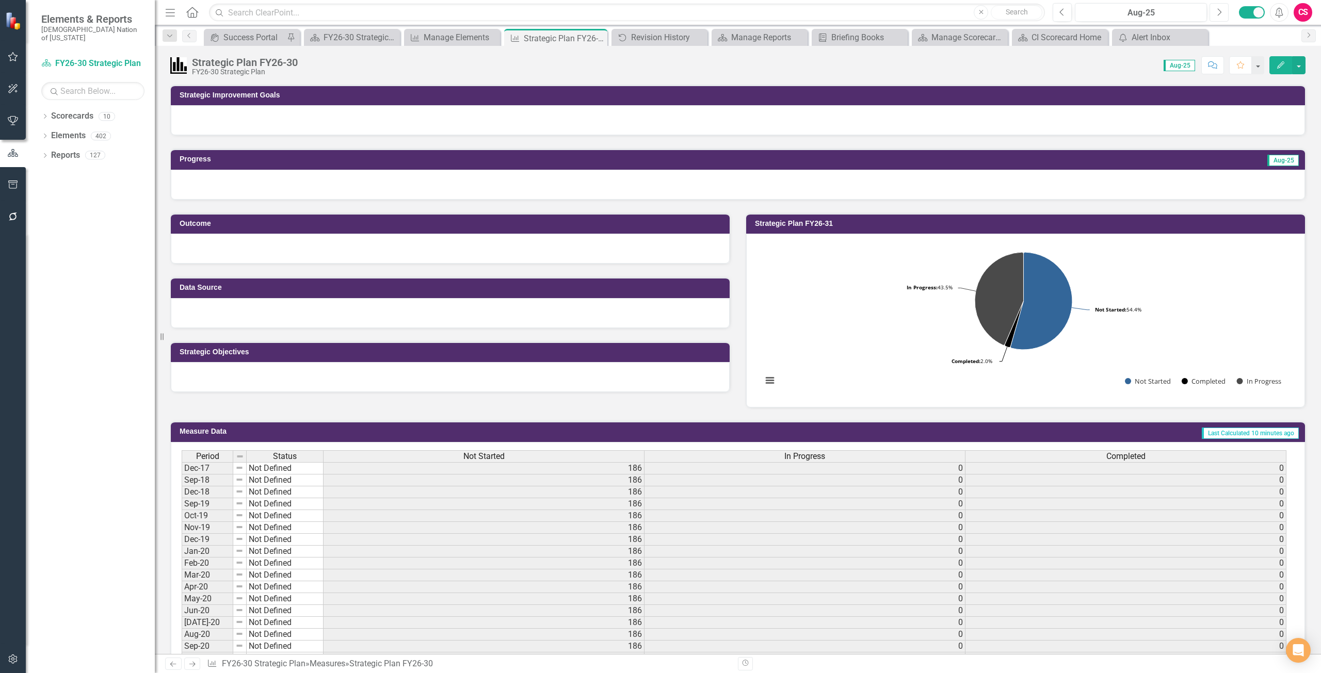
click at [1226, 13] on button "Next" at bounding box center [1218, 12] width 19 height 19
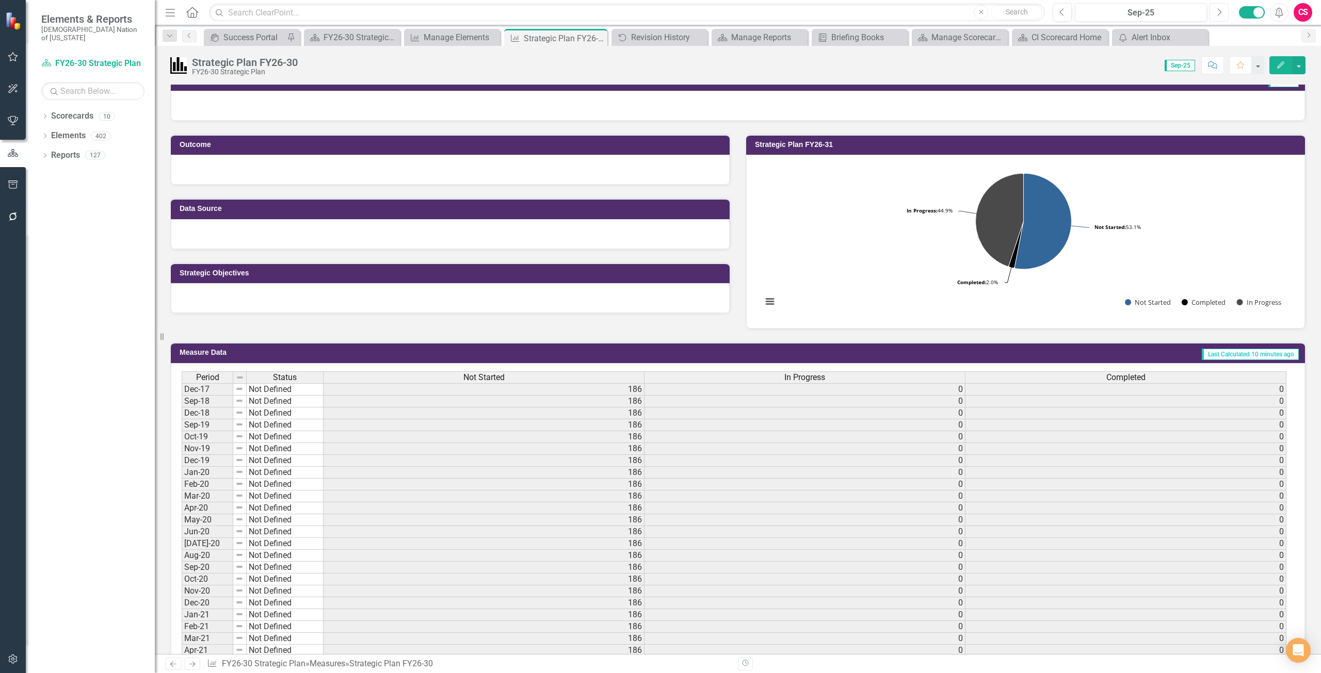
scroll to position [79, 0]
click at [1301, 69] on button "button" at bounding box center [1298, 65] width 13 height 18
click at [1247, 126] on link "Recalculate Measure Recalculate Measure" at bounding box center [1254, 122] width 101 height 19
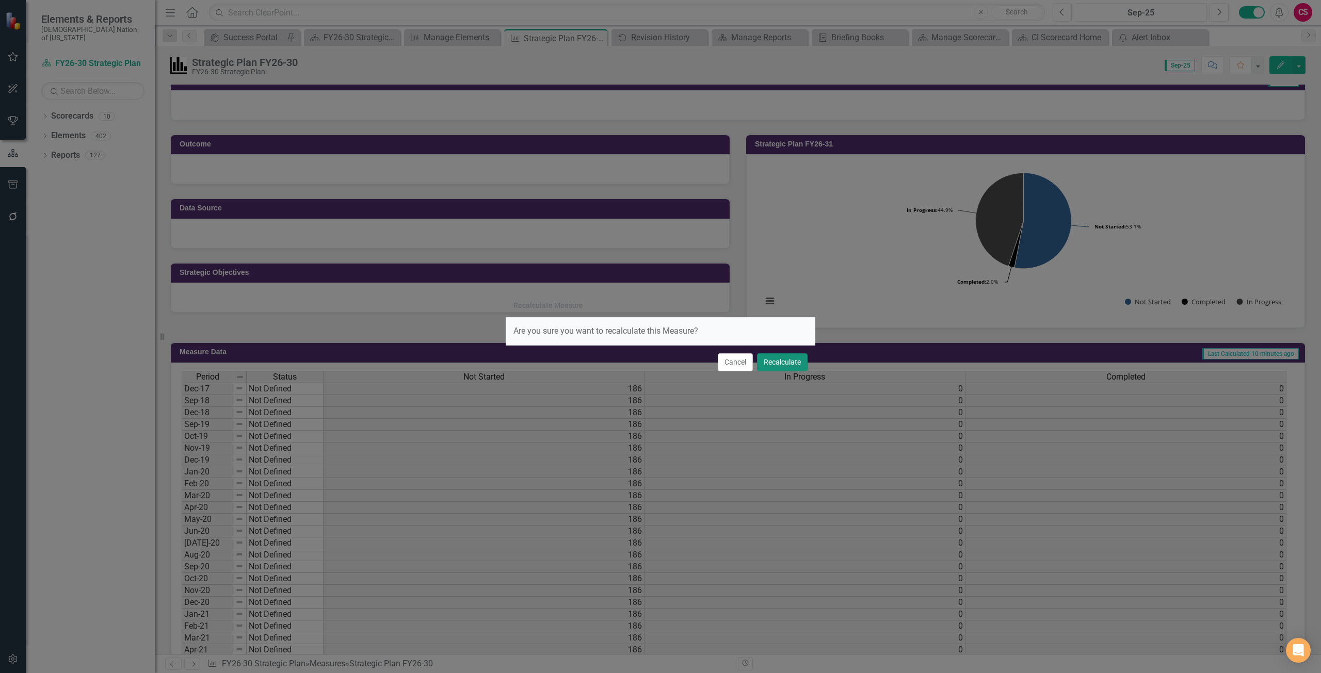
click at [764, 366] on button "Recalculate" at bounding box center [782, 362] width 51 height 18
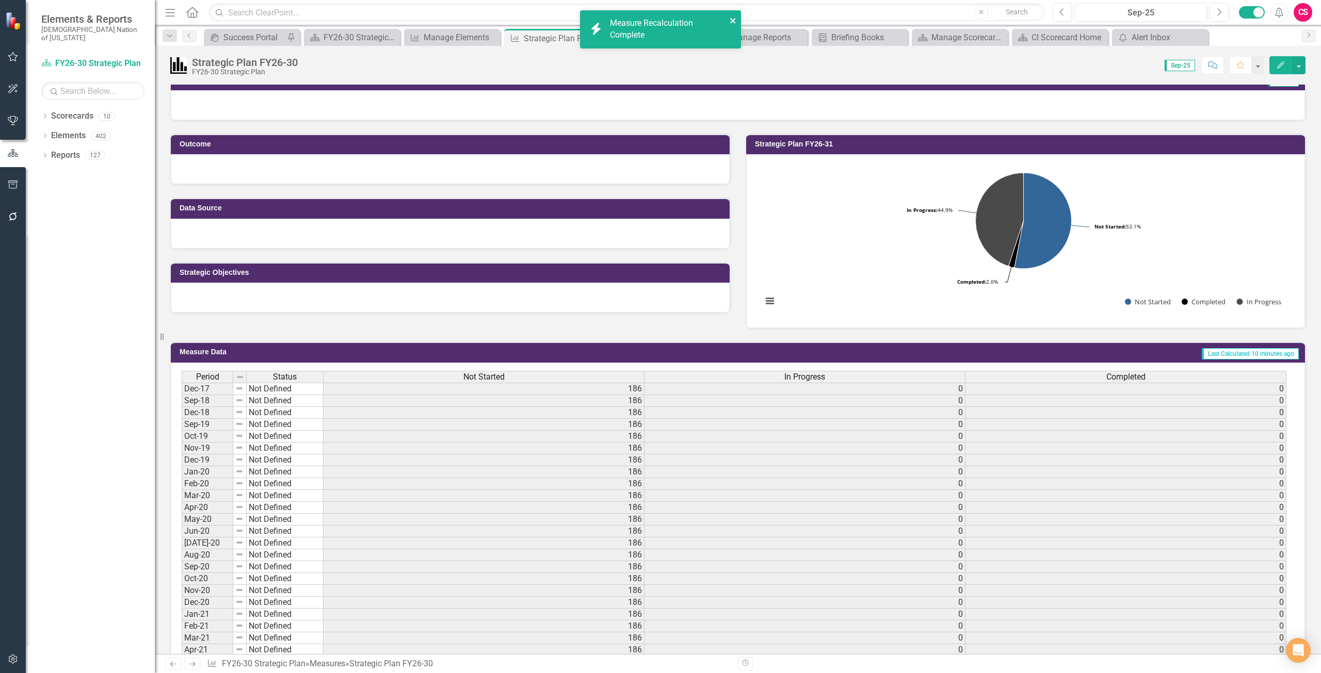
click at [731, 18] on icon "close" at bounding box center [733, 21] width 7 height 8
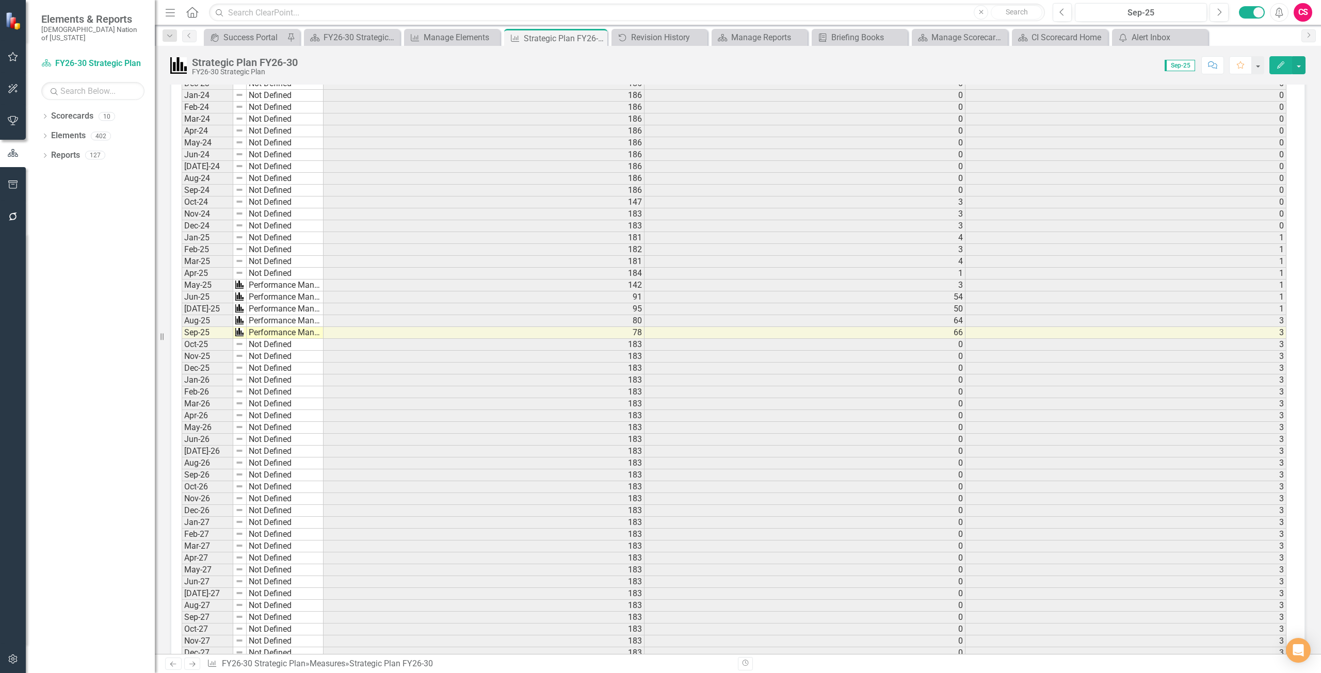
scroll to position [1025, 0]
click at [74, 110] on link "Scorecards" at bounding box center [72, 116] width 42 height 12
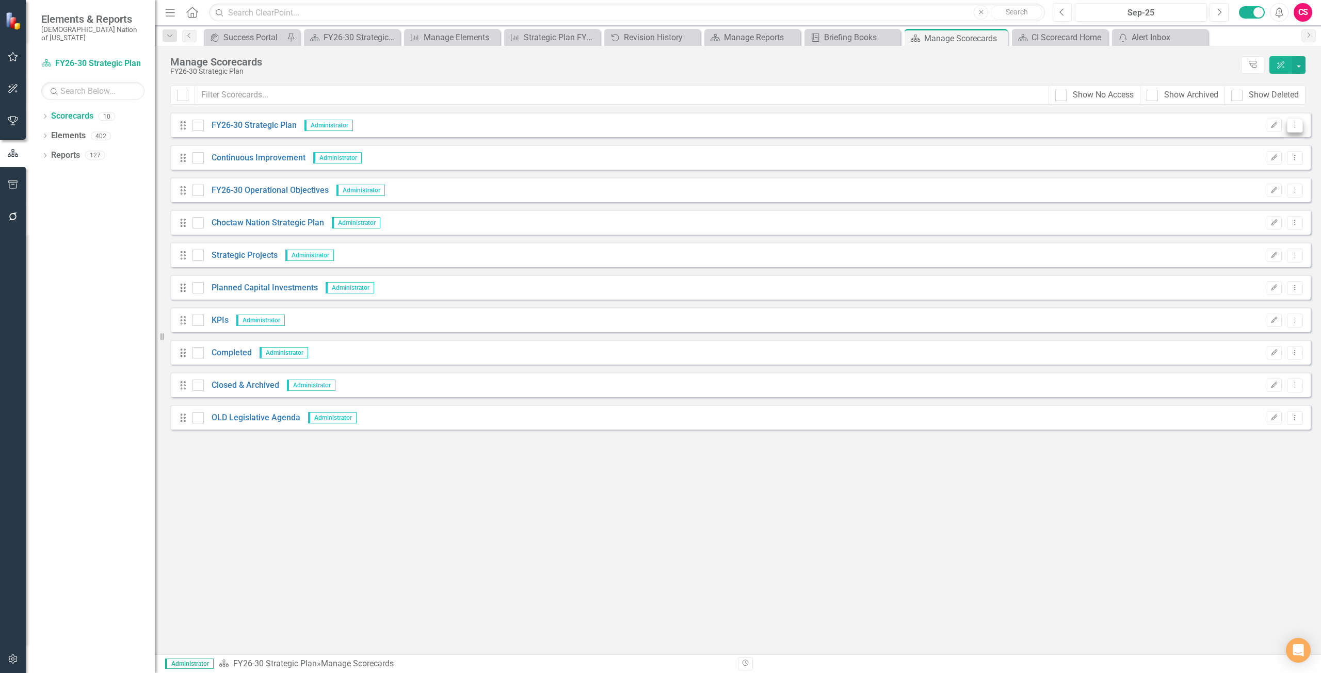
click at [1293, 121] on button "Dropdown Menu" at bounding box center [1295, 126] width 16 height 14
click at [1239, 183] on link "Copy Forward Copy Forward Scorecard" at bounding box center [1245, 180] width 114 height 19
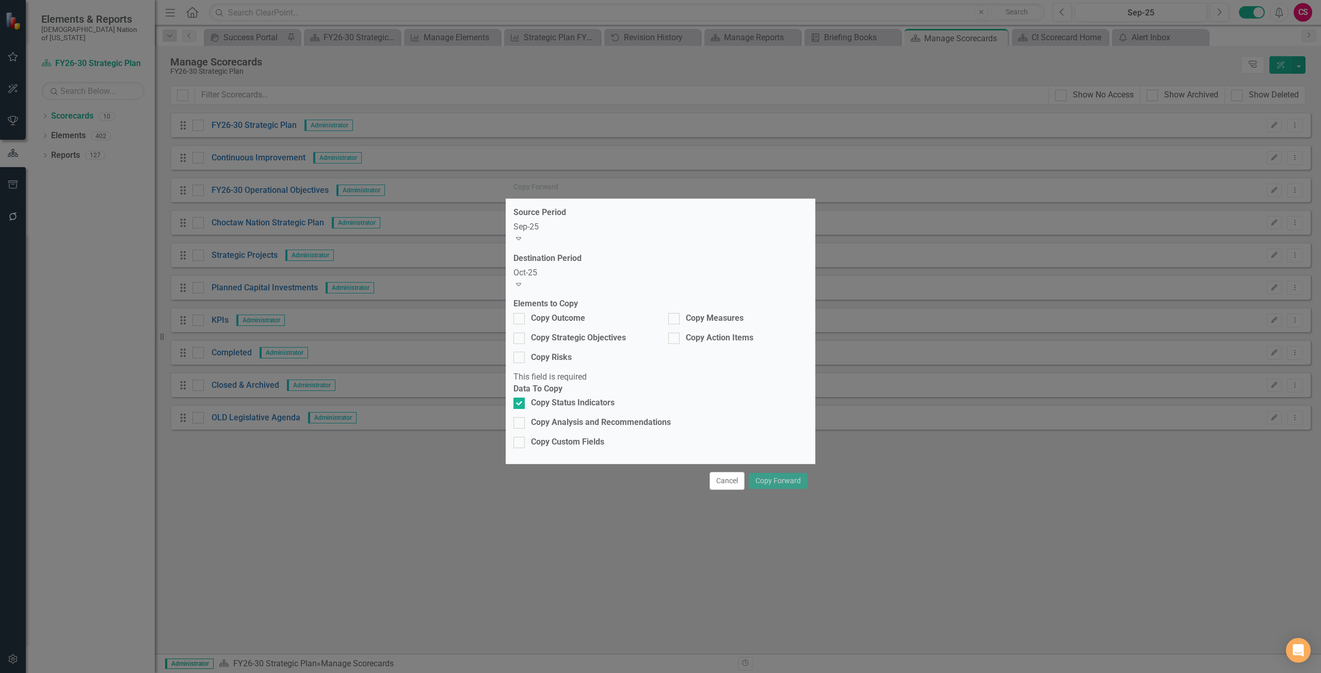
click at [553, 233] on div "Sep-25" at bounding box center [660, 227] width 294 height 12
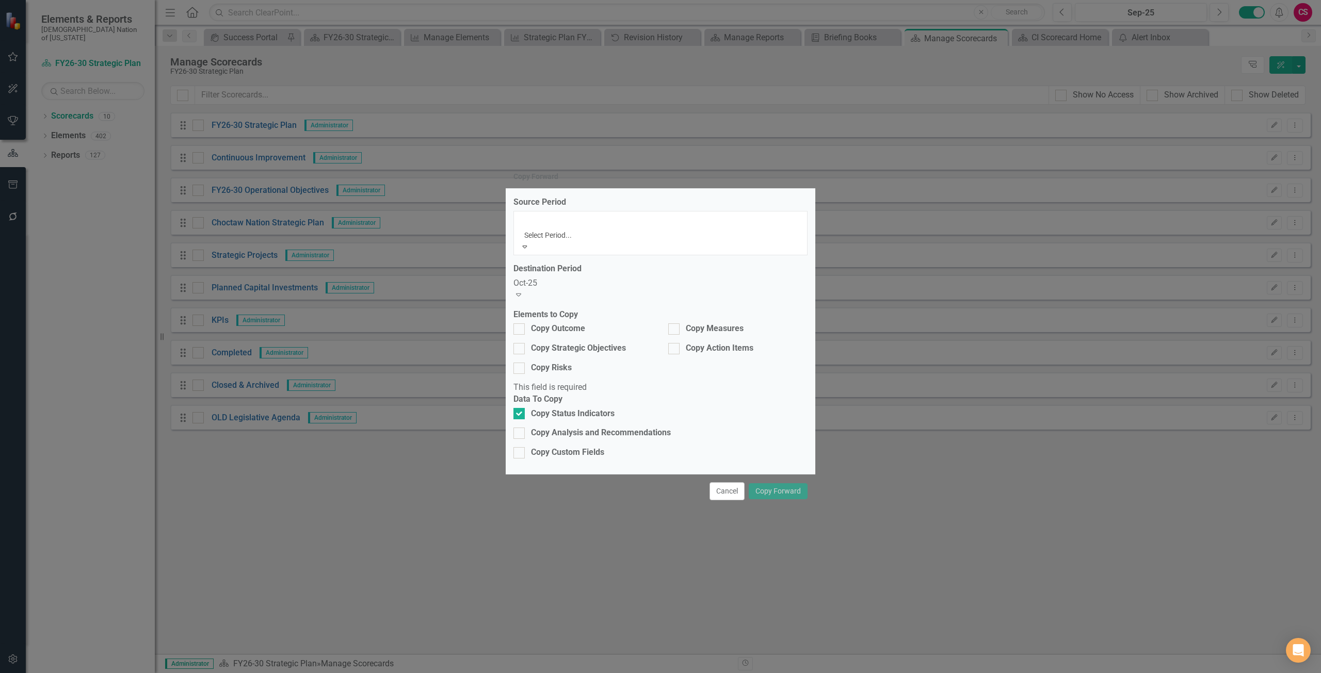
scroll to position [1219, 0]
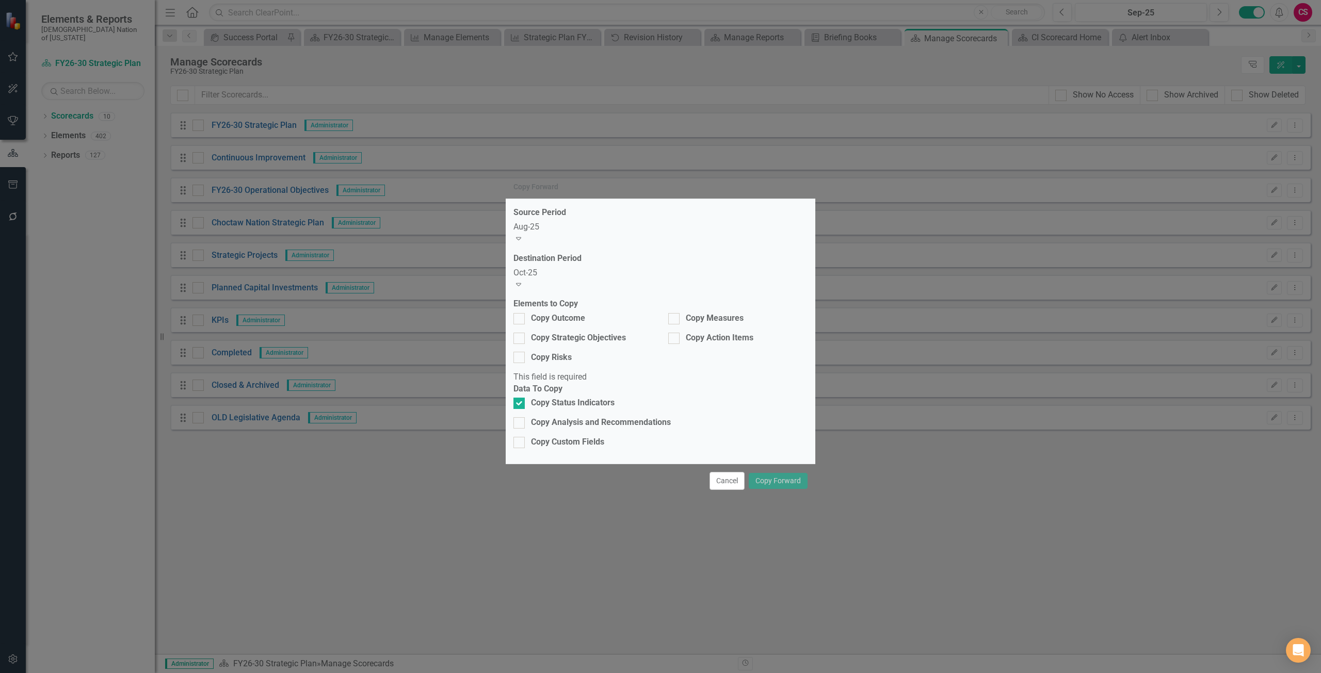
click at [540, 279] on div "Oct-25" at bounding box center [660, 273] width 294 height 12
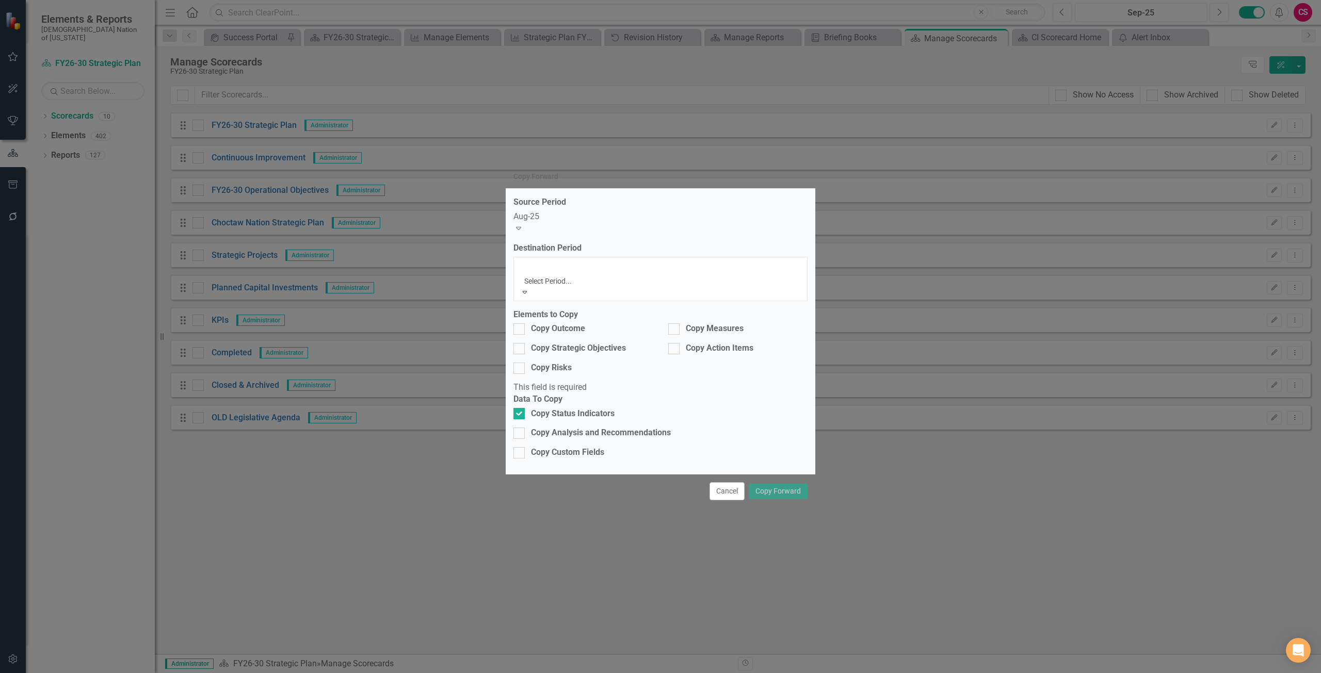
scroll to position [1236, 0]
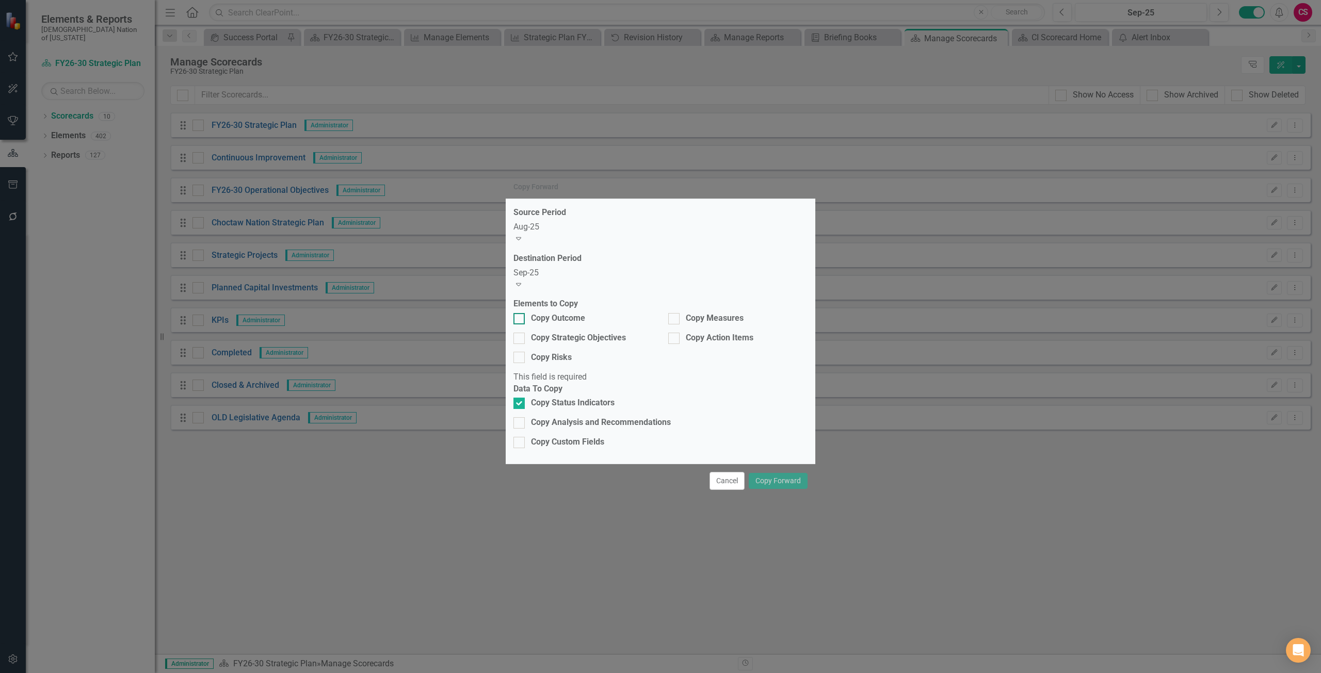
click at [550, 322] on div "Copy Outcome" at bounding box center [558, 319] width 54 height 12
click at [520, 320] on input "Copy Outcome" at bounding box center [516, 316] width 7 height 7
checkbox input "true"
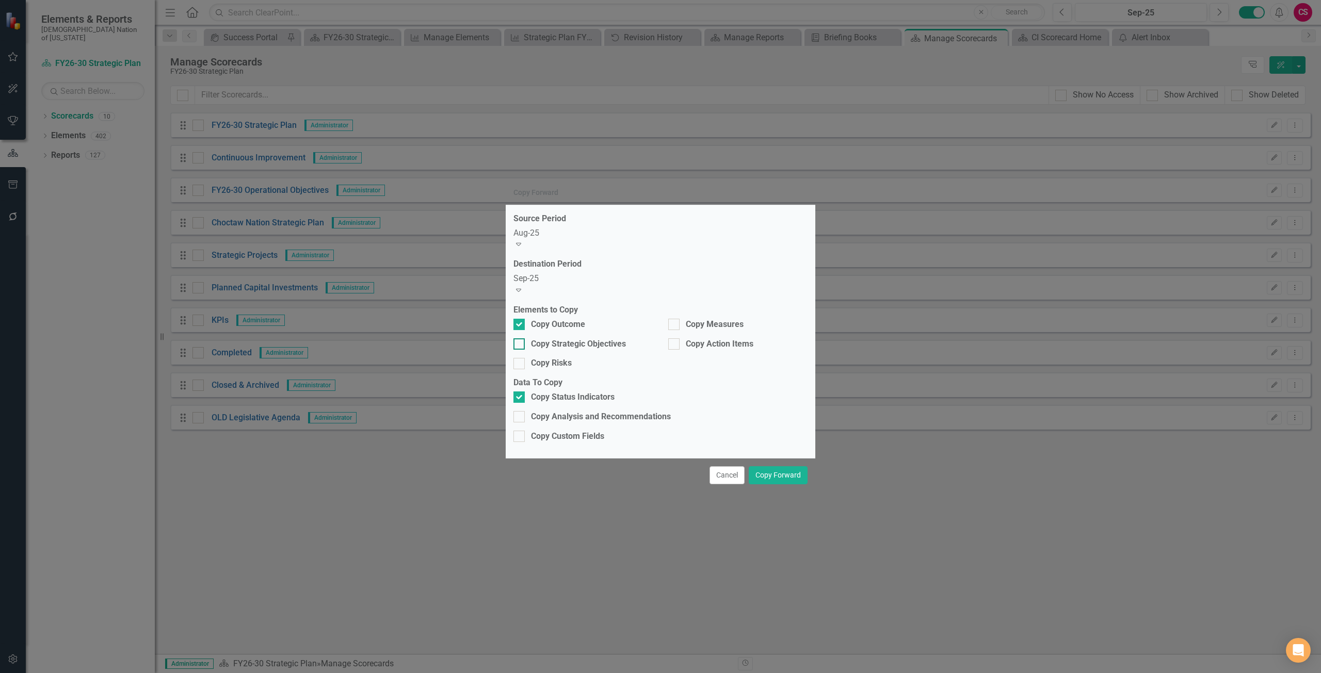
drag, startPoint x: 570, startPoint y: 343, endPoint x: 613, endPoint y: 342, distance: 42.8
click at [571, 343] on div "Copy Strategic Objectives" at bounding box center [578, 344] width 95 height 12
click at [520, 343] on input "Copy Strategic Objectives" at bounding box center [516, 341] width 7 height 7
checkbox input "true"
click at [682, 326] on div "Copy Measures" at bounding box center [737, 325] width 139 height 12
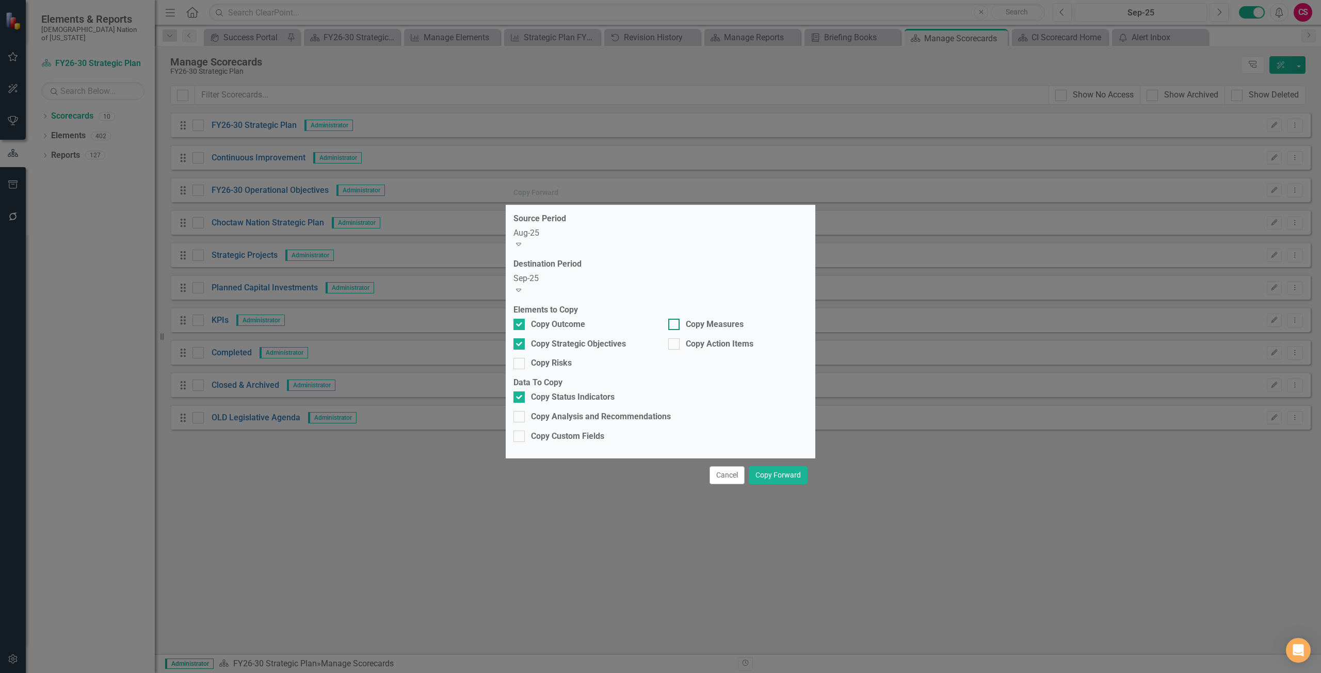
click at [675, 326] on input "Copy Measures" at bounding box center [671, 322] width 7 height 7
checkbox input "true"
click at [788, 466] on button "Copy Forward" at bounding box center [778, 475] width 59 height 18
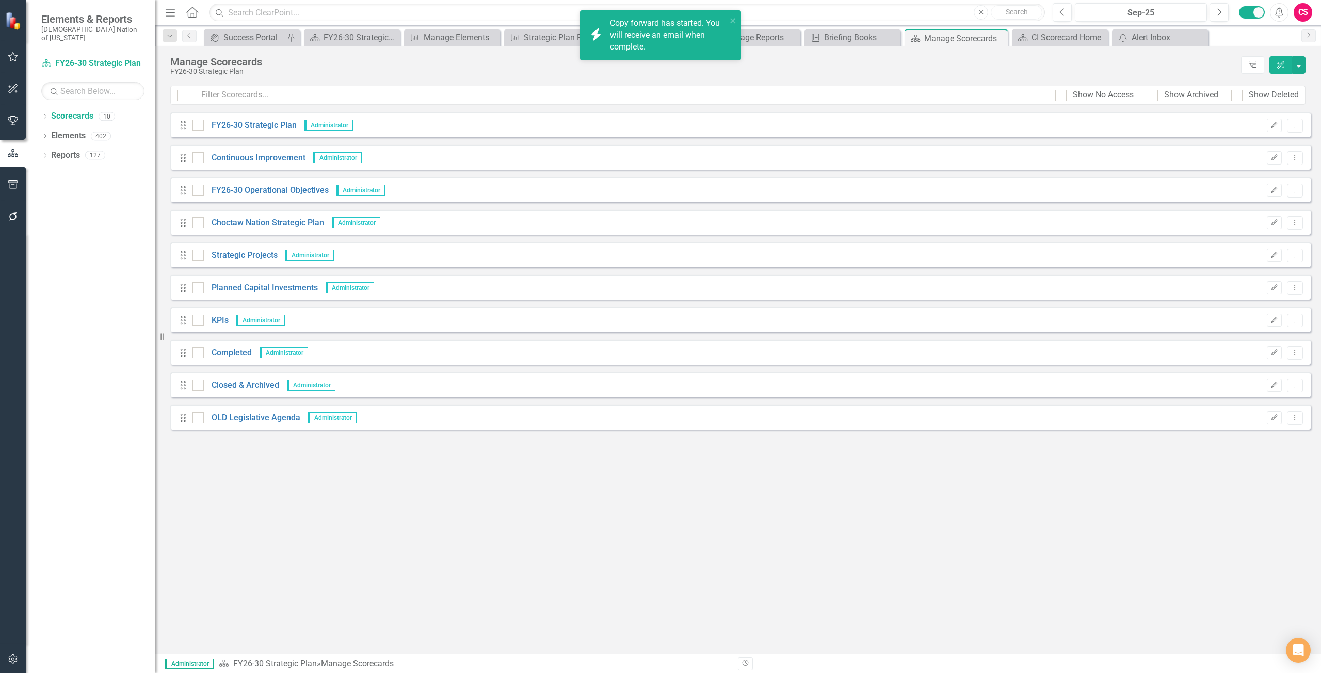
click at [683, 50] on div "Copy forward has started. You will receive an email when complete." at bounding box center [668, 36] width 117 height 36
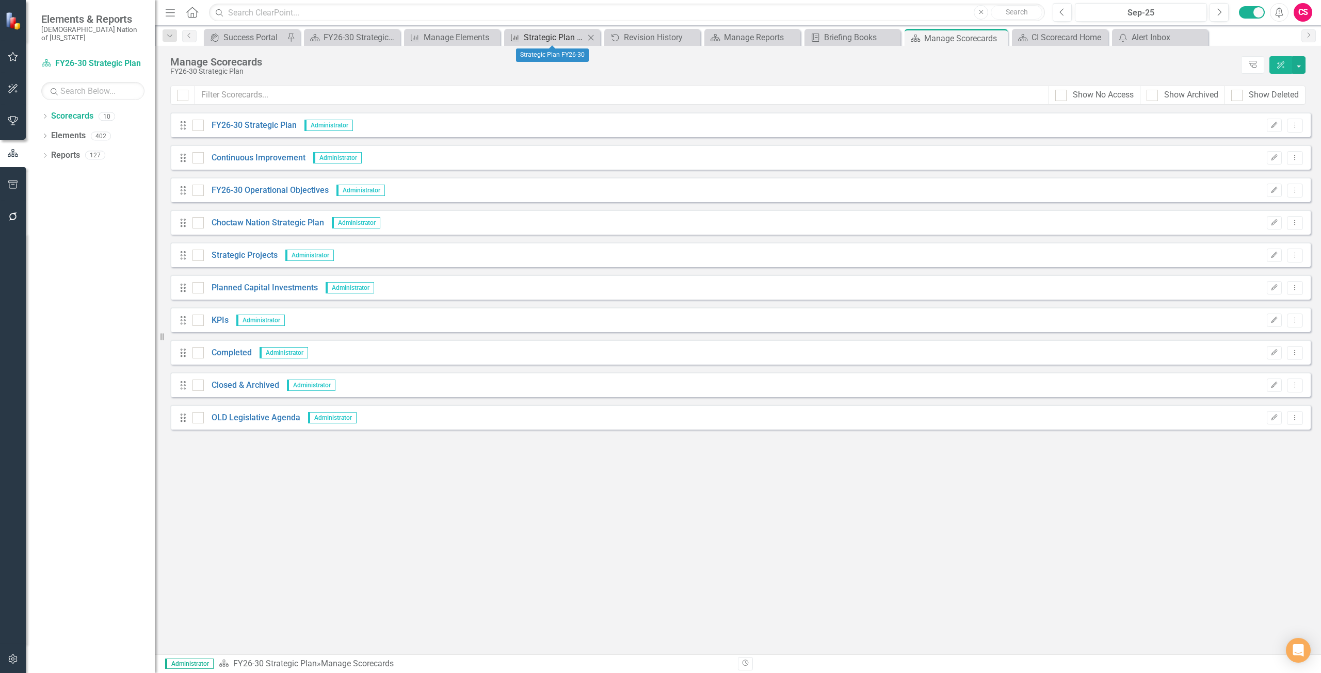
click at [547, 39] on div "Strategic Plan FY26-30" at bounding box center [554, 37] width 61 height 13
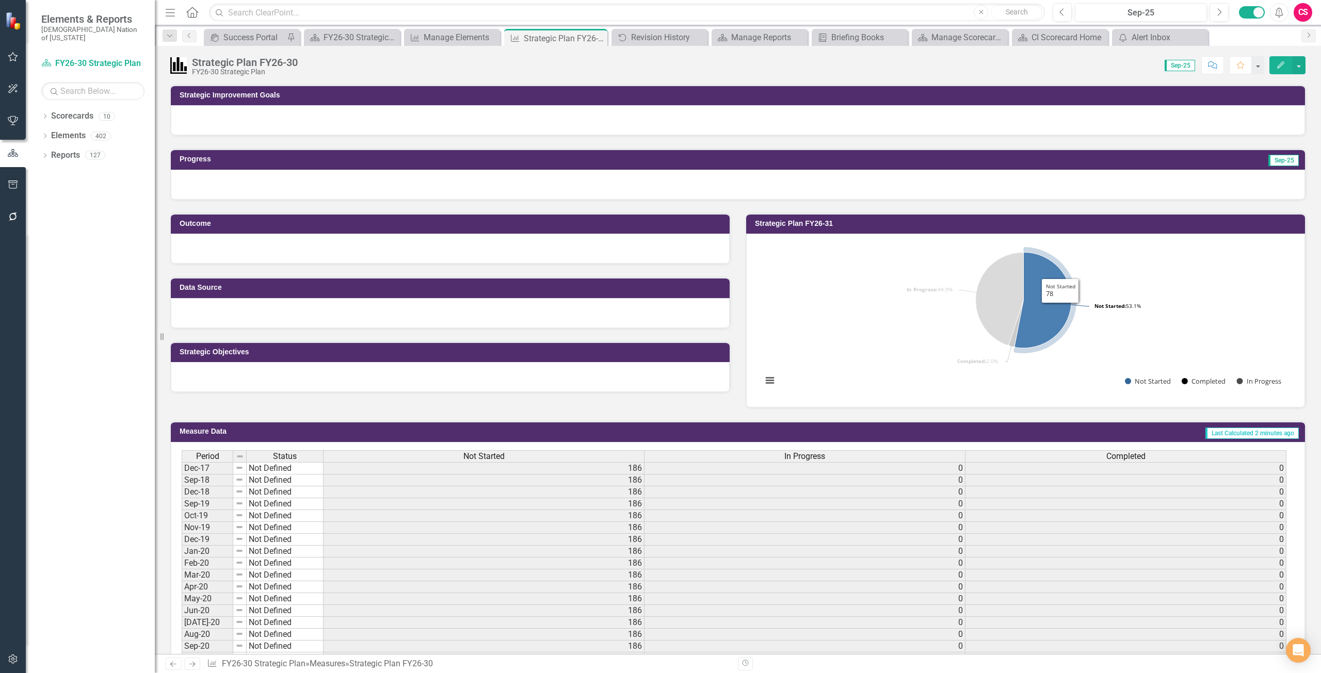
click at [1279, 11] on icon "button" at bounding box center [1280, 12] width 8 height 10
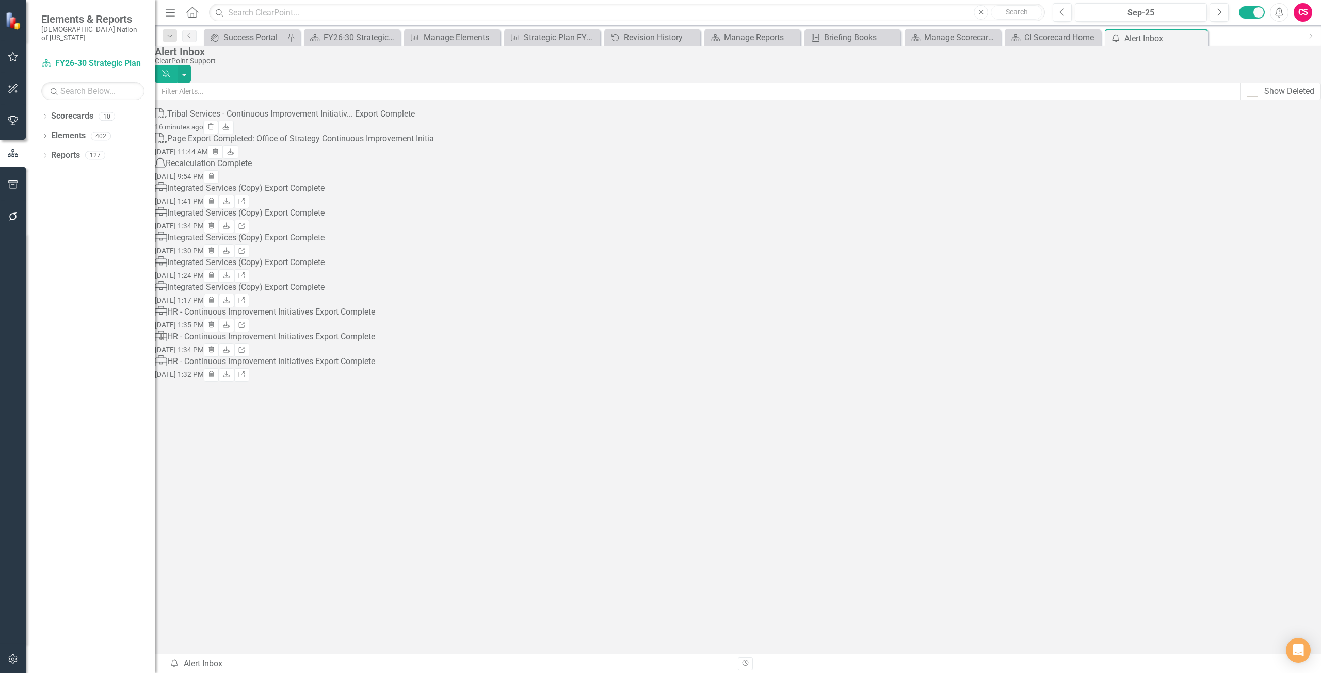
click at [345, 120] on div "Tribal Services - Continuous Improvement Initiativ... Export Complete" at bounding box center [291, 114] width 248 height 12
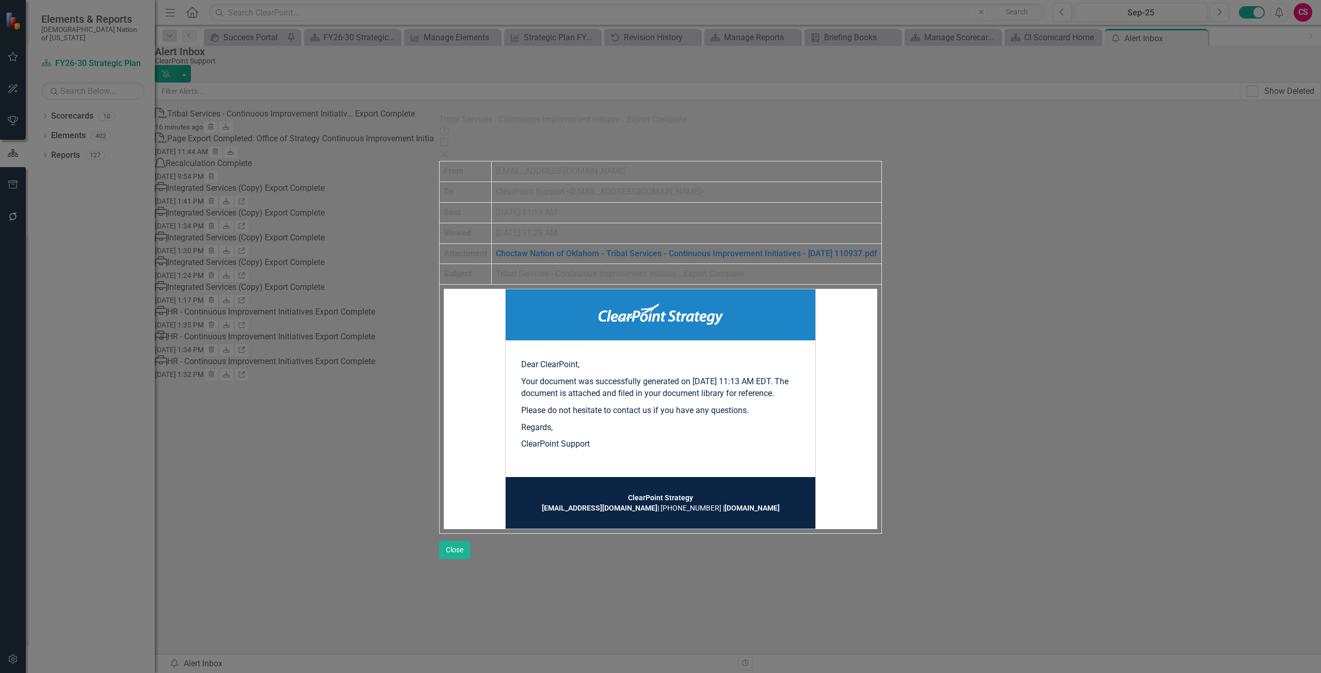
click at [627, 249] on link "Choctaw Nation of Oklahom - Tribal Services - Continuous Improvement Initiative…" at bounding box center [686, 254] width 381 height 10
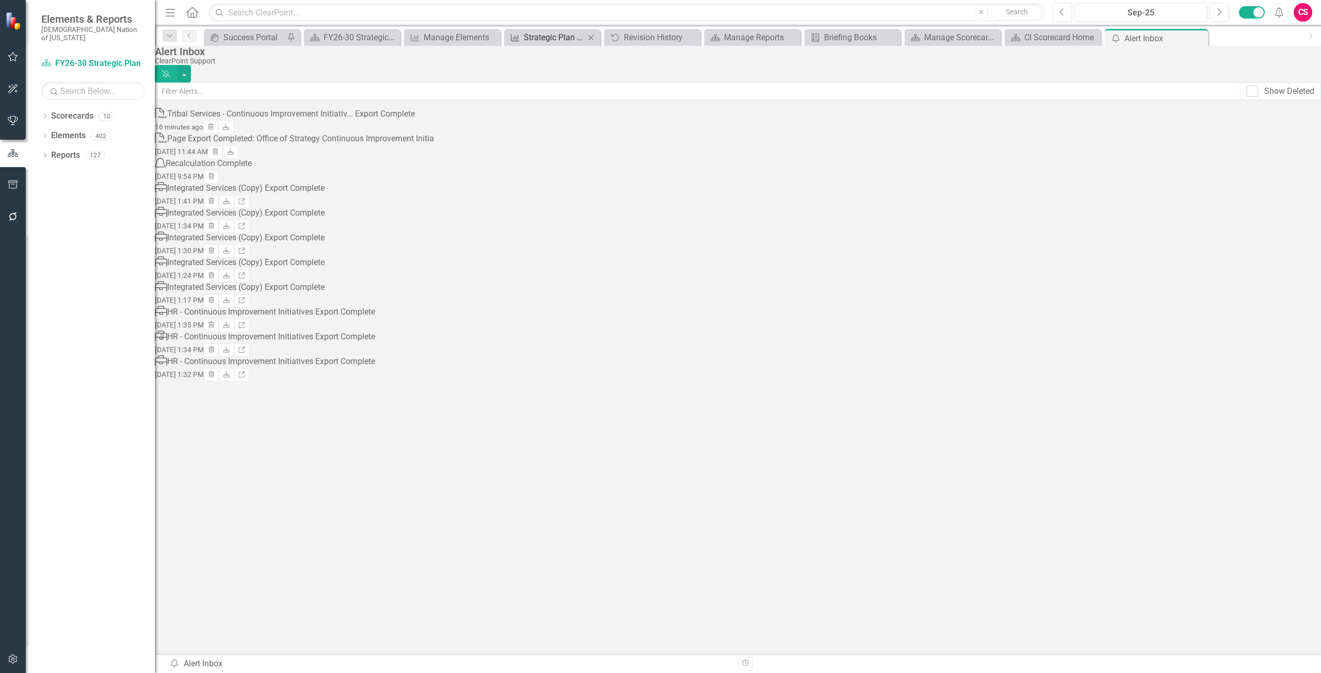
click at [563, 37] on div "Strategic Plan FY26-30" at bounding box center [554, 37] width 61 height 13
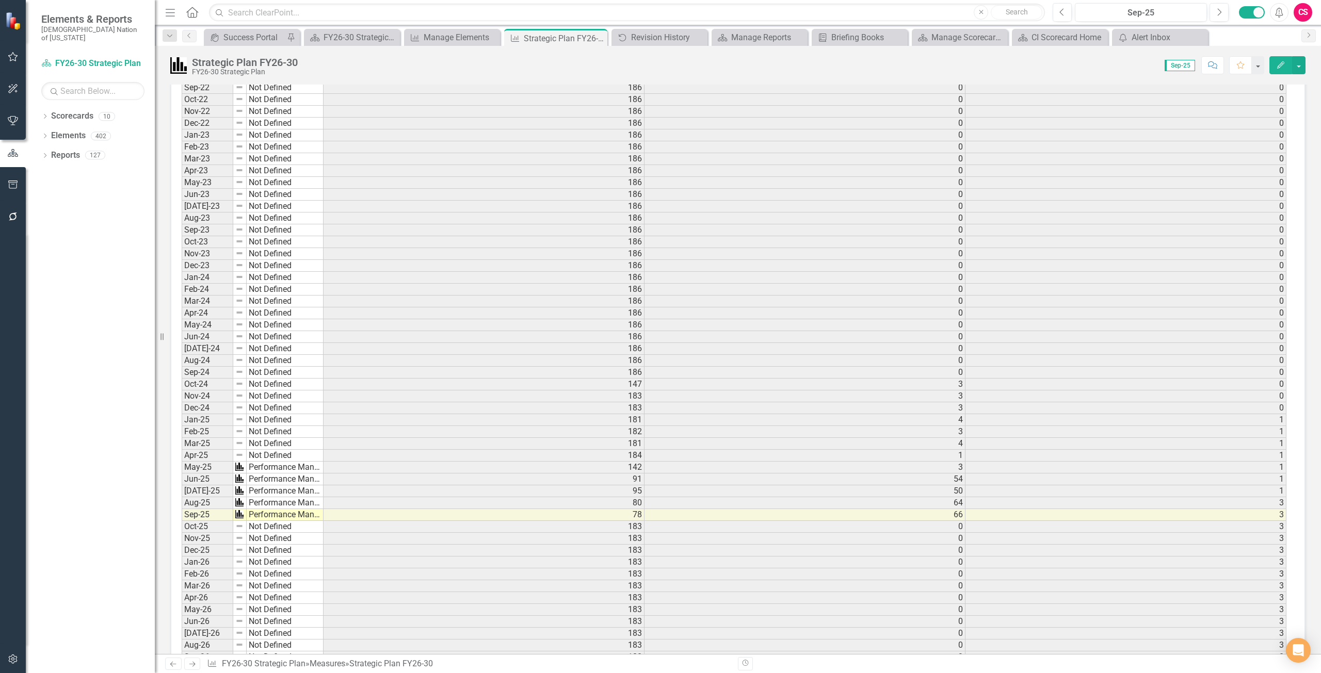
scroll to position [1032, 0]
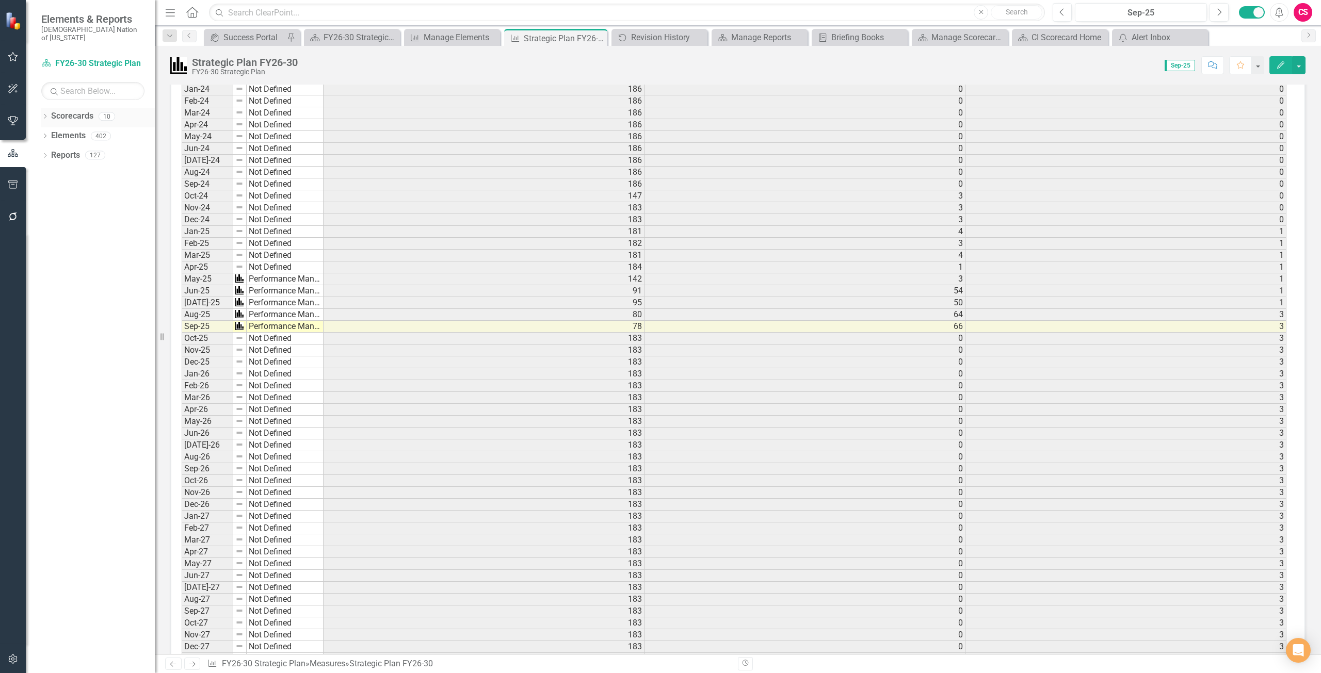
click at [70, 110] on link "Scorecards" at bounding box center [72, 116] width 42 height 12
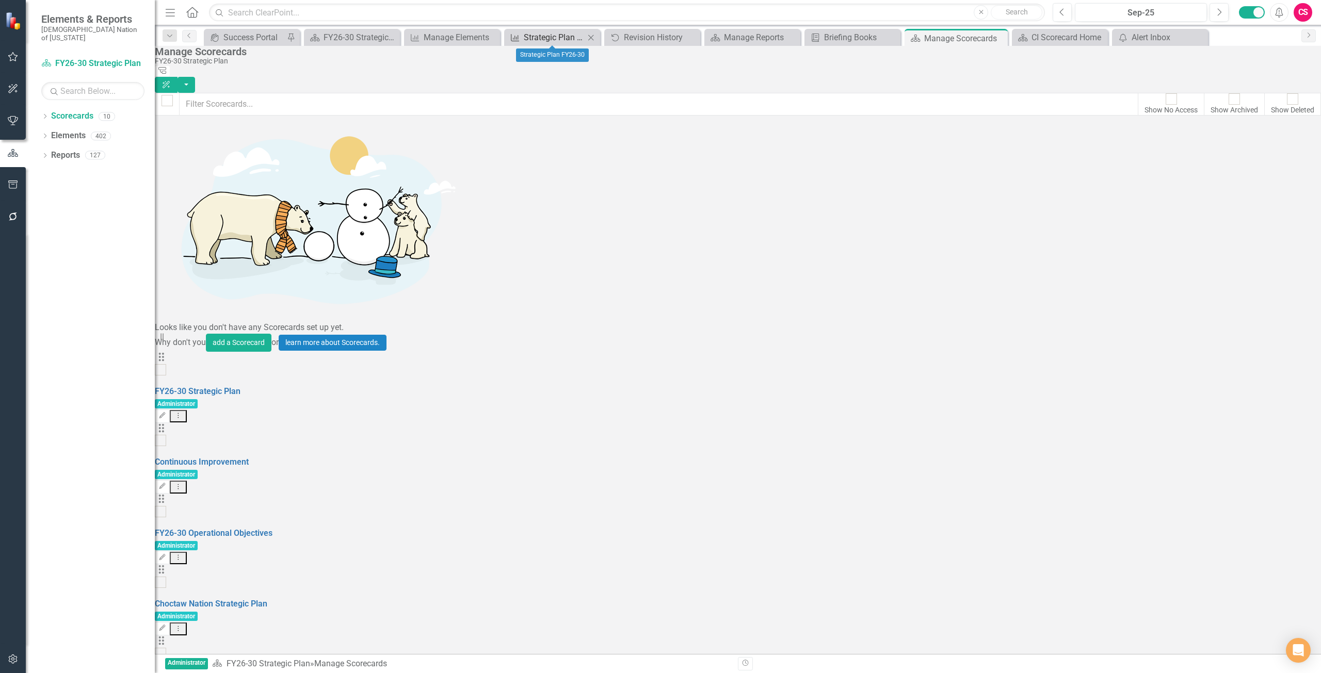
click at [553, 40] on div "Strategic Plan FY26-30" at bounding box center [554, 37] width 61 height 13
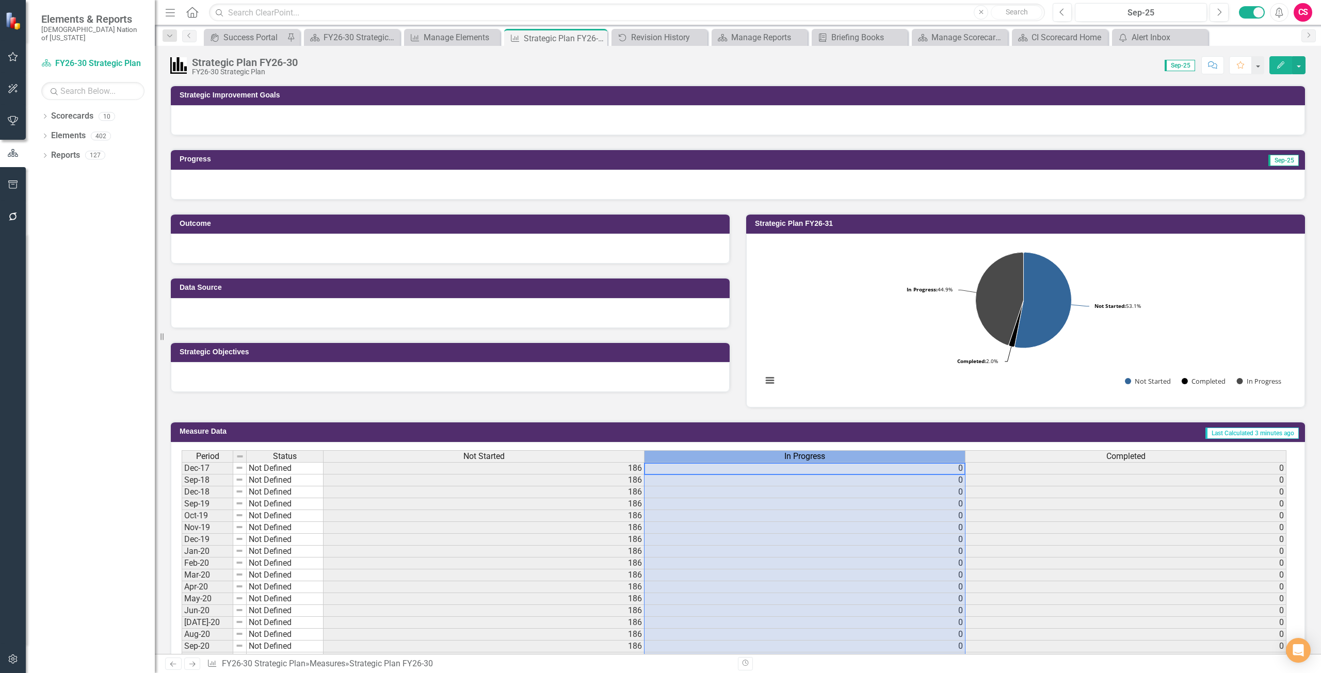
click at [769, 457] on div "In Progress" at bounding box center [804, 456] width 320 height 11
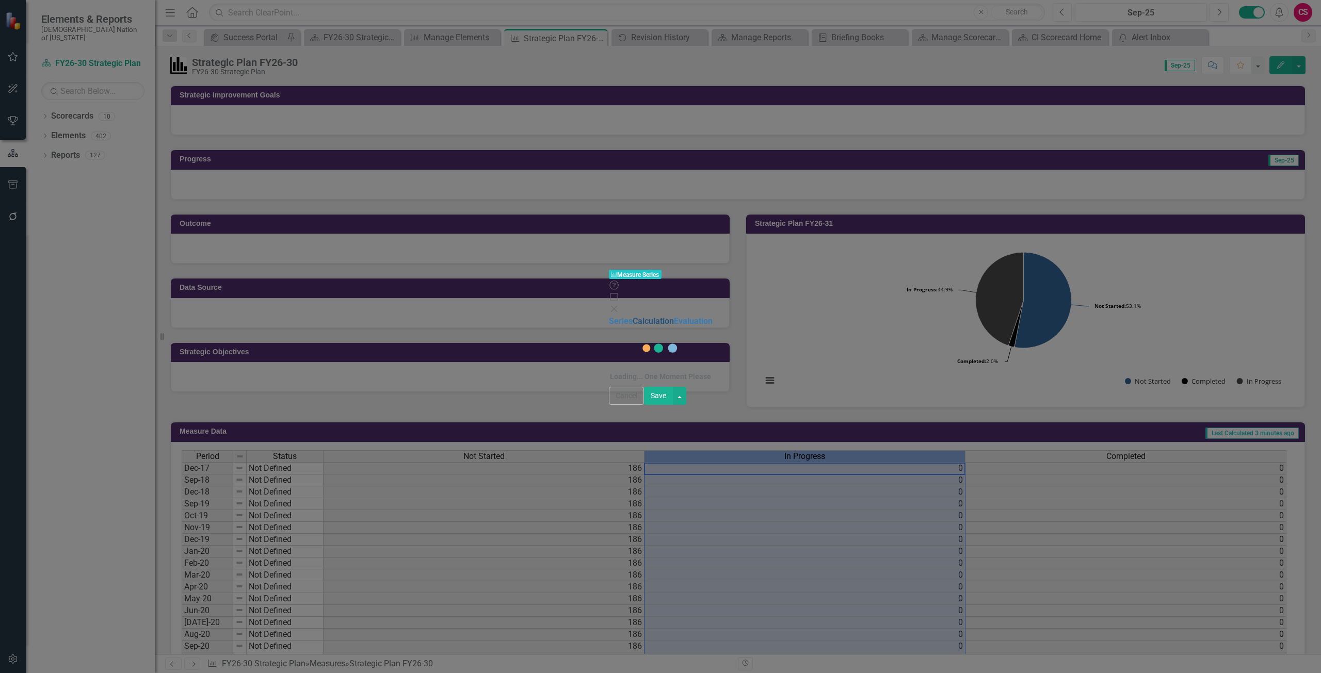
click at [319, 57] on div "Measure Series Measure Series Help Maximize Close Series Calculation Evaluation…" at bounding box center [660, 336] width 1321 height 673
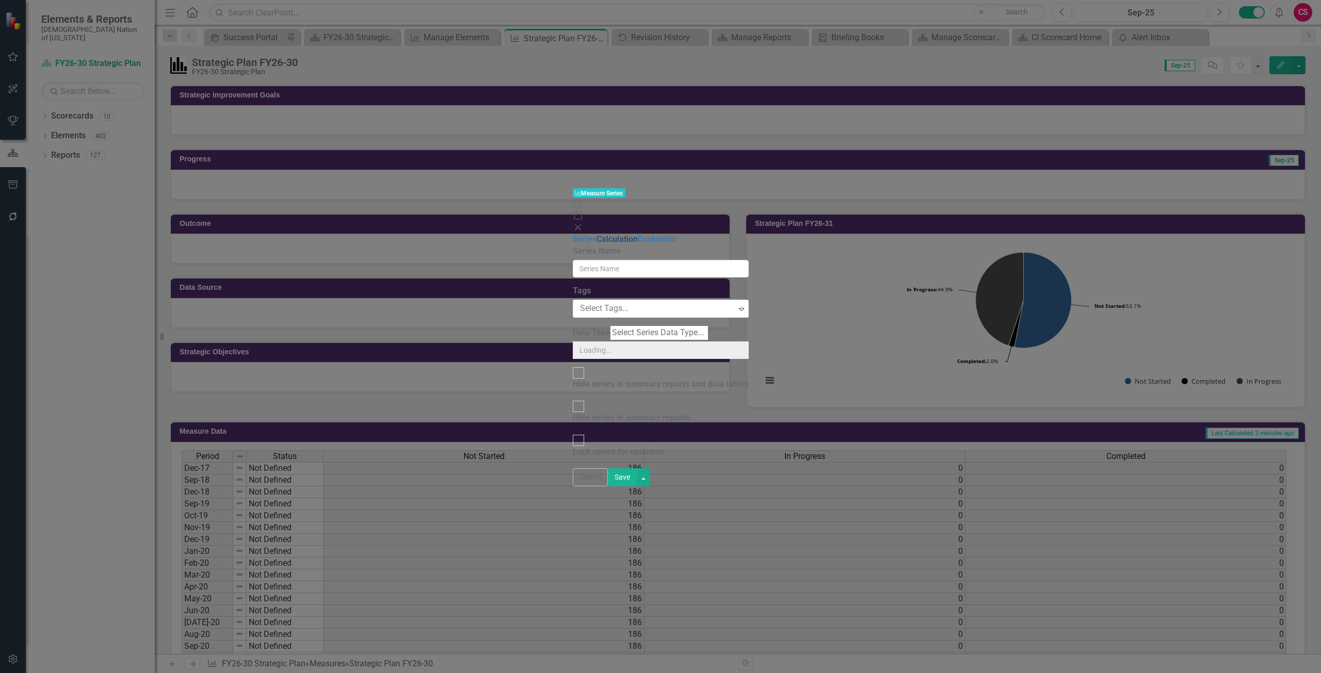
click at [596, 234] on link "Calculation" at bounding box center [616, 239] width 41 height 10
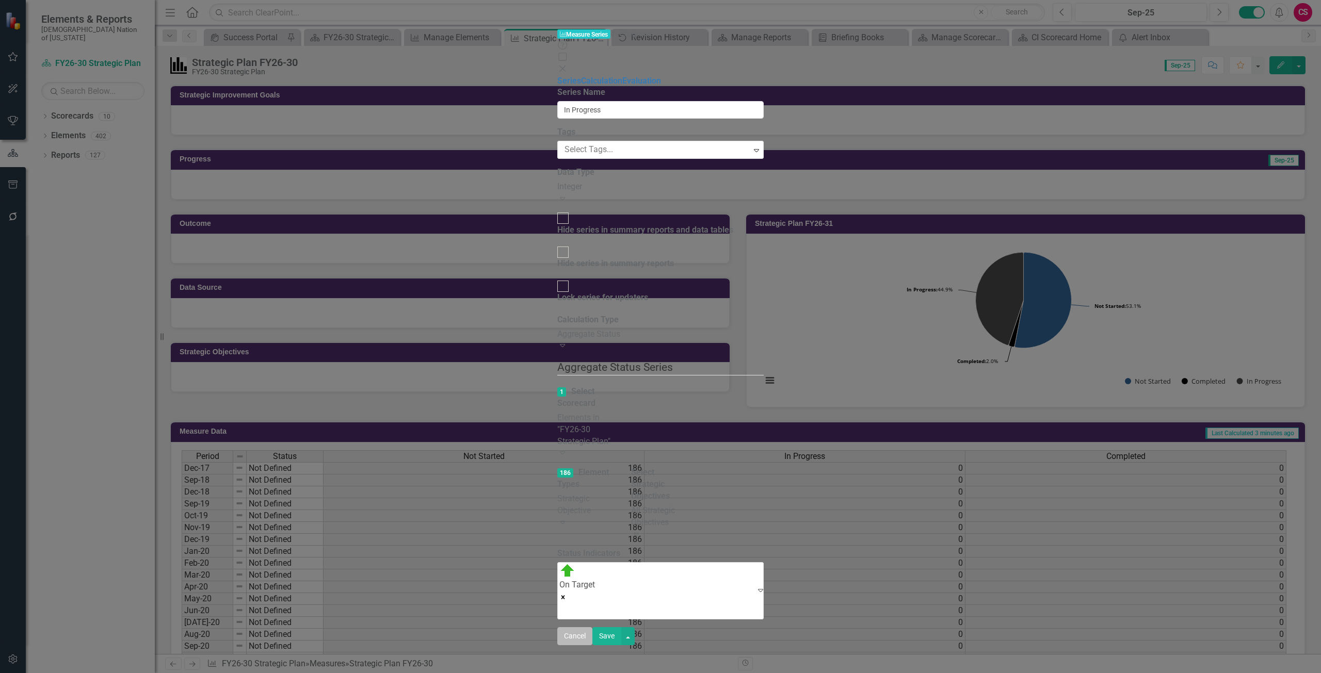
click at [592, 645] on button "Cancel" at bounding box center [574, 636] width 35 height 18
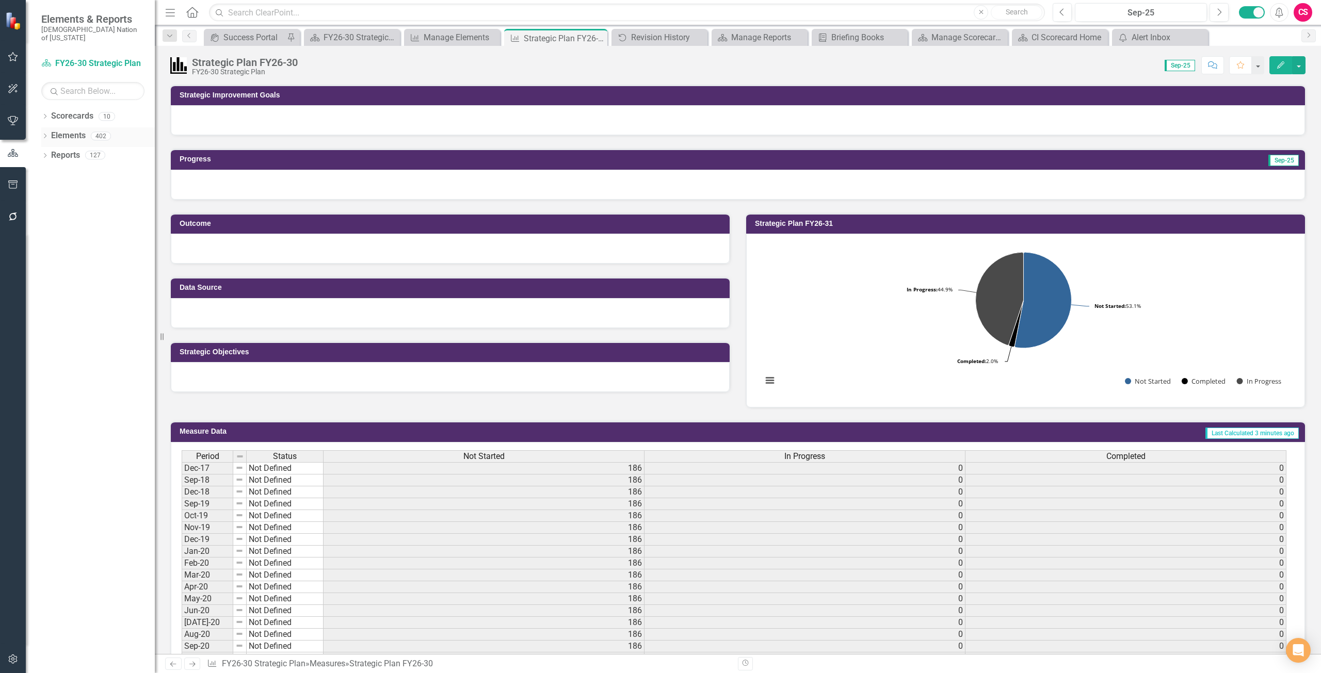
click at [66, 130] on link "Elements" at bounding box center [68, 136] width 35 height 12
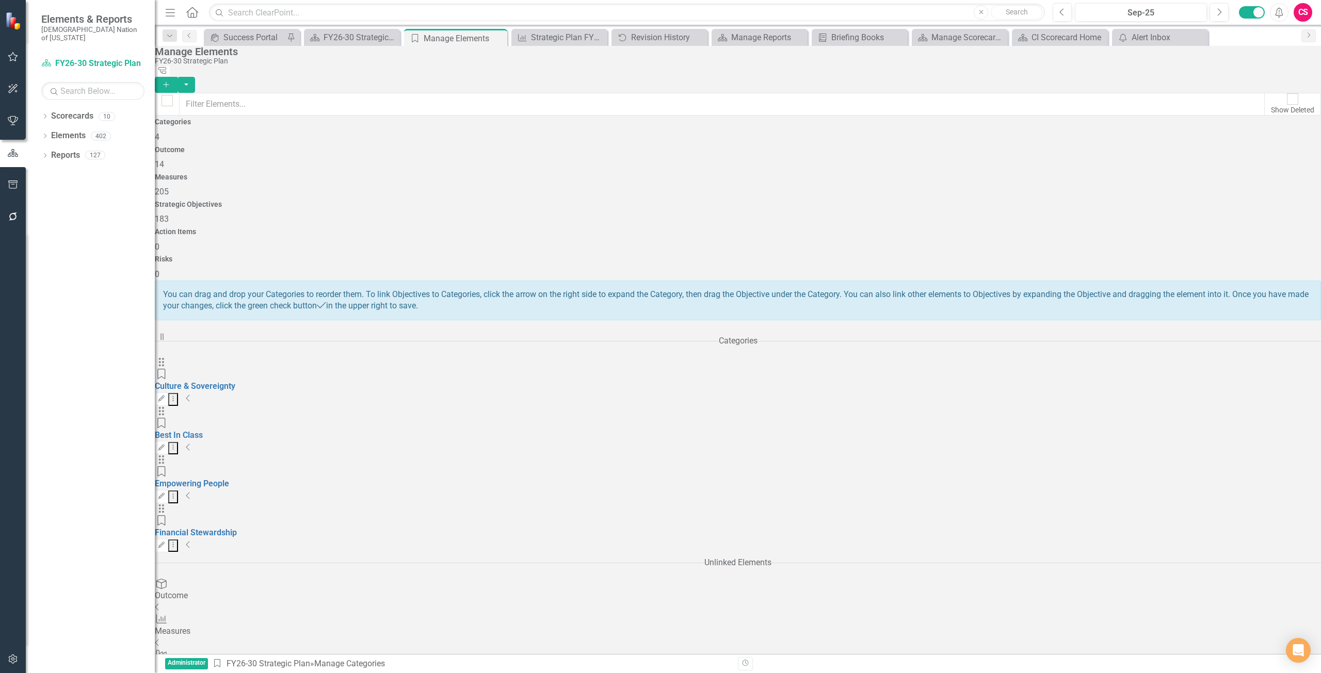
click at [640, 173] on h4 "Measures" at bounding box center [738, 177] width 1166 height 8
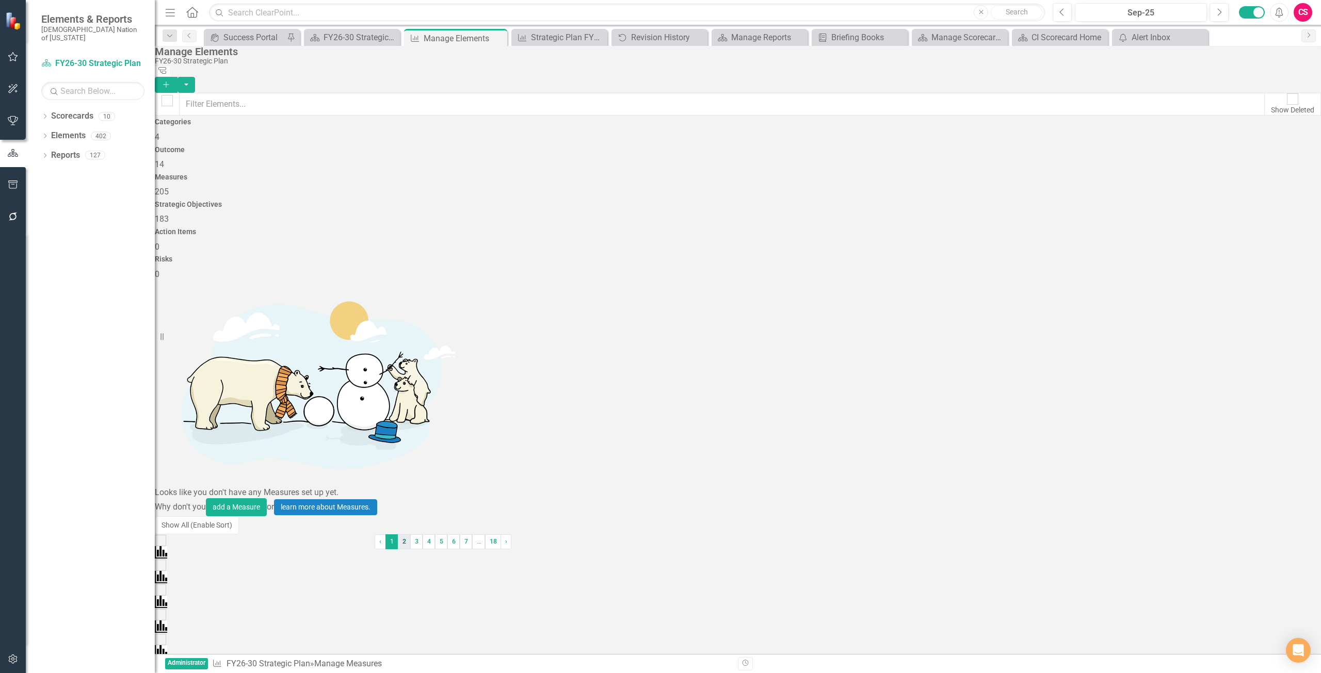
click at [410, 549] on link "2" at bounding box center [404, 542] width 12 height 14
click at [401, 549] on link "3" at bounding box center [395, 542] width 12 height 14
click at [476, 549] on link "4" at bounding box center [470, 542] width 12 height 14
click at [443, 549] on link "5" at bounding box center [437, 542] width 12 height 14
click at [499, 549] on link "6" at bounding box center [493, 542] width 12 height 14
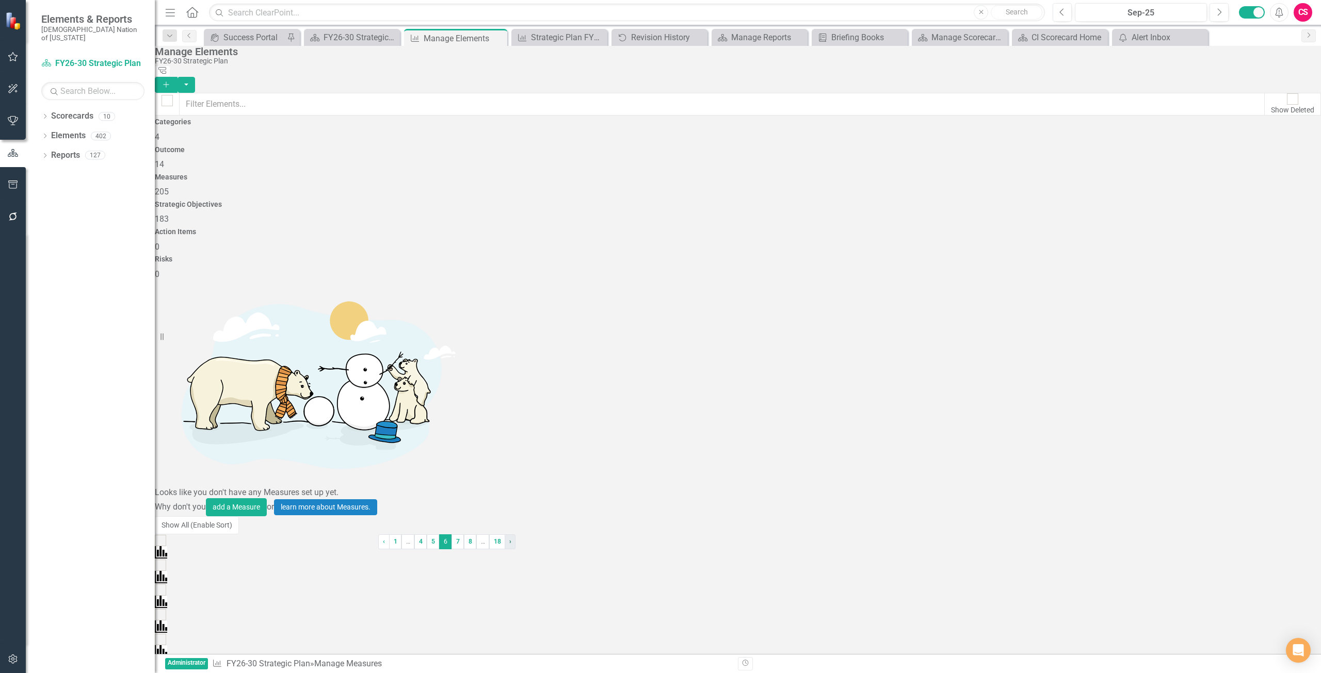
click at [511, 545] on span "›" at bounding box center [510, 541] width 2 height 7
click at [507, 545] on span "›" at bounding box center [506, 541] width 2 height 7
click at [632, 545] on span "›" at bounding box center [630, 541] width 2 height 7
click at [546, 549] on link "› Next" at bounding box center [540, 542] width 11 height 14
click at [522, 549] on link "› Next" at bounding box center [516, 542] width 11 height 14
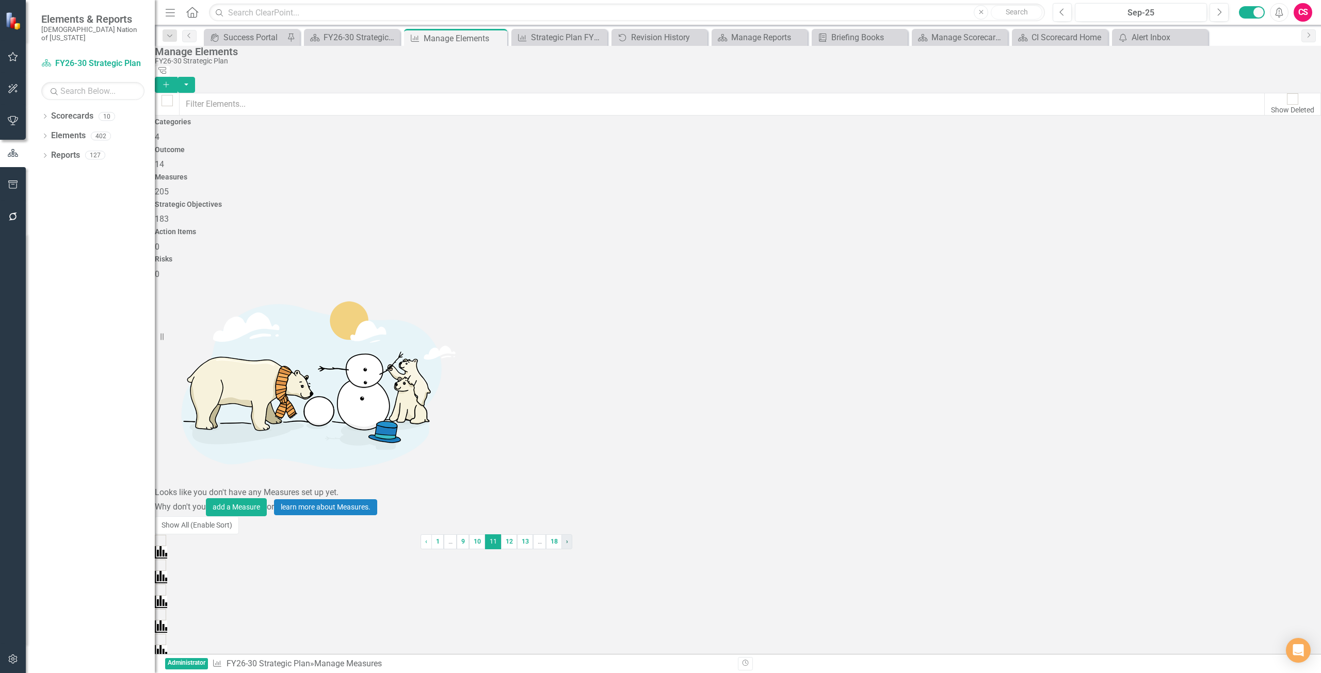
click at [572, 549] on link "› Next" at bounding box center [566, 542] width 11 height 14
click at [735, 549] on link "› Next" at bounding box center [729, 542] width 11 height 14
click at [718, 549] on link "› Next" at bounding box center [712, 542] width 11 height 14
click at [621, 549] on link "› Next" at bounding box center [615, 542] width 11 height 14
click at [463, 549] on link "‹ Previous" at bounding box center [457, 542] width 11 height 14
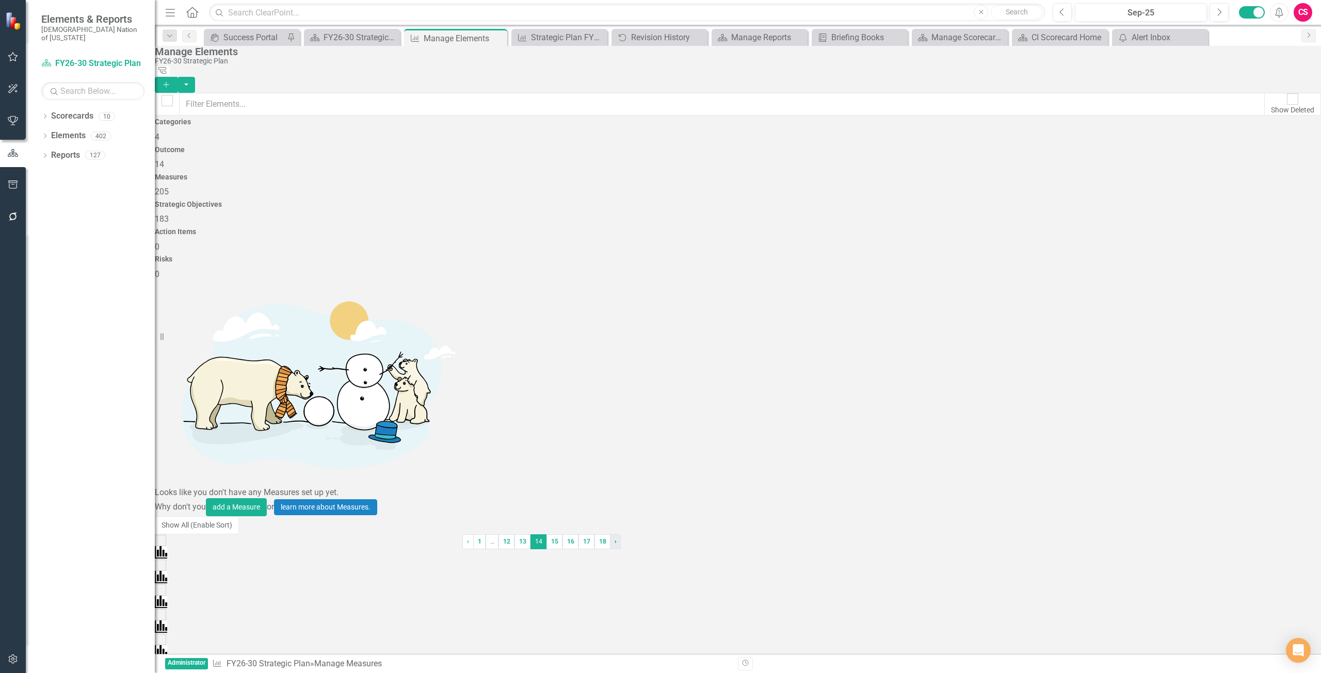
click at [617, 545] on span "›" at bounding box center [616, 541] width 2 height 7
click at [610, 549] on link "› Next" at bounding box center [605, 542] width 11 height 14
click at [609, 549] on link "› Next" at bounding box center [603, 542] width 11 height 14
click at [562, 549] on link "› Next" at bounding box center [556, 542] width 11 height 14
click at [336, 549] on link "‹ Previous" at bounding box center [330, 542] width 11 height 14
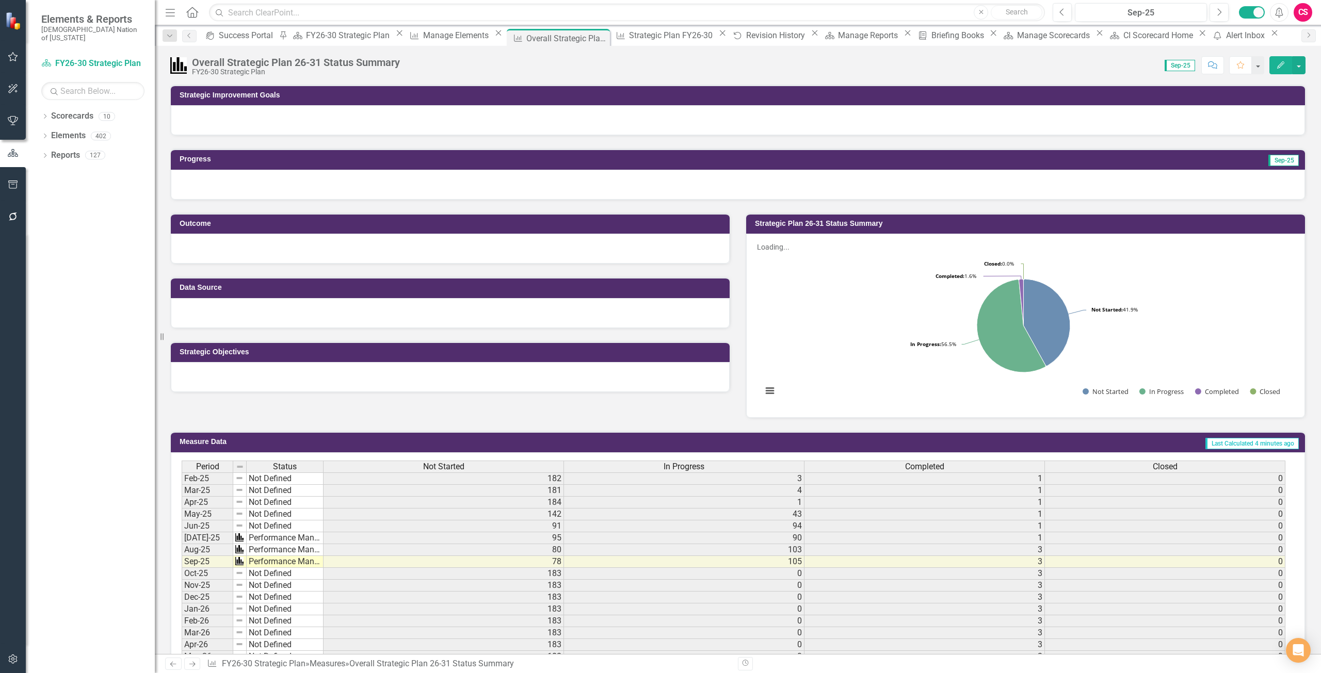
click at [670, 462] on span "In Progress" at bounding box center [684, 466] width 41 height 9
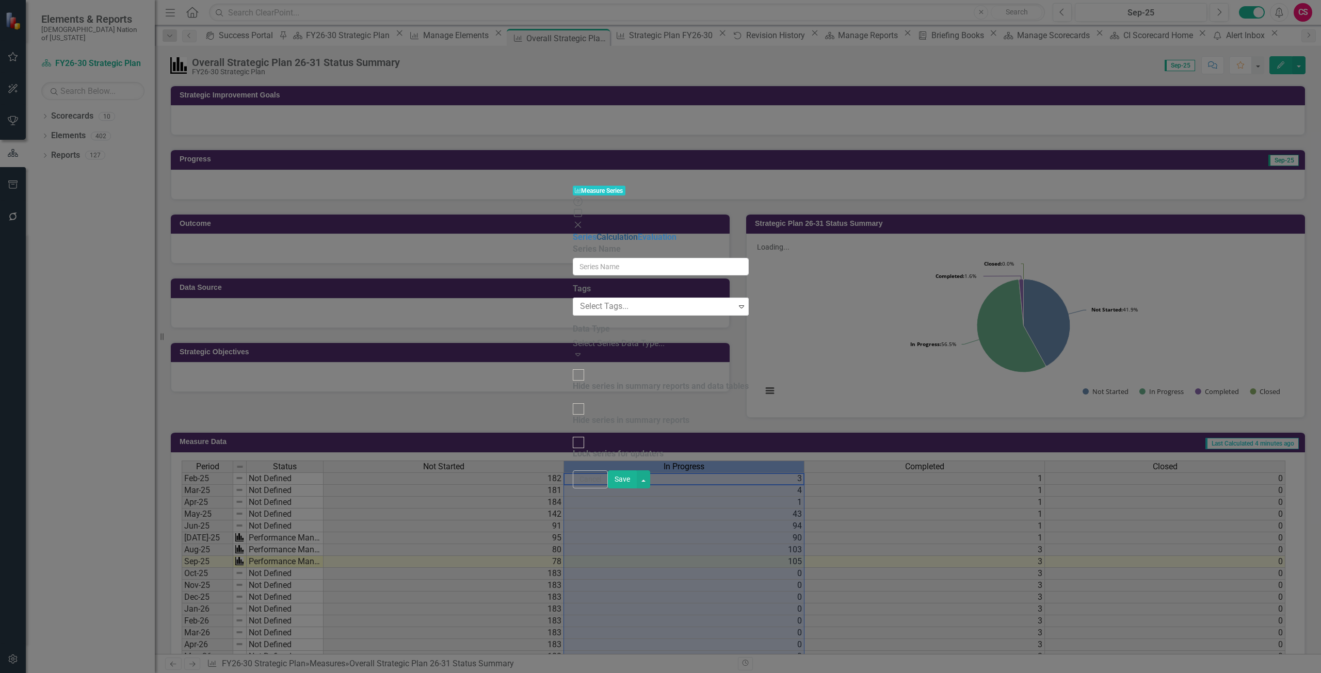
type input "In Progress"
click at [596, 232] on link "Calculation" at bounding box center [616, 237] width 41 height 10
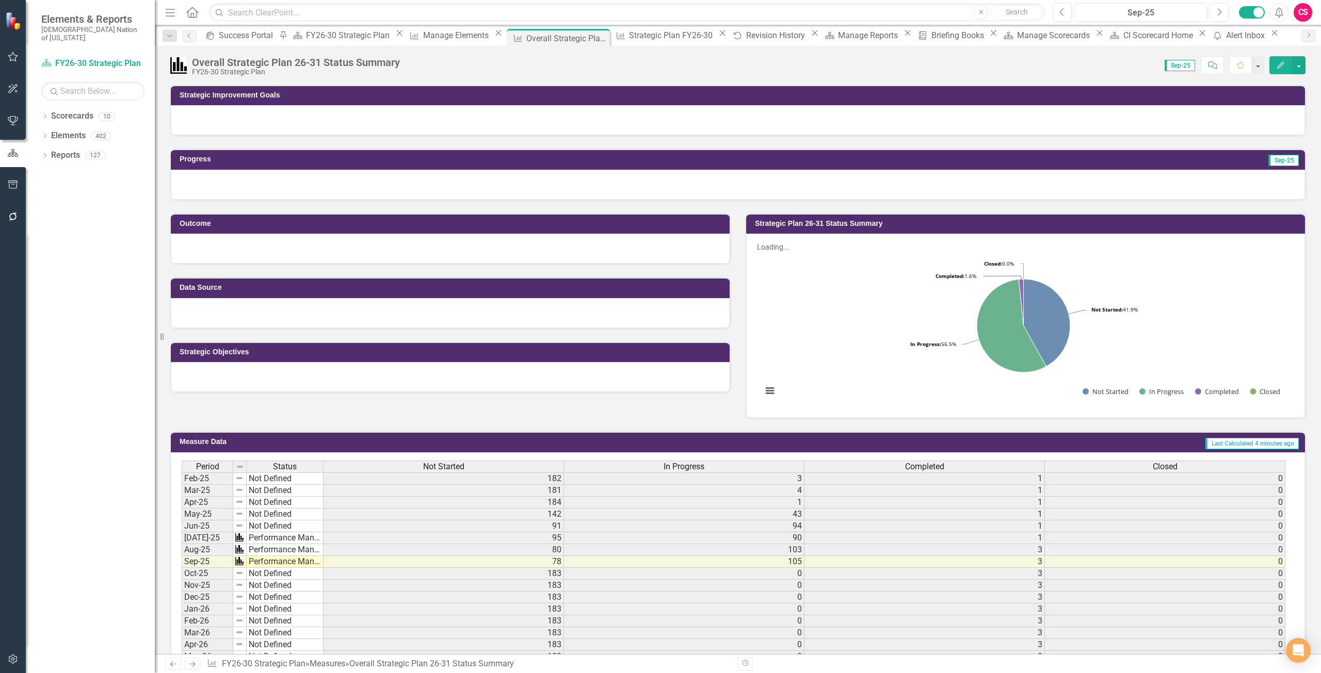
click at [438, 462] on span "Not Started" at bounding box center [443, 466] width 41 height 9
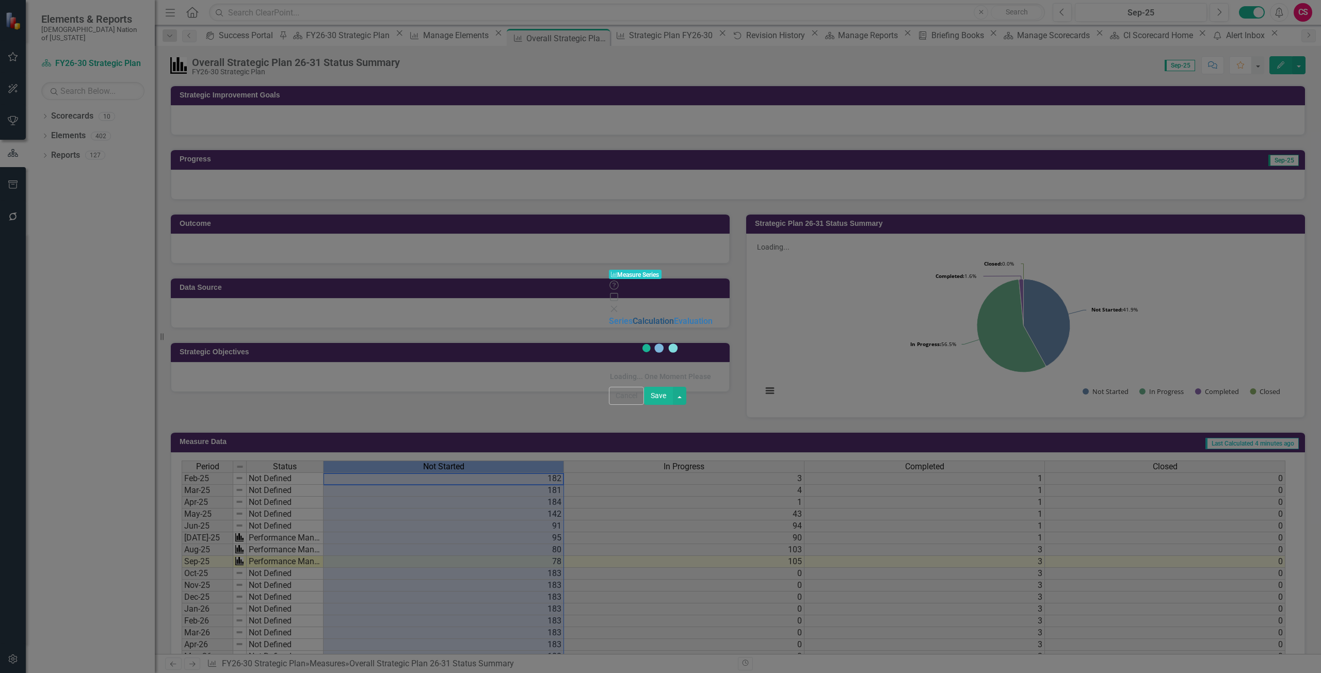
click at [633, 316] on link "Calculation" at bounding box center [653, 321] width 41 height 10
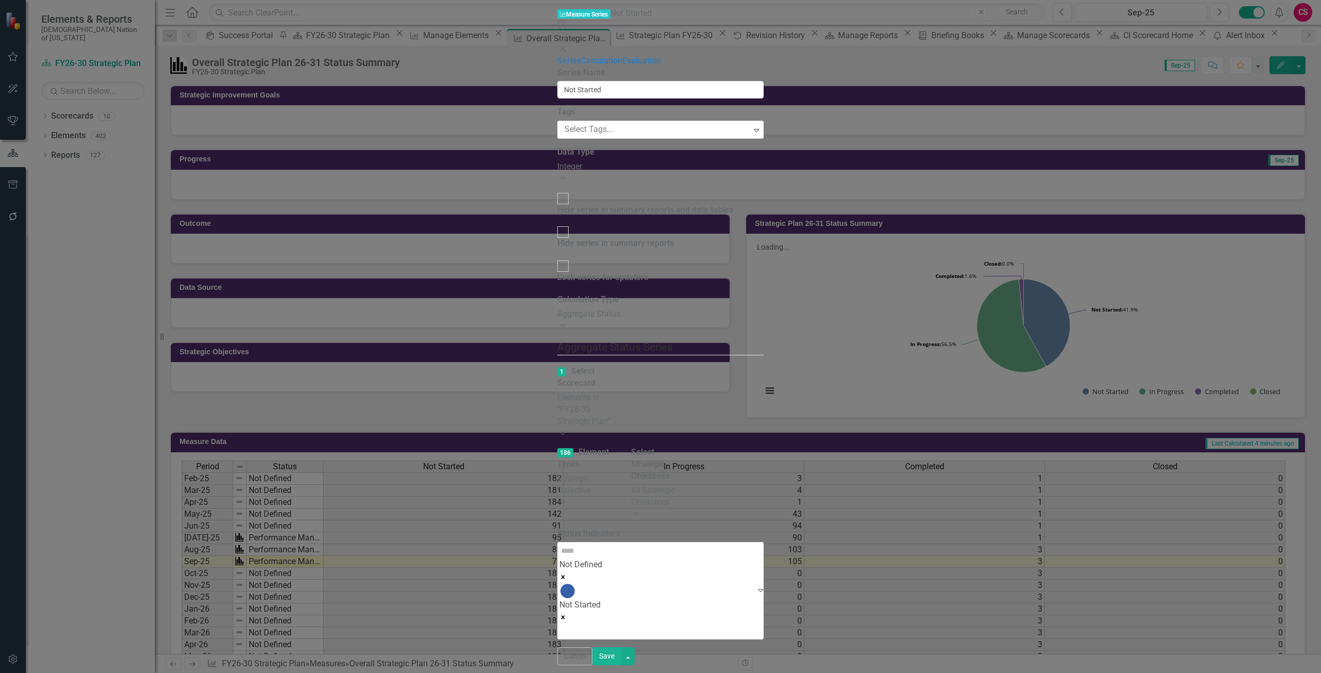
drag, startPoint x: 1228, startPoint y: 660, endPoint x: 1053, endPoint y: 524, distance: 222.1
click at [592, 660] on button "Cancel" at bounding box center [574, 657] width 35 height 18
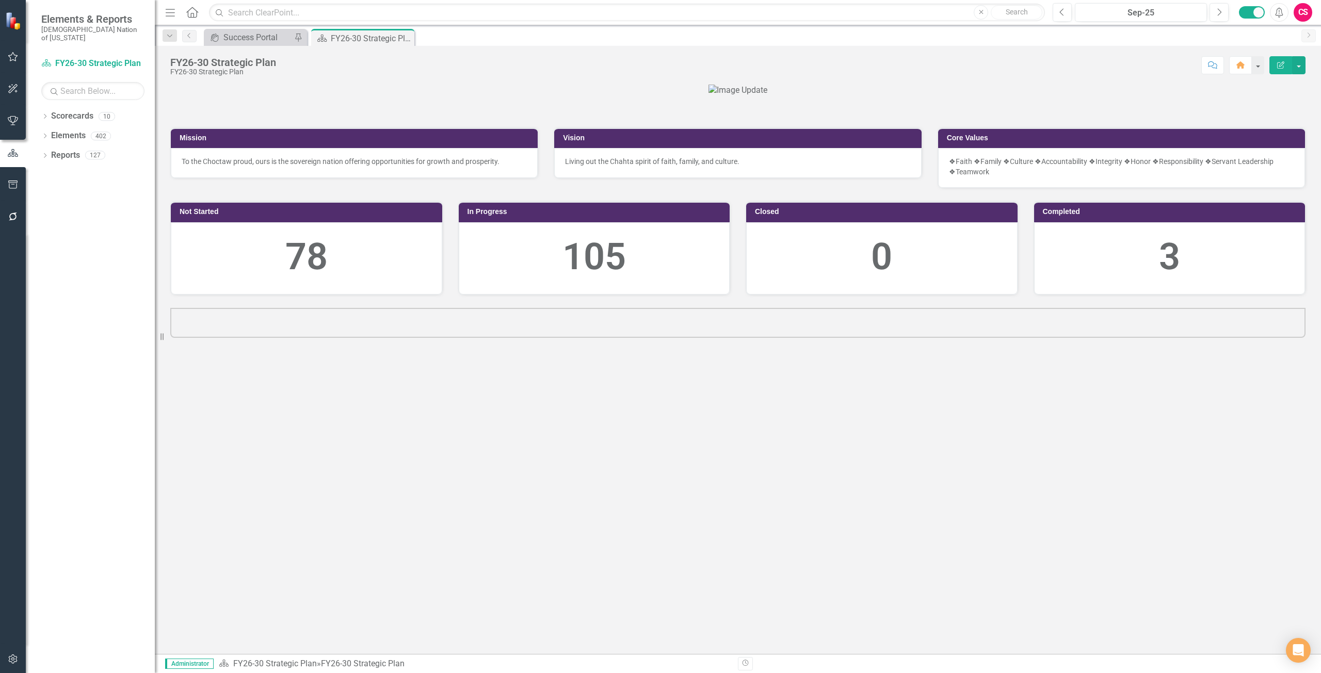
click at [14, 654] on button "button" at bounding box center [13, 660] width 23 height 22
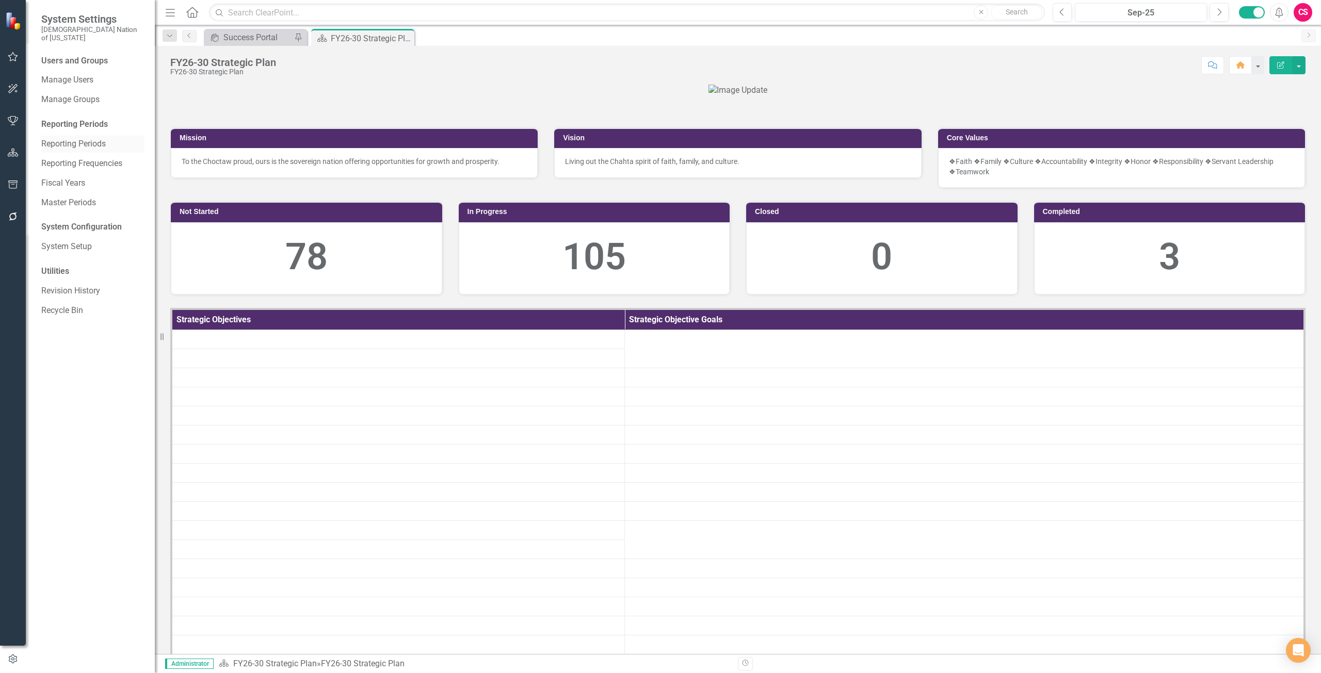
click at [65, 138] on link "Reporting Periods" at bounding box center [92, 144] width 103 height 12
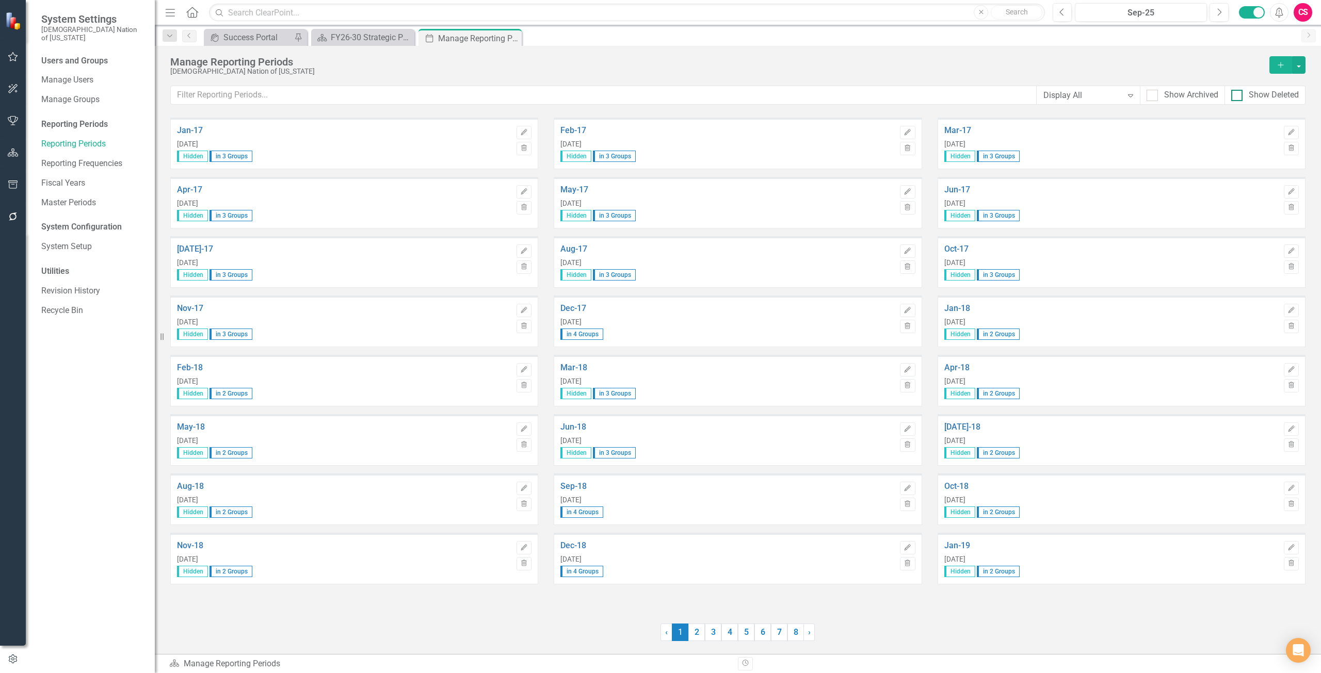
click at [1252, 97] on div "Show Deleted" at bounding box center [1274, 95] width 50 height 12
click at [1238, 96] on input "Show Deleted" at bounding box center [1234, 93] width 7 height 7
click at [1252, 97] on div "Show Deleted" at bounding box center [1274, 95] width 50 height 12
click at [1238, 96] on input "Show Deleted" at bounding box center [1234, 93] width 7 height 7
click at [1252, 97] on div "Show Deleted" at bounding box center [1274, 95] width 50 height 12
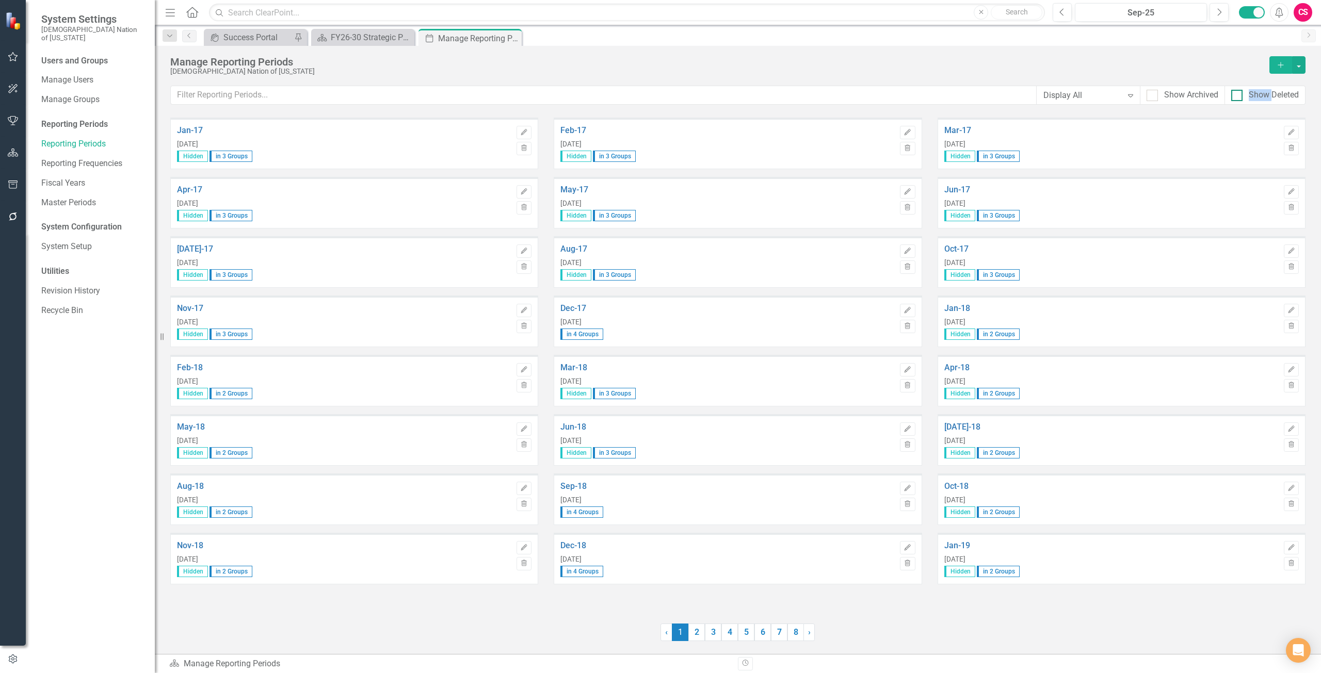
click at [1238, 96] on input "Show Deleted" at bounding box center [1234, 93] width 7 height 7
click at [1252, 97] on div "Show Deleted" at bounding box center [1274, 95] width 50 height 12
click at [1238, 96] on input "Show Deleted" at bounding box center [1234, 93] width 7 height 7
checkbox input "false"
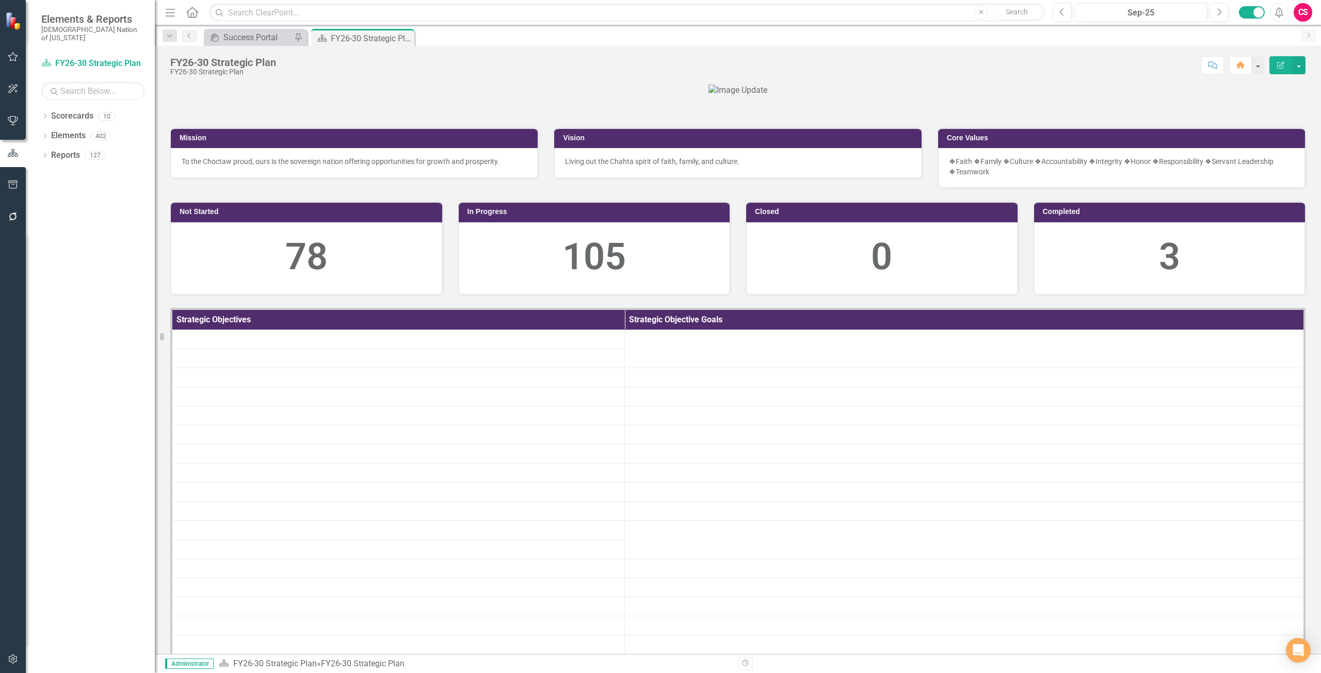
click at [6, 661] on button "button" at bounding box center [13, 660] width 23 height 22
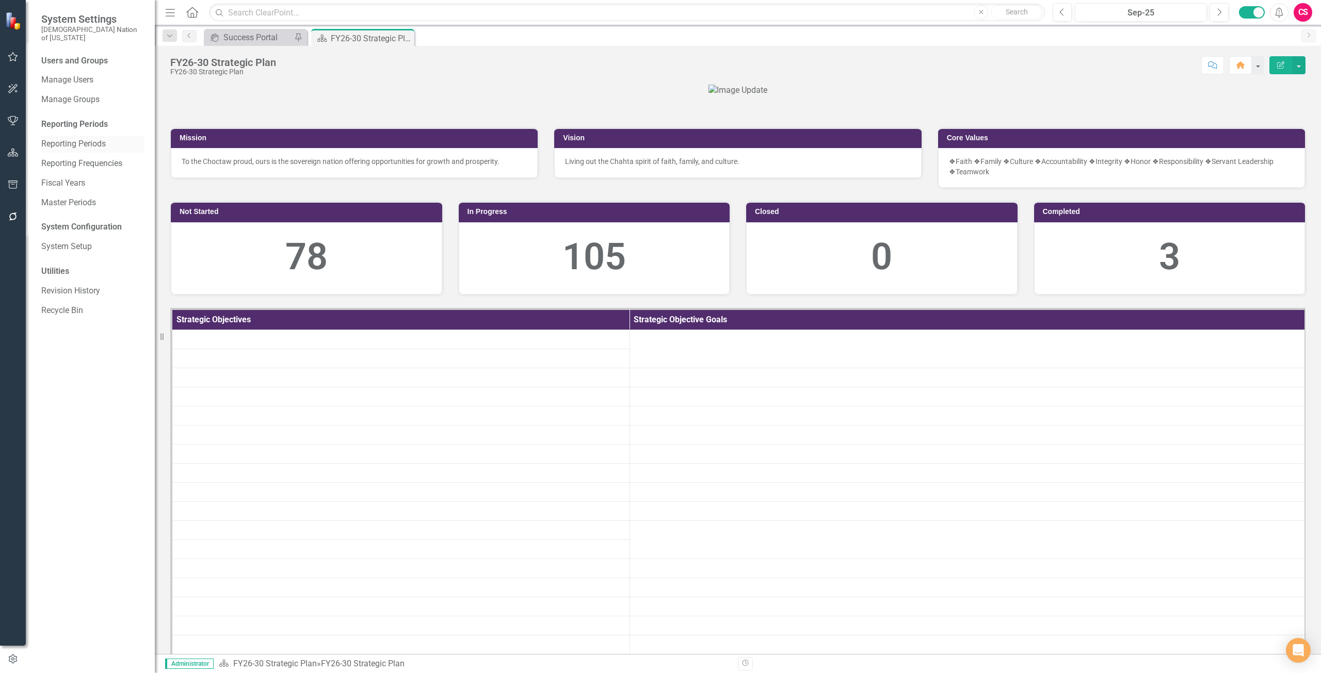
click at [77, 138] on link "Reporting Periods" at bounding box center [92, 144] width 103 height 12
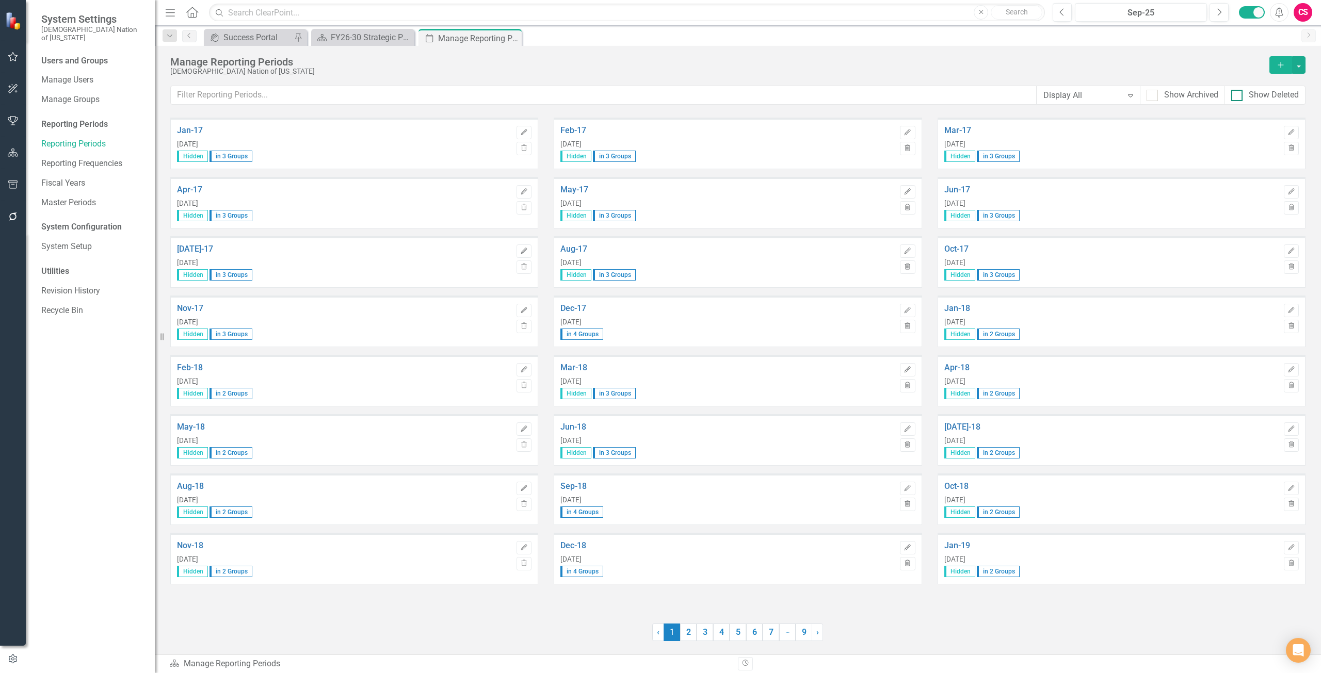
click at [1253, 92] on div "Show Deleted" at bounding box center [1274, 95] width 50 height 12
click at [1238, 92] on input "Show Deleted" at bounding box center [1234, 93] width 7 height 7
checkbox input "true"
click at [1194, 90] on div "Show Archived" at bounding box center [1191, 95] width 54 height 12
click at [1153, 90] on input "Show Archived" at bounding box center [1150, 93] width 7 height 7
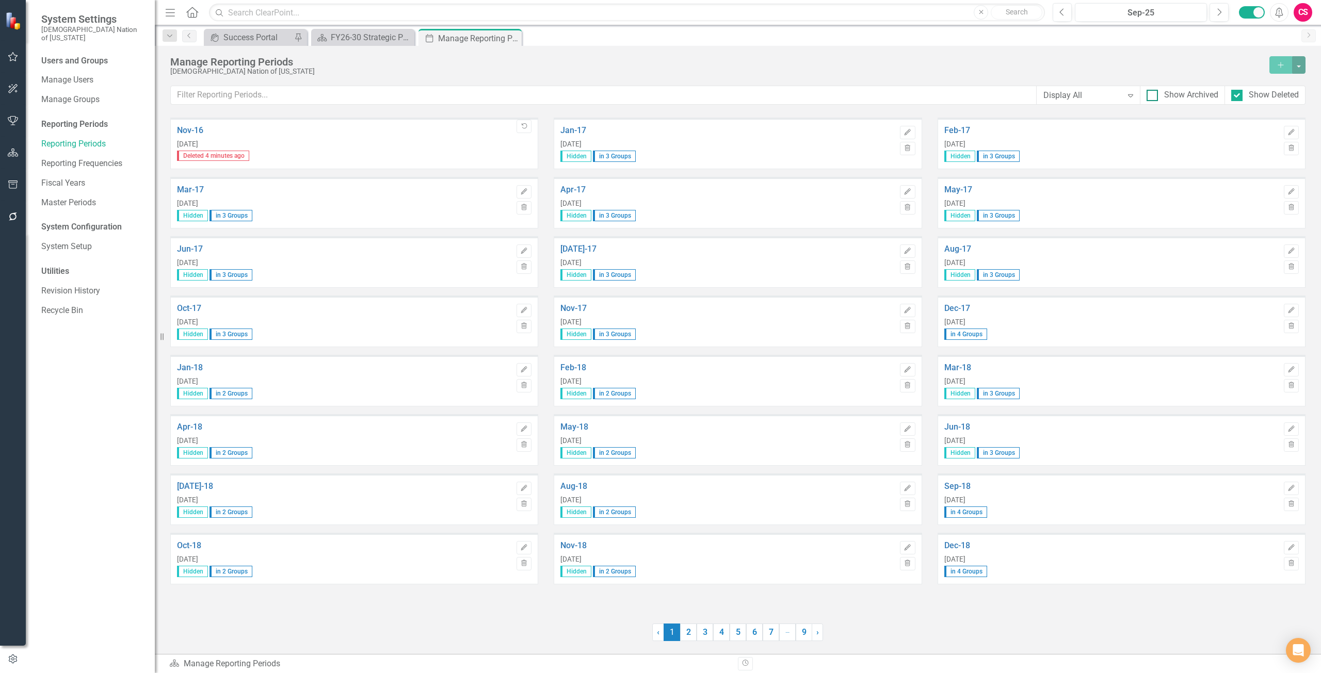
checkbox input "true"
click at [1276, 92] on div "Show Deleted" at bounding box center [1274, 95] width 50 height 12
click at [1238, 92] on input "Show Deleted" at bounding box center [1234, 93] width 7 height 7
checkbox input "false"
click at [1174, 95] on div "Show Archived" at bounding box center [1191, 95] width 54 height 12
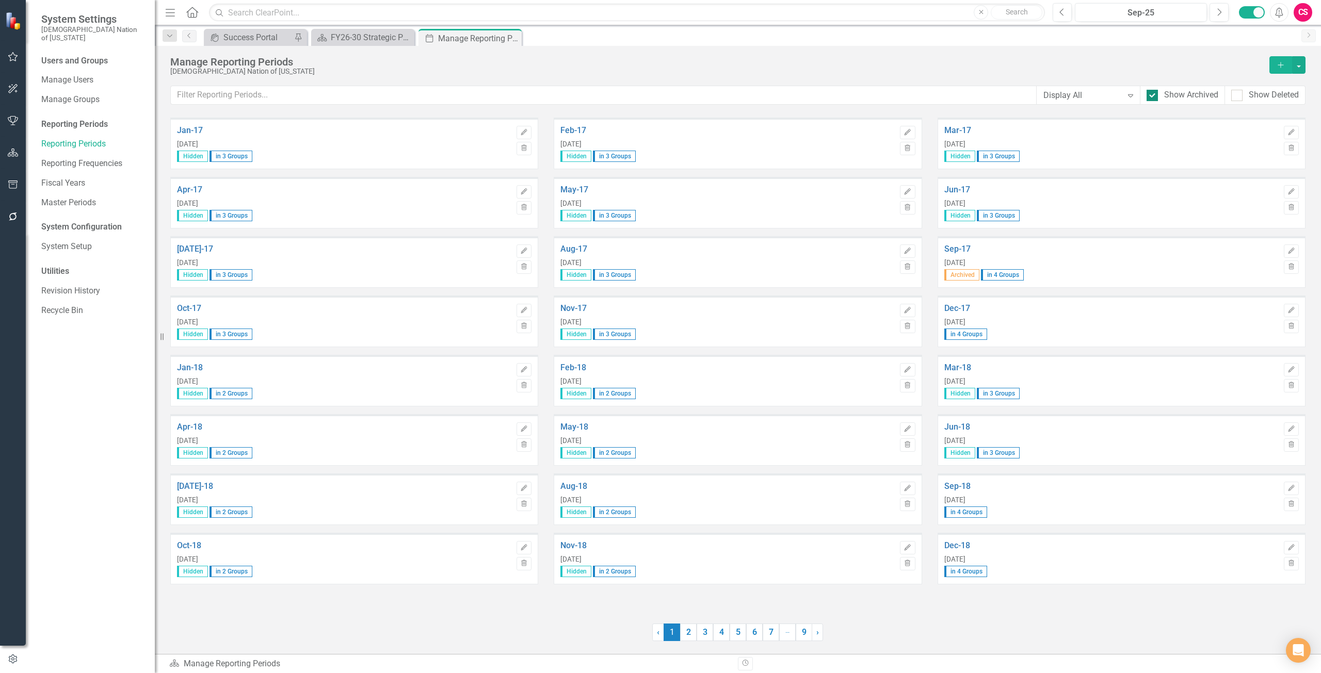
click at [1153, 95] on input "Show Archived" at bounding box center [1150, 93] width 7 height 7
checkbox input "false"
click at [808, 632] on link "9" at bounding box center [804, 633] width 17 height 18
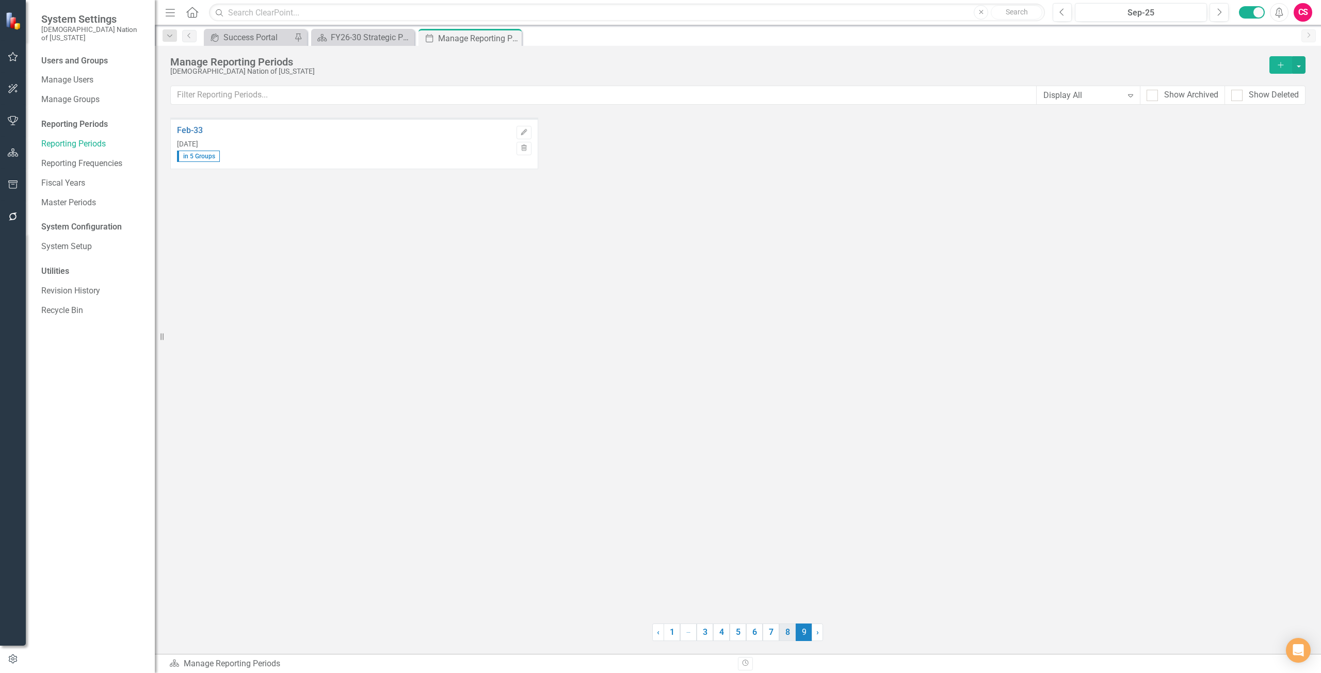
click at [787, 628] on link "8" at bounding box center [787, 633] width 17 height 18
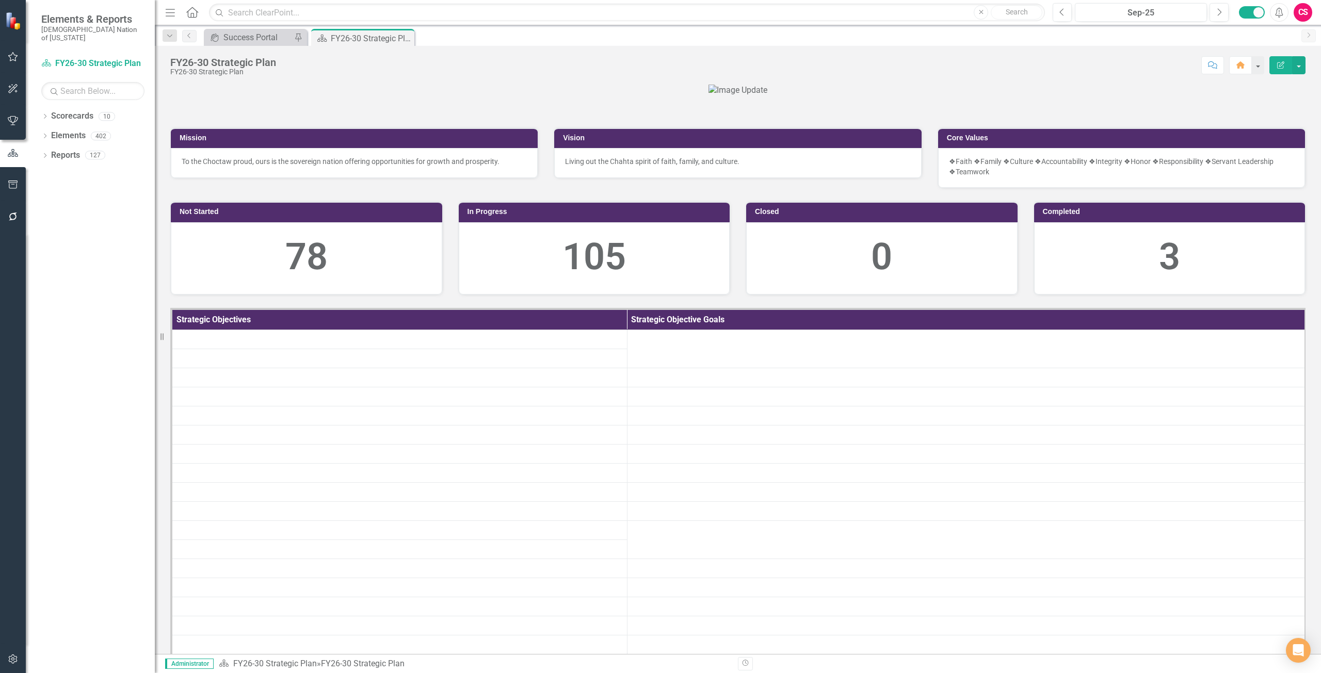
click at [23, 654] on button "button" at bounding box center [13, 660] width 23 height 22
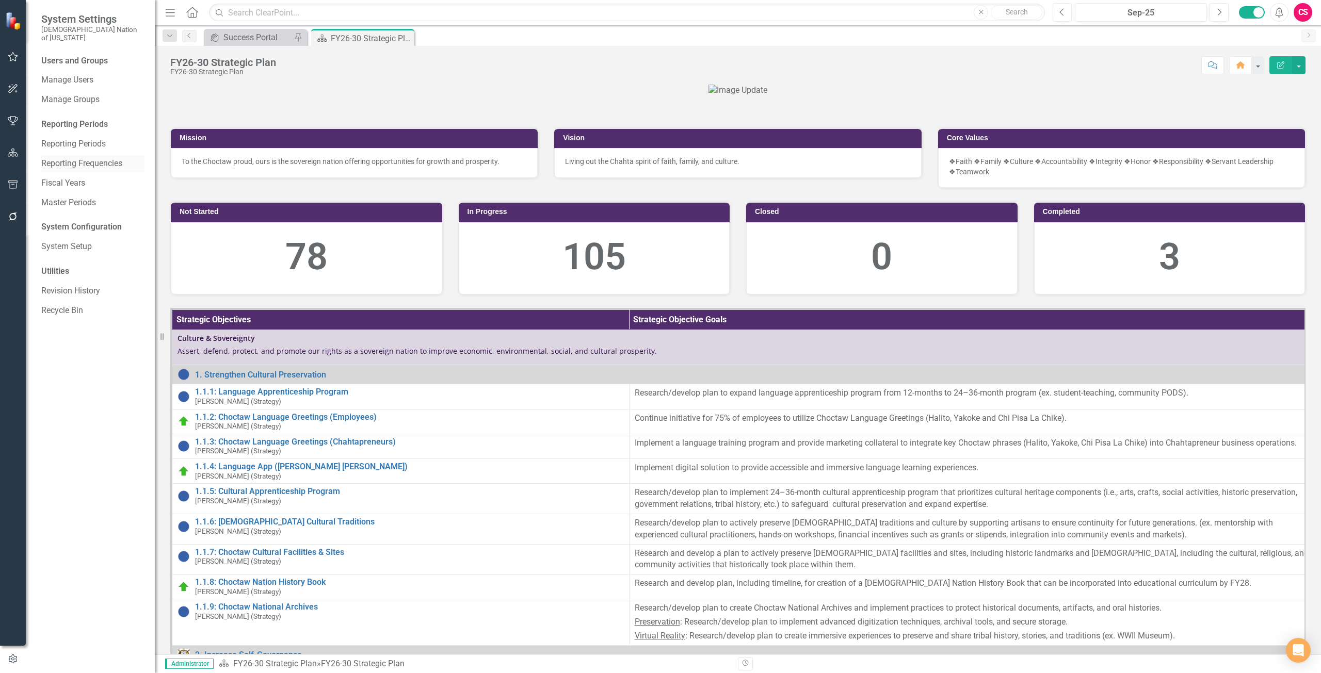
click at [93, 158] on link "Reporting Frequencies" at bounding box center [92, 164] width 103 height 12
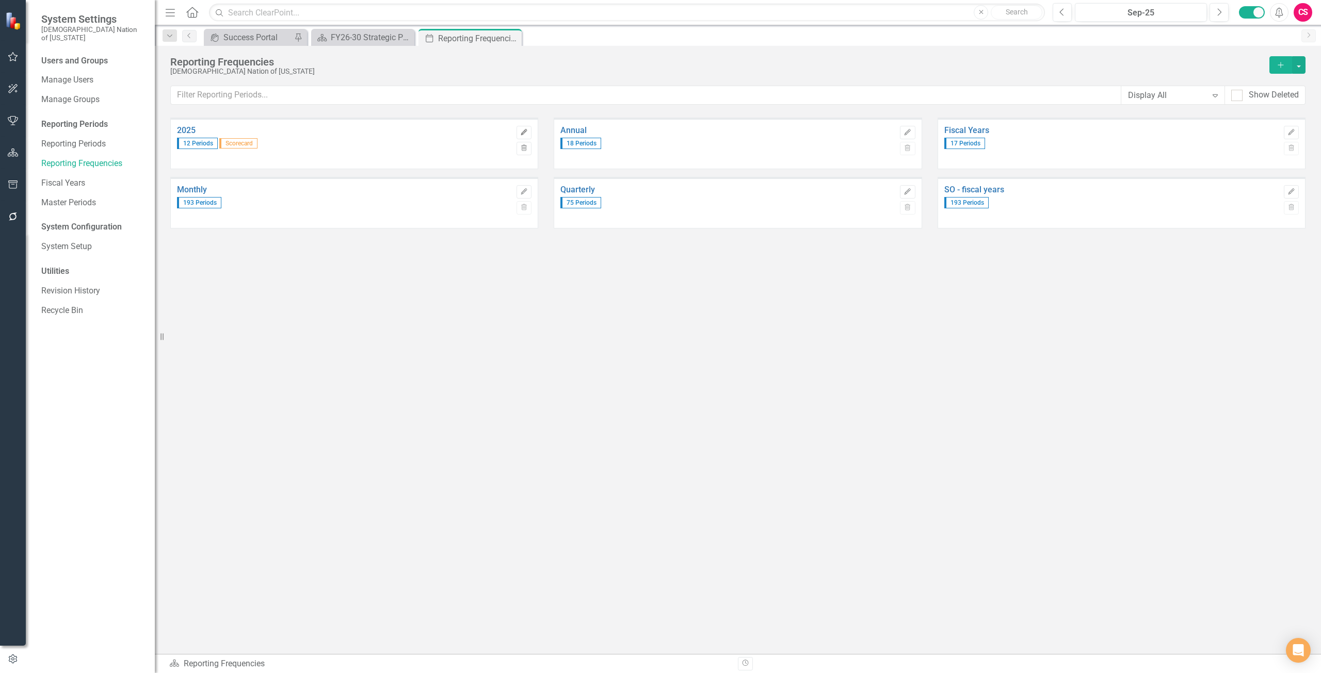
click at [522, 131] on icon "Edit" at bounding box center [524, 133] width 8 height 6
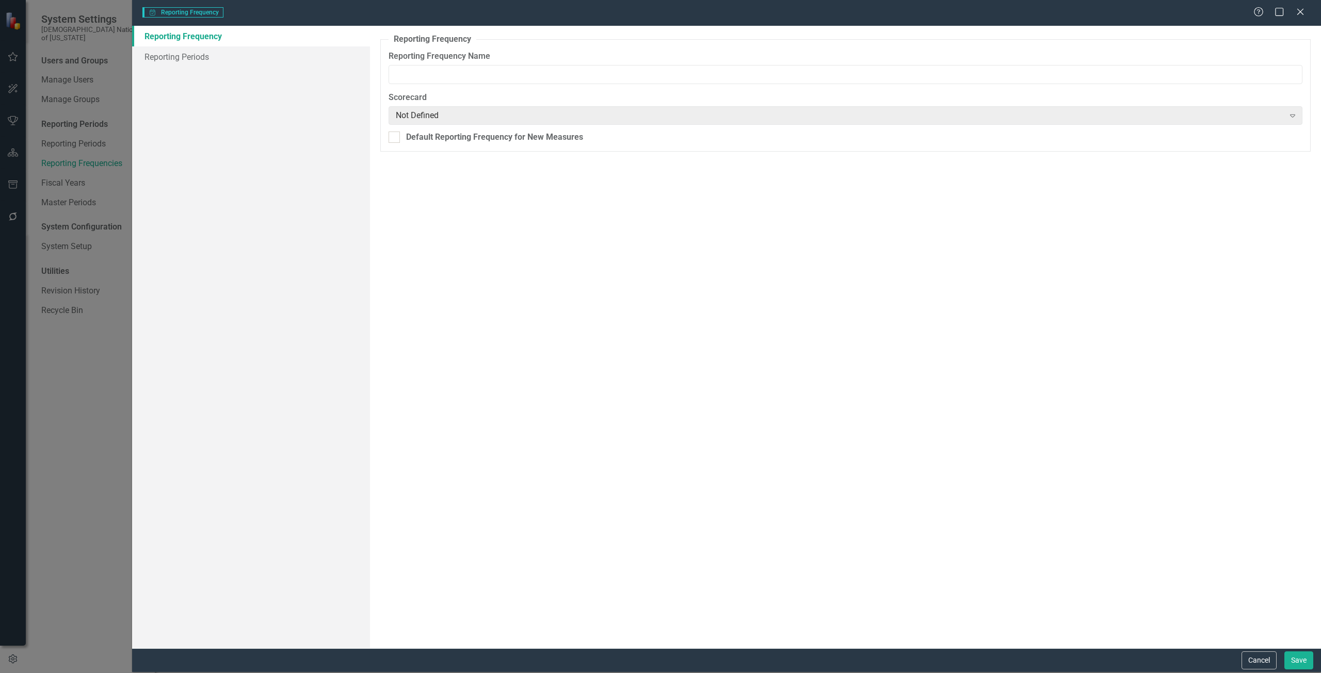
type input "2025"
click at [222, 55] on link "Reporting Periods" at bounding box center [251, 56] width 238 height 21
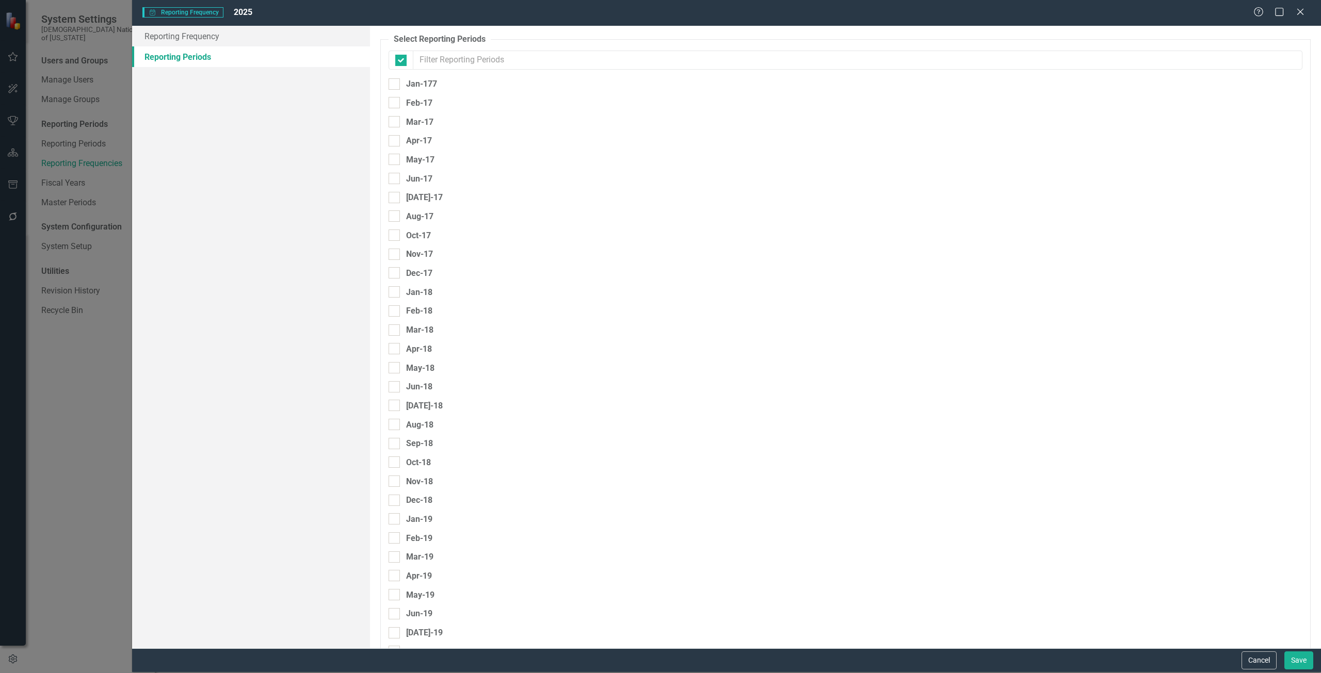
checkbox input "false"
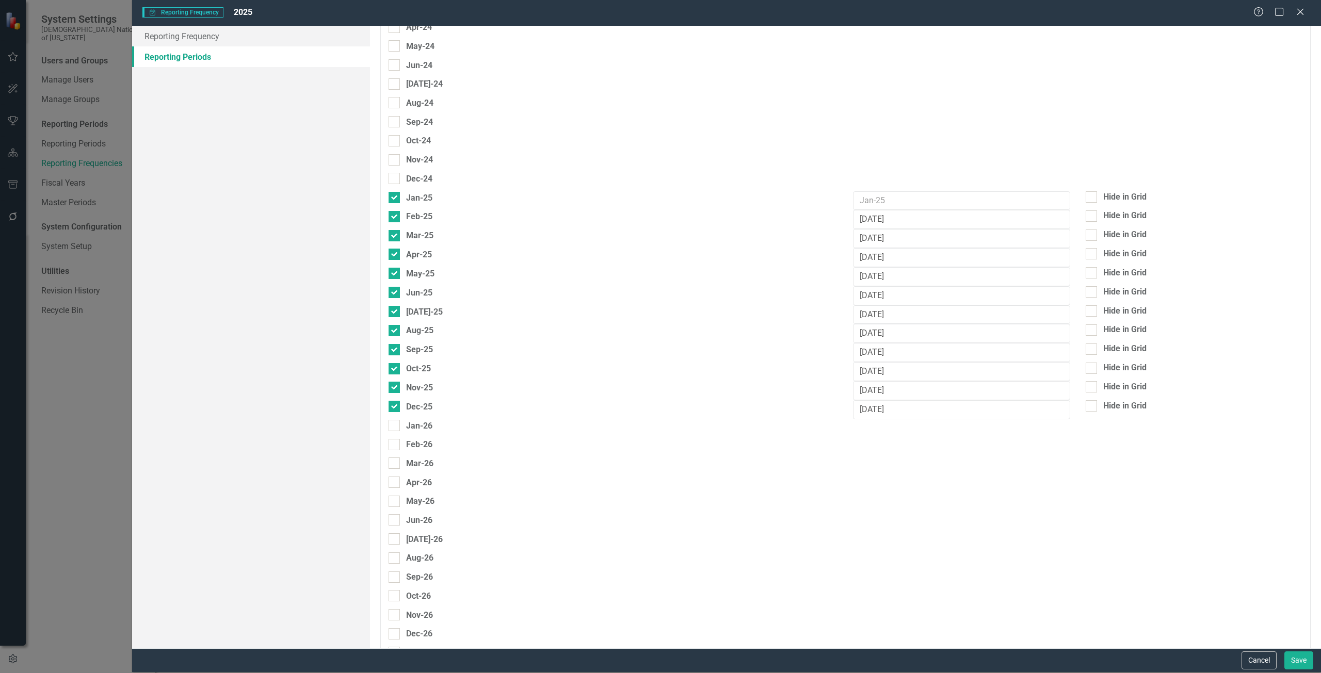
scroll to position [1703, 0]
click at [1256, 664] on button "Cancel" at bounding box center [1258, 661] width 35 height 18
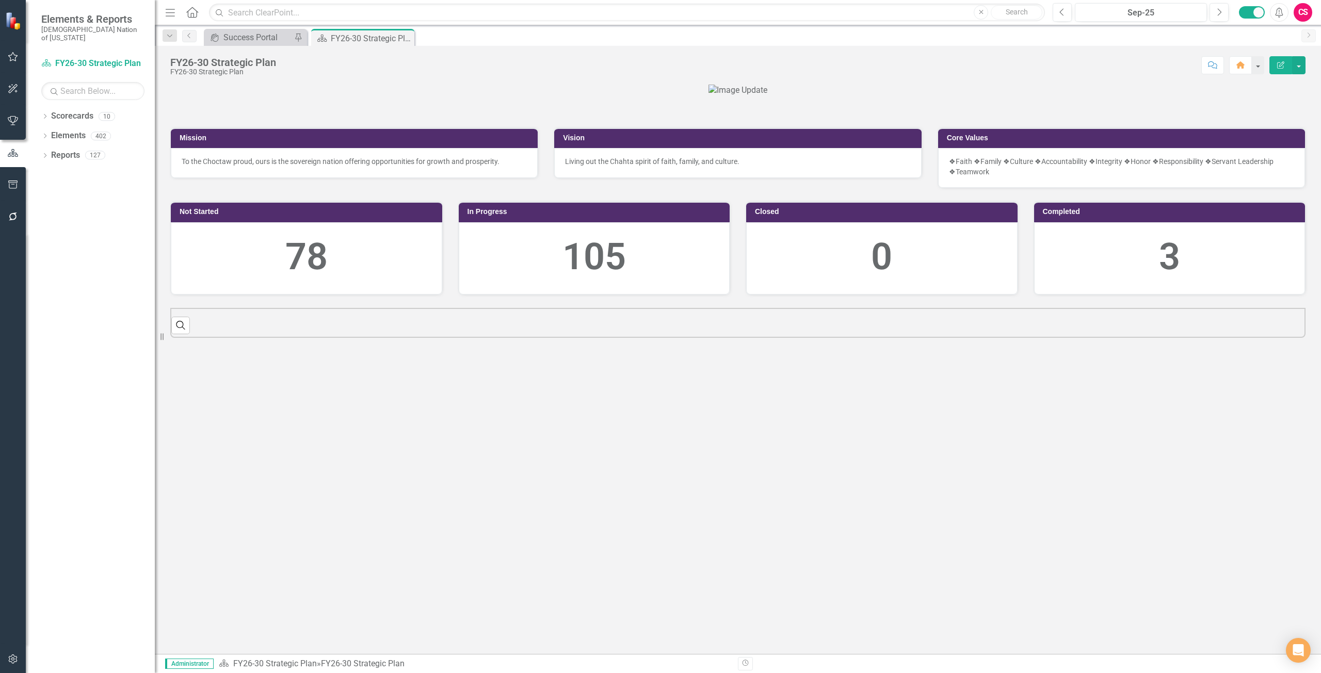
click at [20, 657] on button "button" at bounding box center [13, 660] width 23 height 22
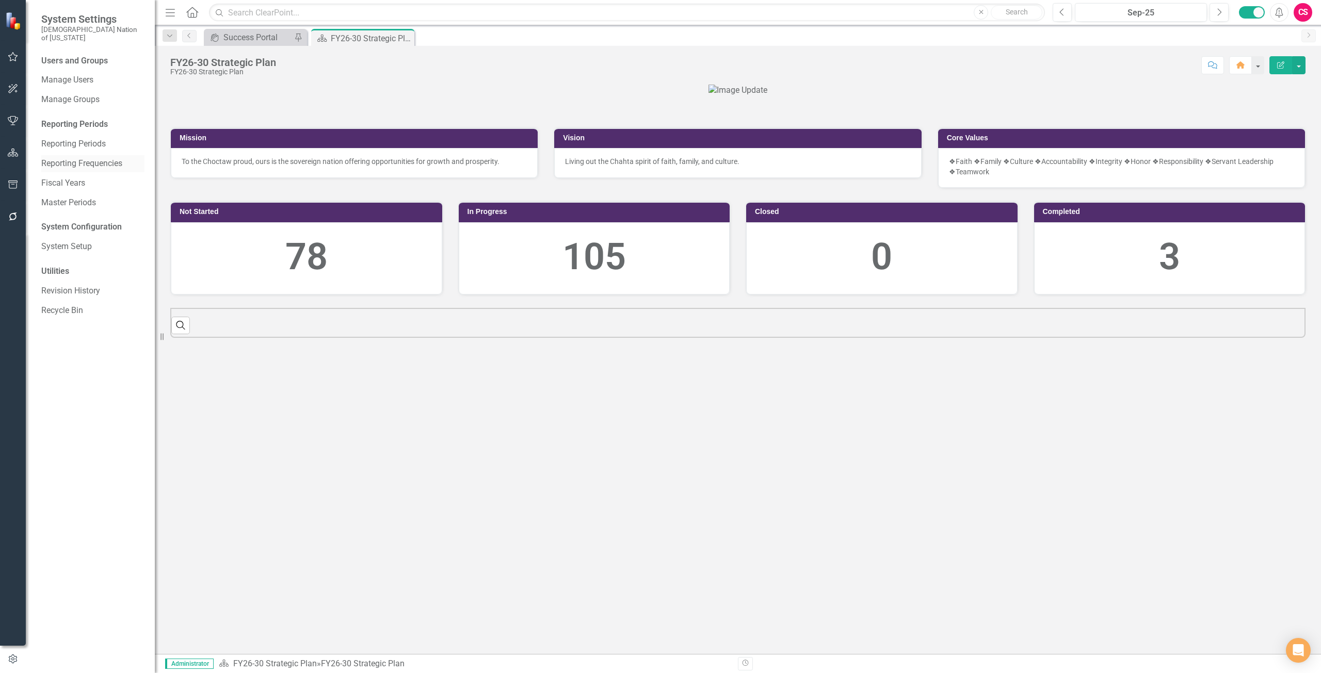
click at [86, 158] on link "Reporting Frequencies" at bounding box center [92, 164] width 103 height 12
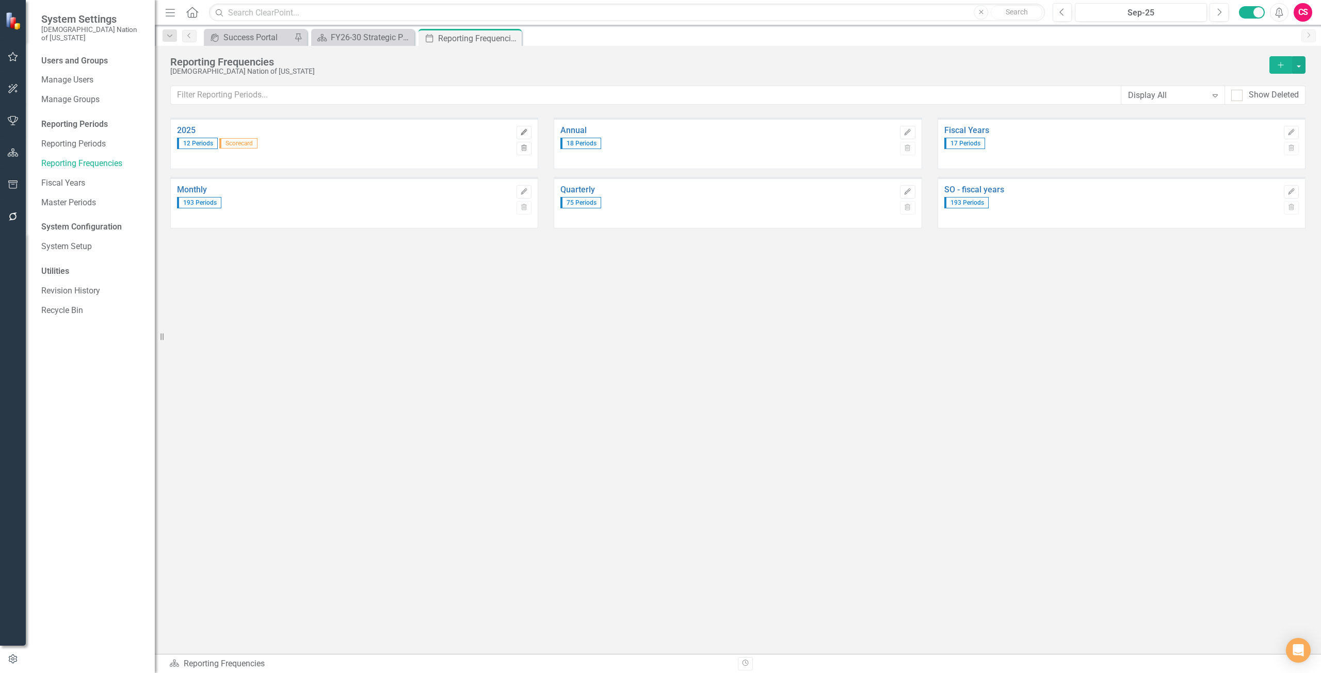
click at [525, 133] on icon "button" at bounding box center [524, 132] width 6 height 6
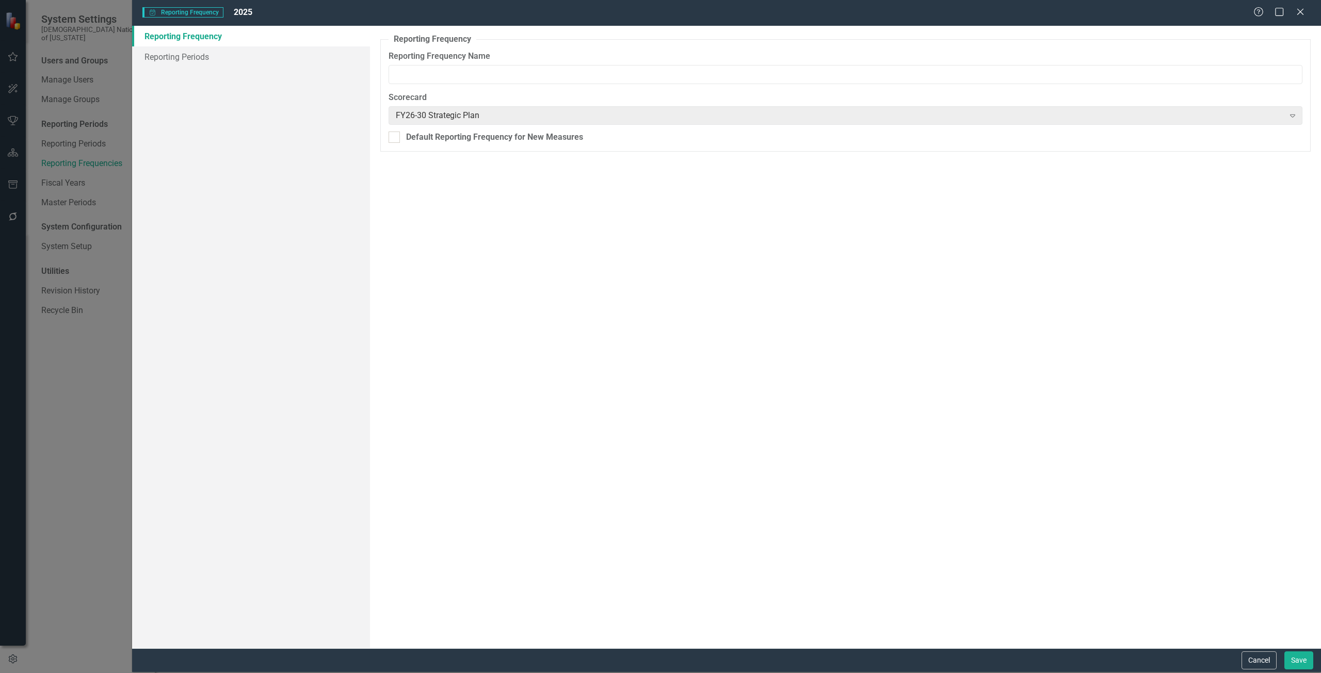
type input "2025"
drag, startPoint x: 193, startPoint y: 55, endPoint x: 202, endPoint y: 55, distance: 9.3
click at [194, 56] on link "Reporting Periods" at bounding box center [251, 56] width 238 height 21
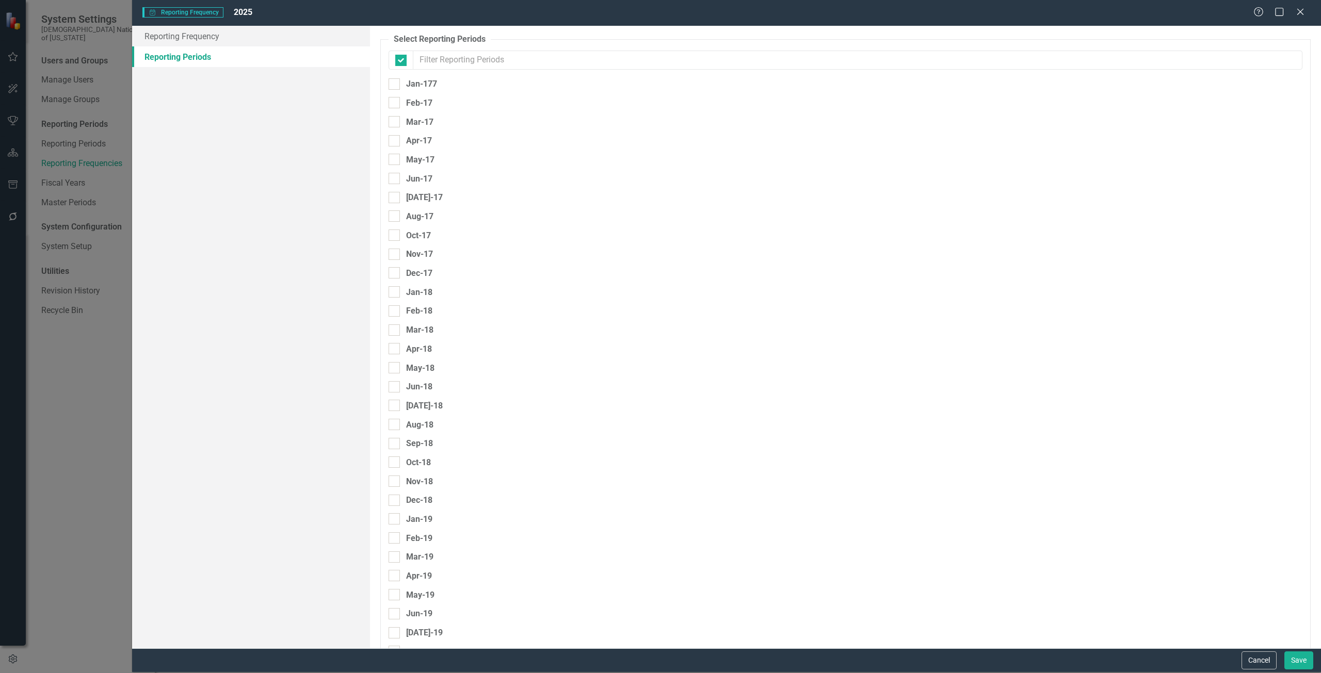
checkbox input "false"
click at [1301, 3] on div "Manage Period Groups Reporting Frequency 2025 Help Maximize Close" at bounding box center [726, 12] width 1189 height 27
click at [1304, 15] on icon "Close" at bounding box center [1300, 12] width 13 height 10
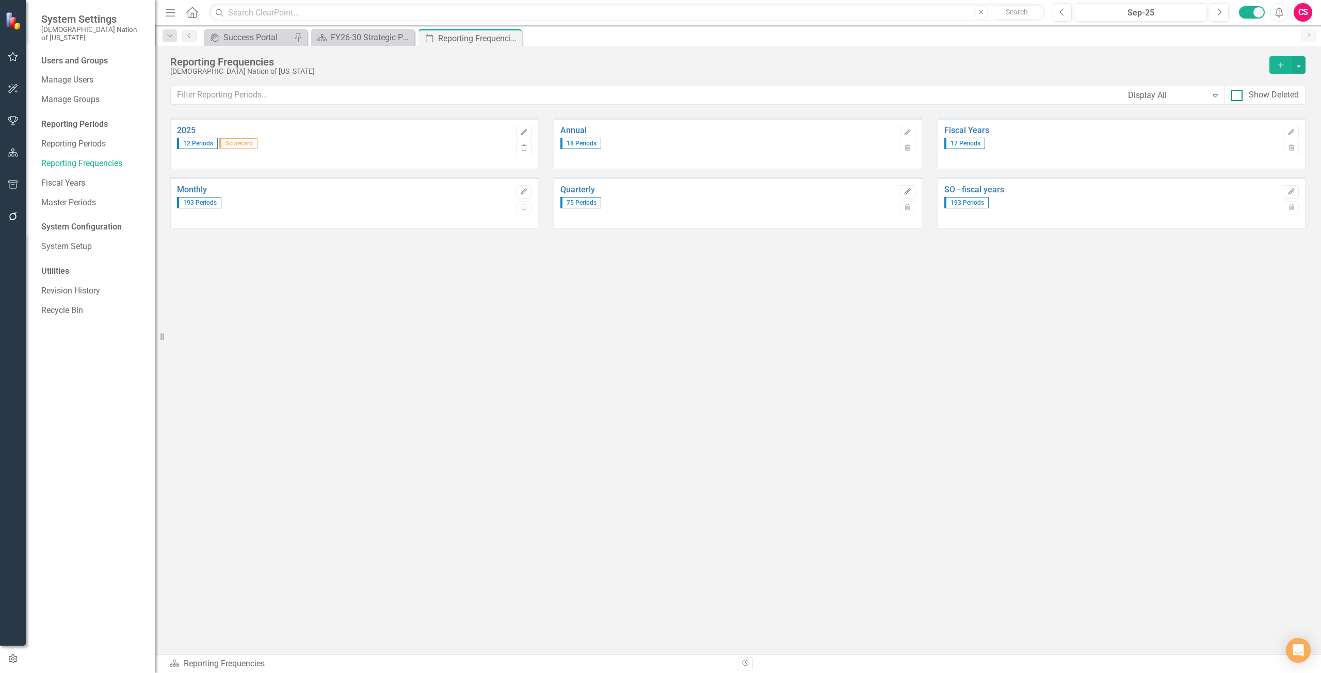
click at [1266, 97] on div "Show Deleted" at bounding box center [1274, 95] width 50 height 12
click at [1238, 96] on input "Show Deleted" at bounding box center [1234, 93] width 7 height 7
click at [1266, 97] on div "Show Deleted" at bounding box center [1274, 95] width 50 height 12
click at [1238, 96] on input "Show Deleted" at bounding box center [1234, 93] width 7 height 7
checkbox input "false"
